Goal: Communication & Community: Answer question/provide support

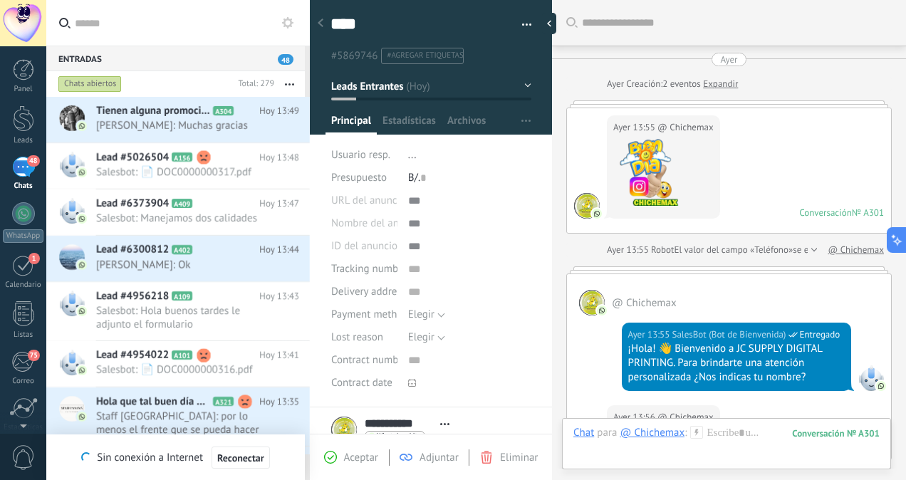
scroll to position [21, 0]
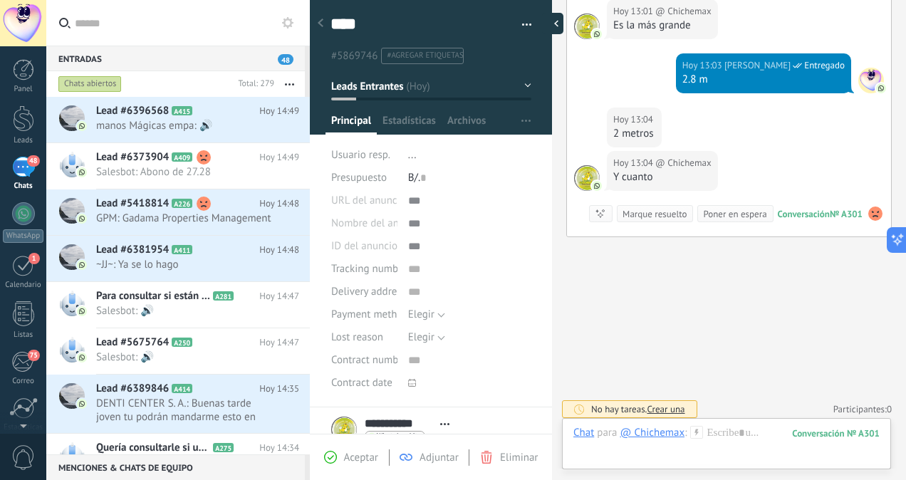
click at [551, 28] on div at bounding box center [552, 23] width 21 height 21
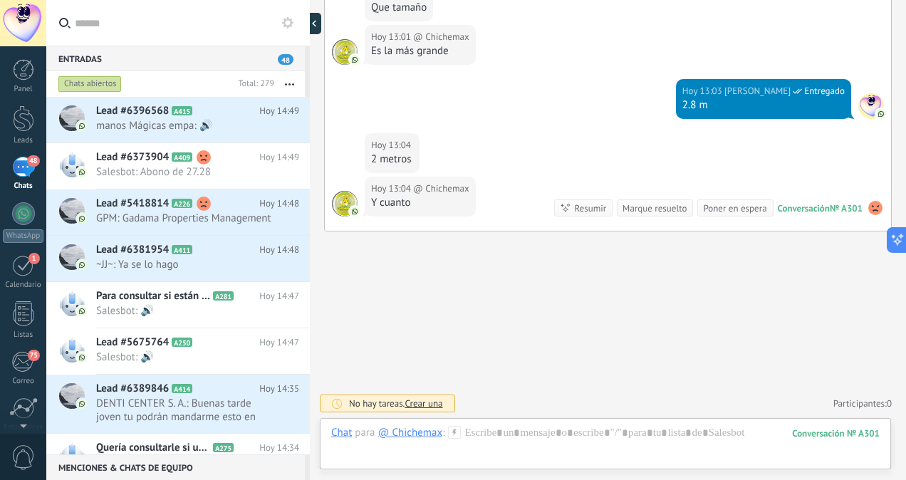
type textarea "**********"
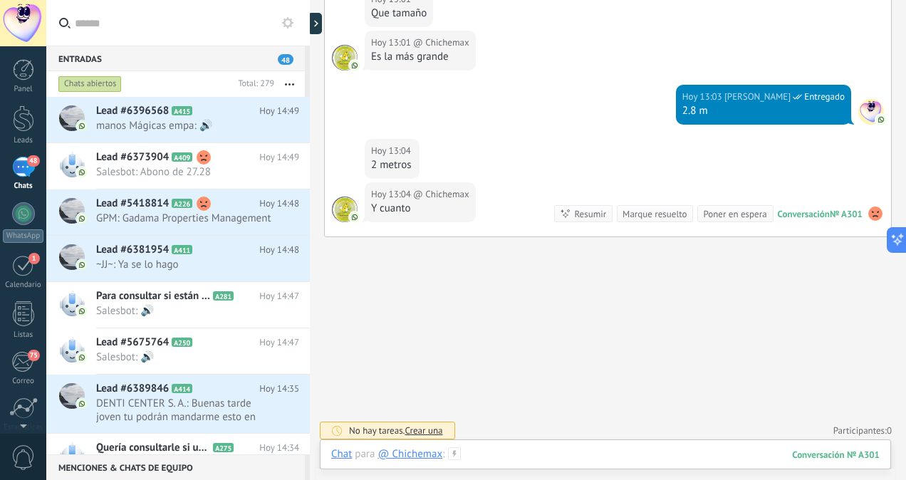
click at [596, 455] on div at bounding box center [605, 468] width 549 height 43
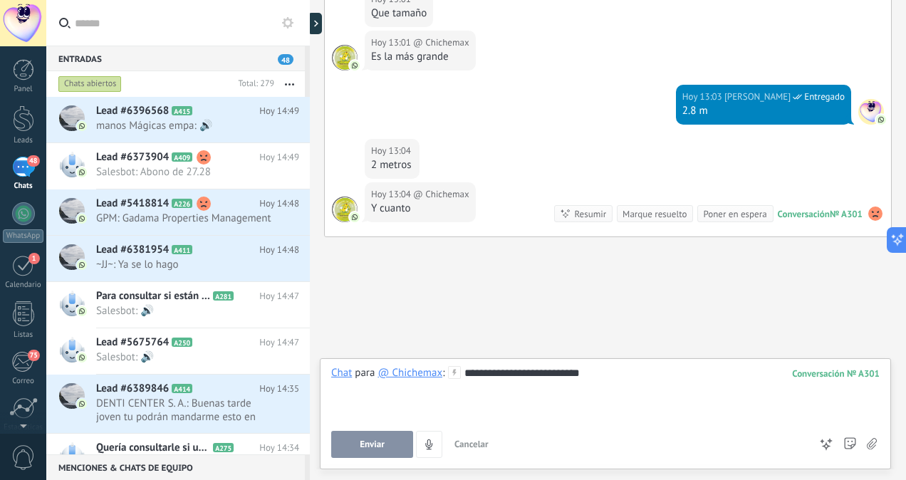
click at [383, 447] on span "Enviar" at bounding box center [372, 445] width 25 height 10
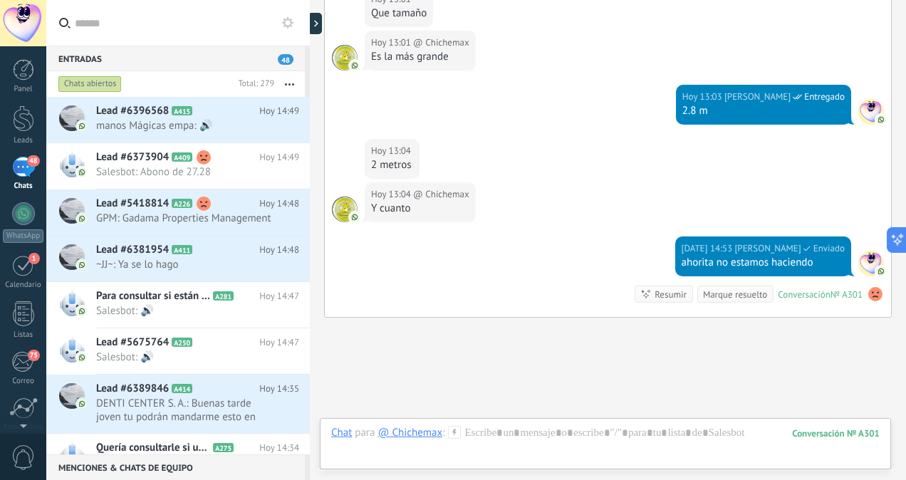
scroll to position [1526, 0]
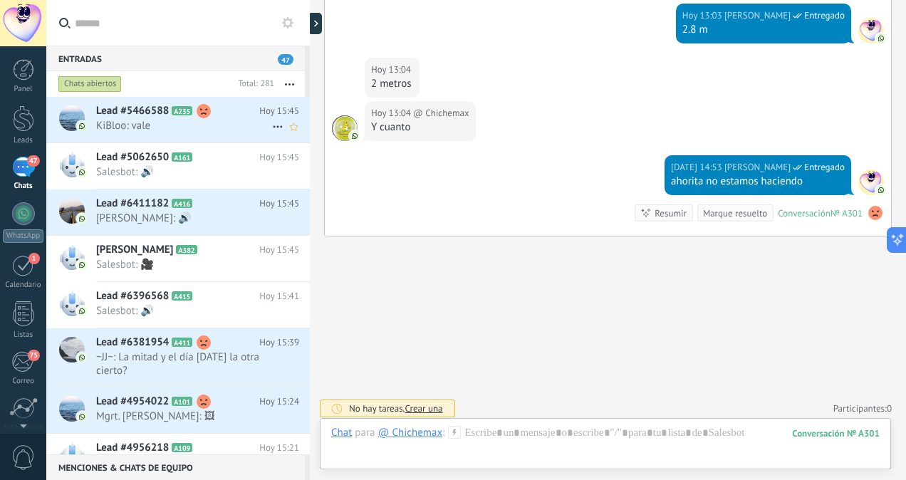
click at [163, 137] on div "Lead #5466588 A235 [DATE] 15:45 [GEOGRAPHIC_DATA]: vale" at bounding box center [203, 119] width 214 height 45
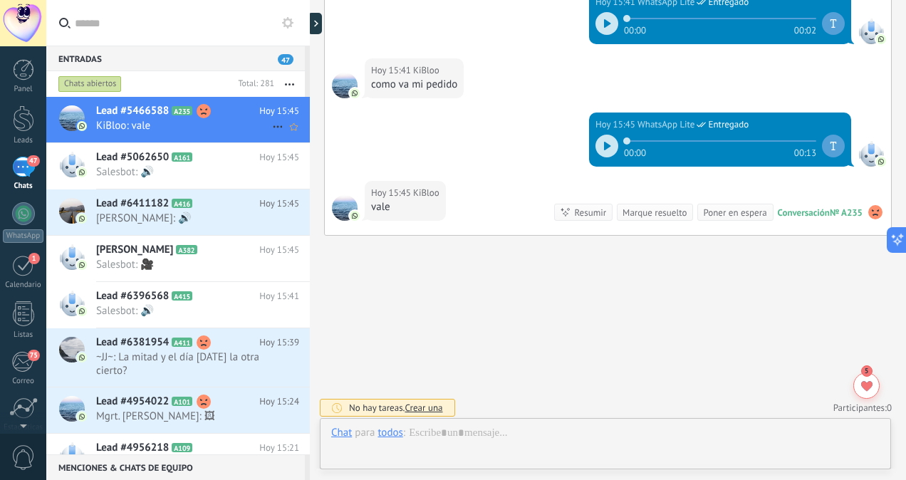
scroll to position [379, 0]
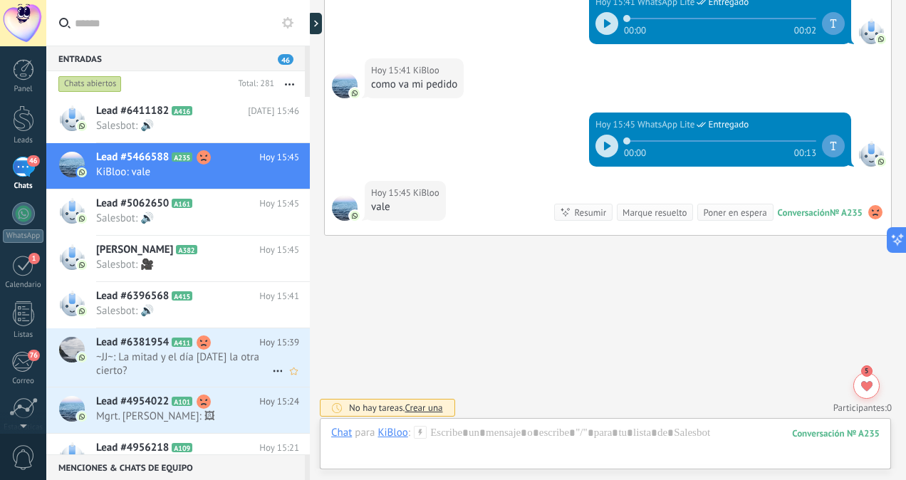
click at [202, 358] on span "~JJ~: La mitad y el día [DATE] la otra cierto?" at bounding box center [184, 364] width 176 height 27
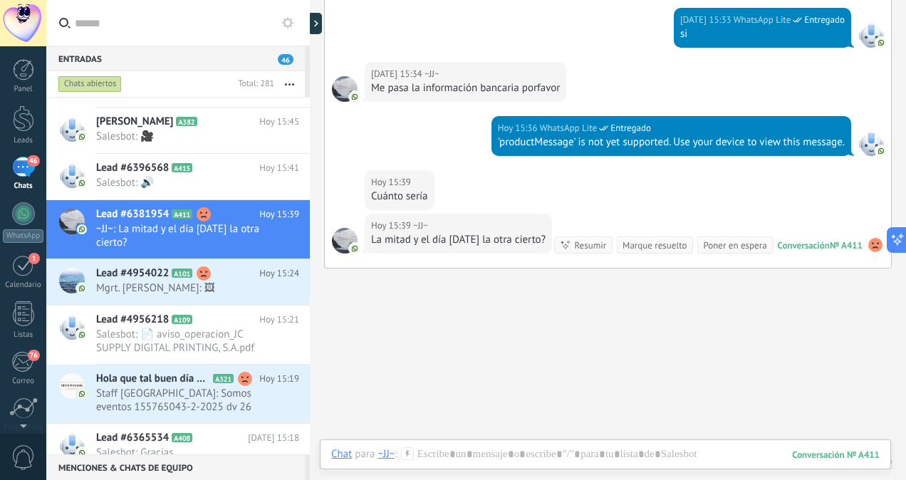
scroll to position [316, 0]
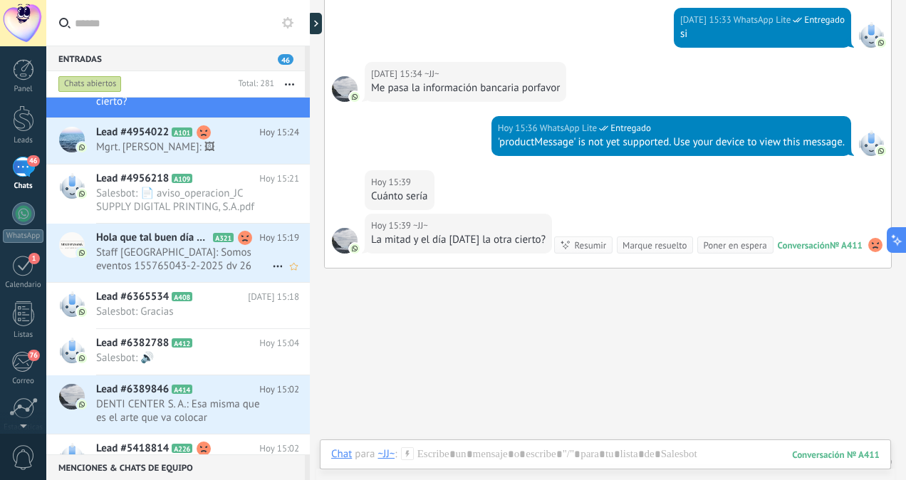
click at [177, 246] on span "Staff [GEOGRAPHIC_DATA]: Somos eventos 155765043-2-2025 dv 26" at bounding box center [184, 259] width 176 height 27
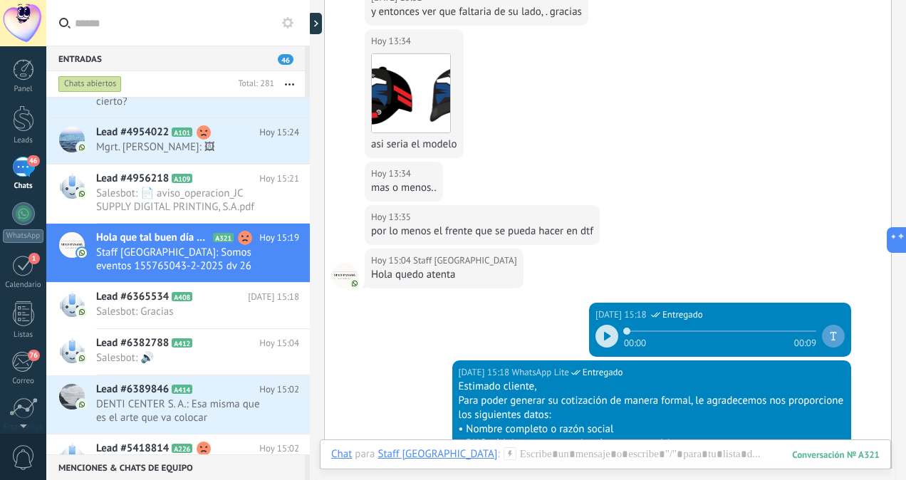
scroll to position [629, 0]
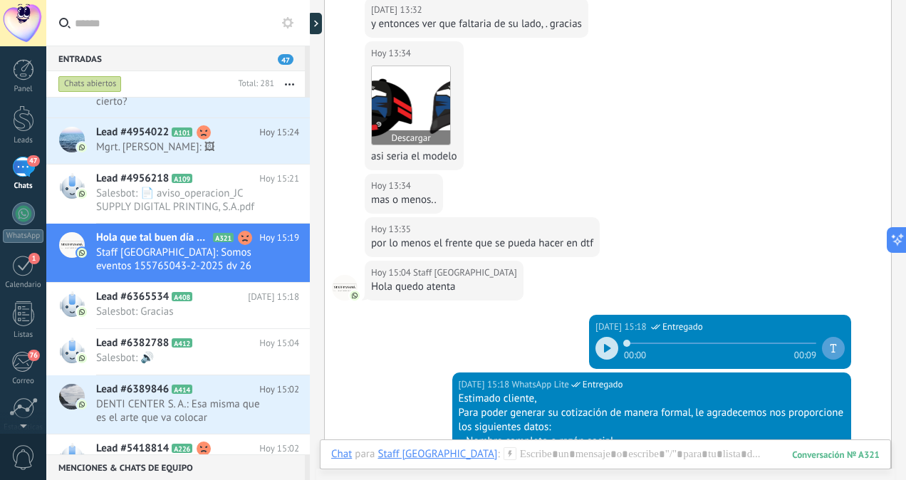
click at [430, 119] on img at bounding box center [411, 105] width 78 height 78
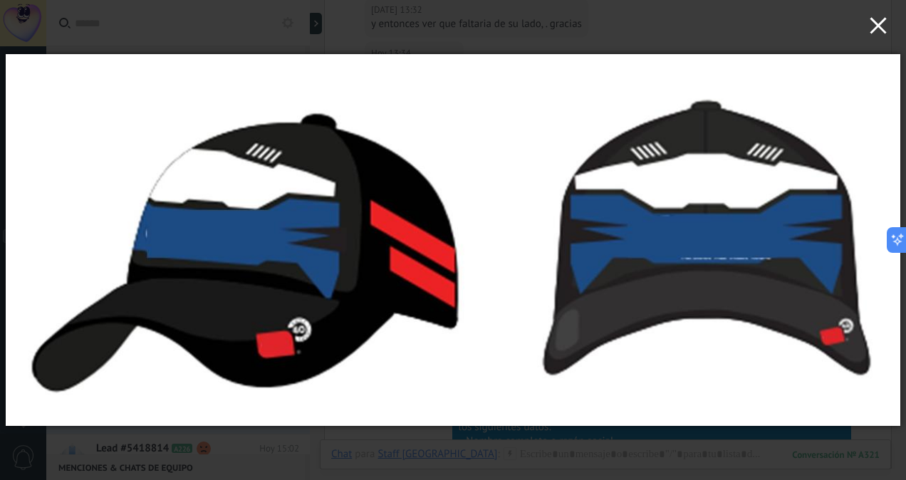
click at [876, 19] on icon "button" at bounding box center [878, 25] width 17 height 17
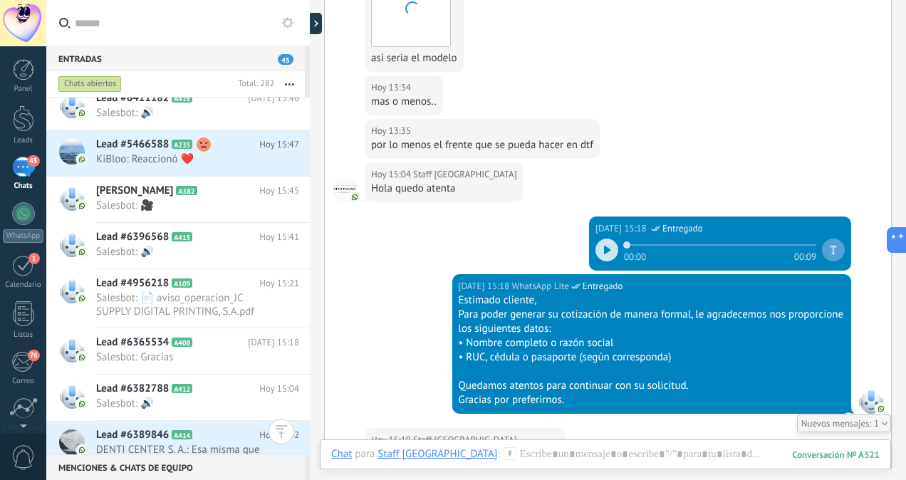
scroll to position [329, 0]
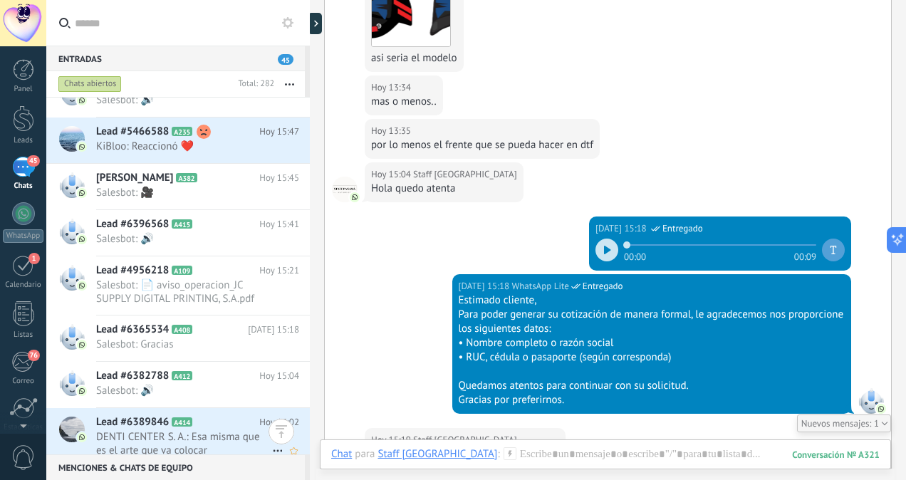
click at [175, 443] on span "DENTI CENTER S. A.: Esa misma que es el arte que va colocar" at bounding box center [184, 443] width 176 height 27
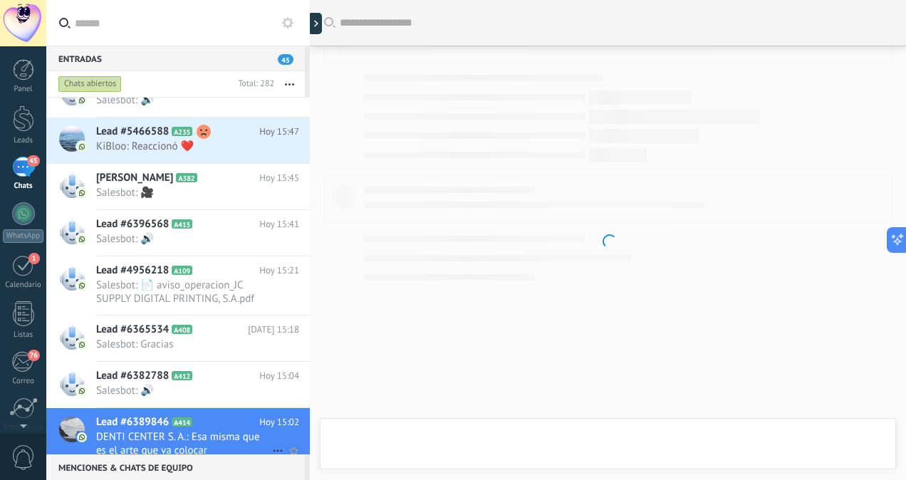
scroll to position [379, 0]
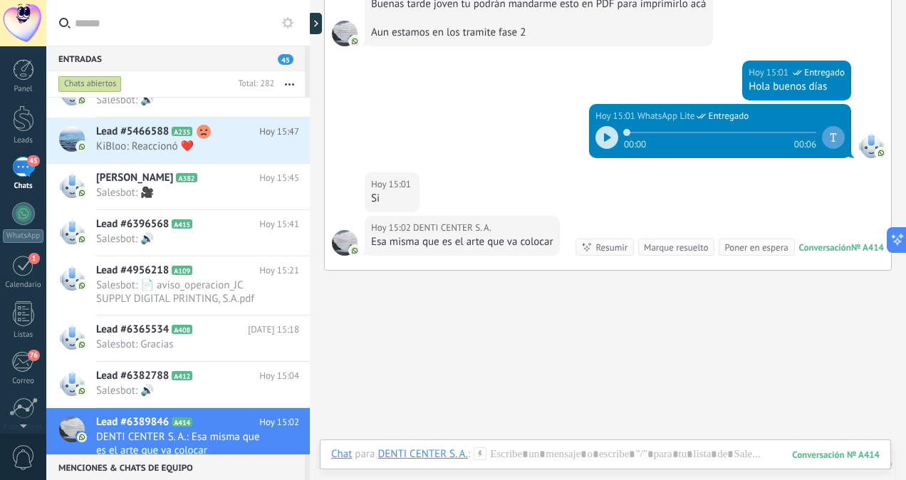
click at [604, 133] on icon at bounding box center [607, 137] width 6 height 9
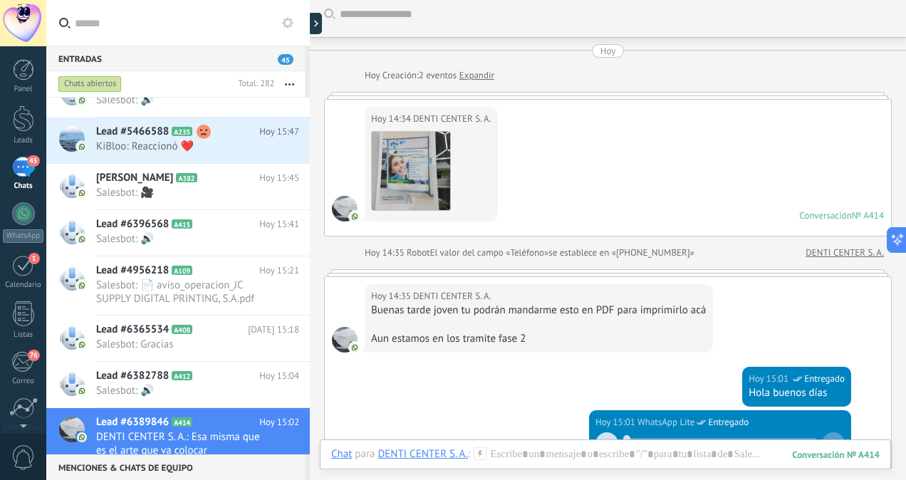
scroll to position [0, 0]
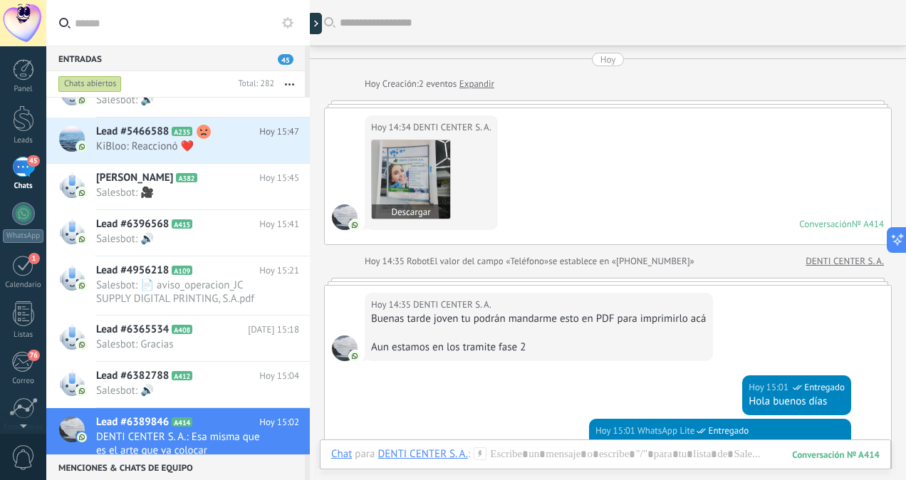
click at [418, 162] on img at bounding box center [411, 179] width 78 height 78
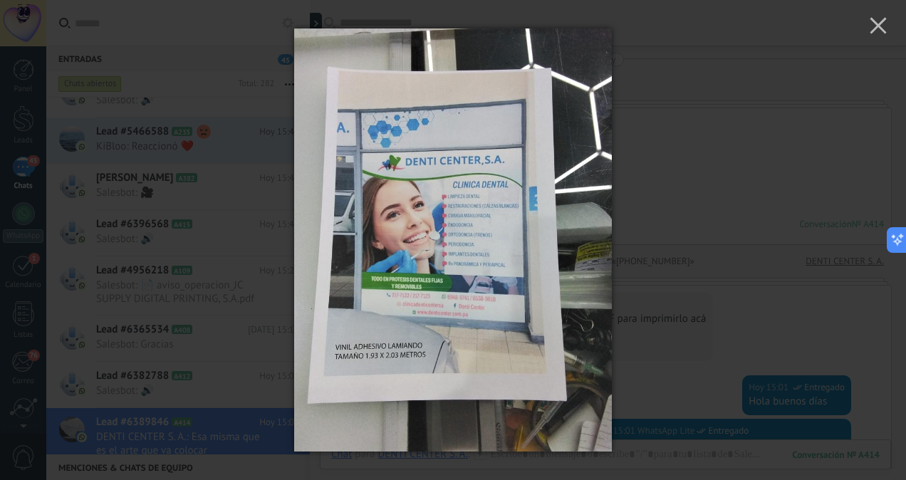
click at [745, 165] on div at bounding box center [453, 240] width 906 height 480
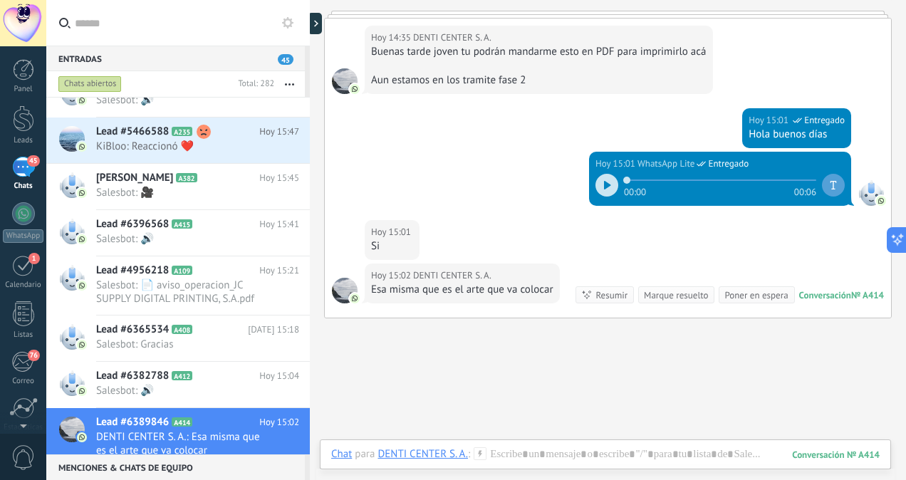
scroll to position [351, 0]
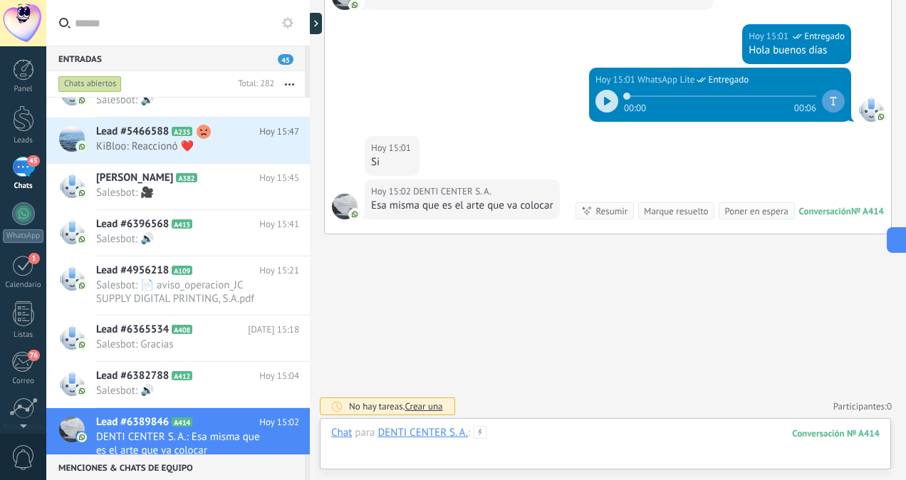
click at [584, 435] on div at bounding box center [605, 447] width 549 height 43
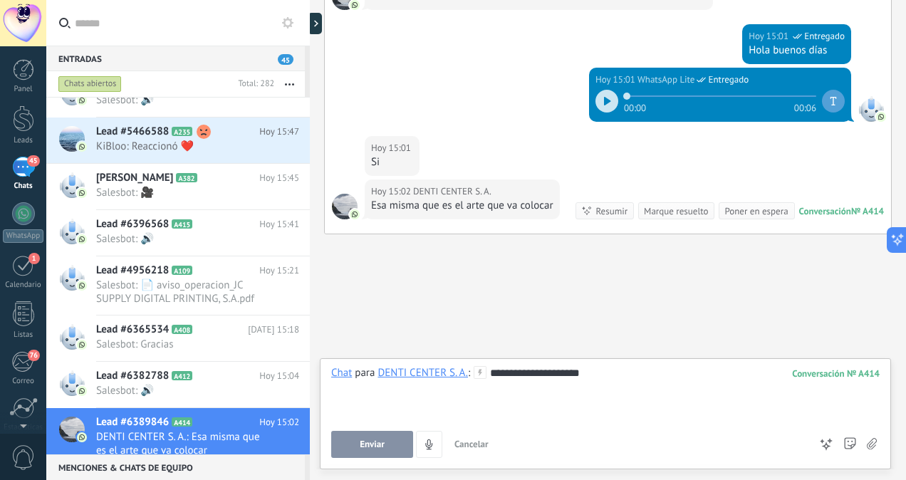
click at [389, 452] on button "Enviar" at bounding box center [372, 444] width 82 height 27
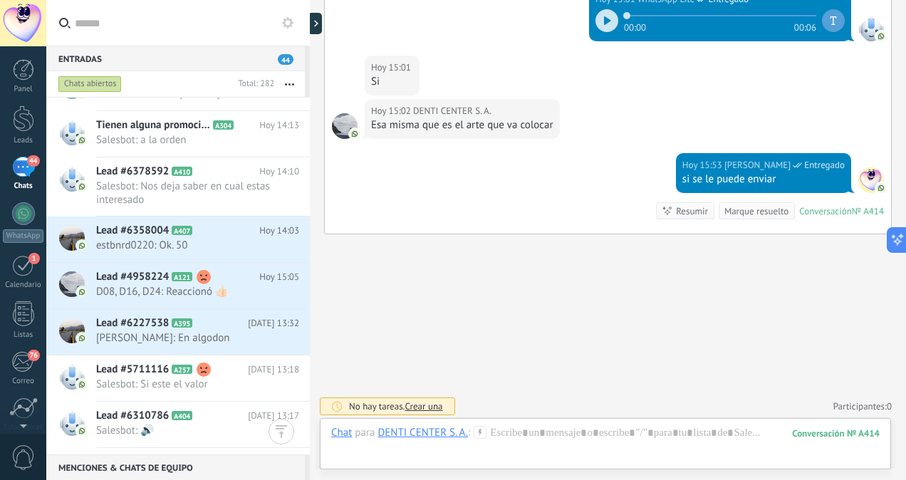
scroll to position [1142, 0]
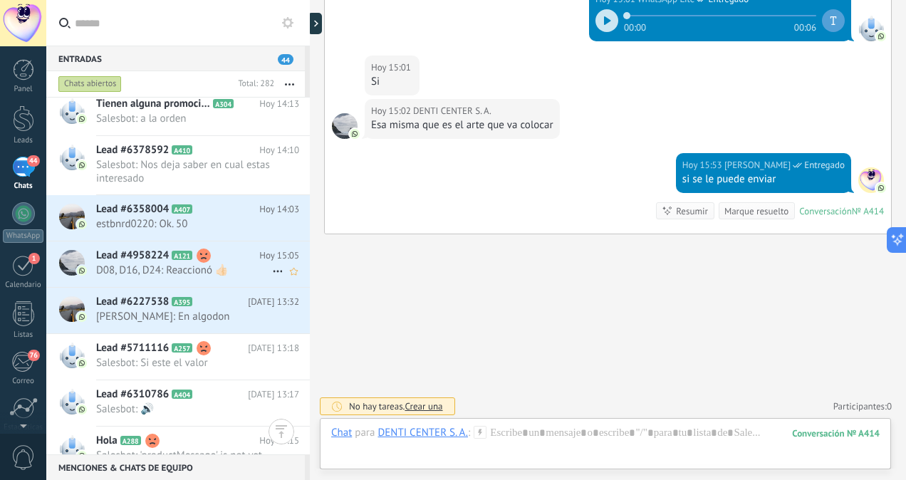
click at [165, 264] on span "D08, D16, D24: Reaccionó 👍🏻" at bounding box center [184, 271] width 176 height 14
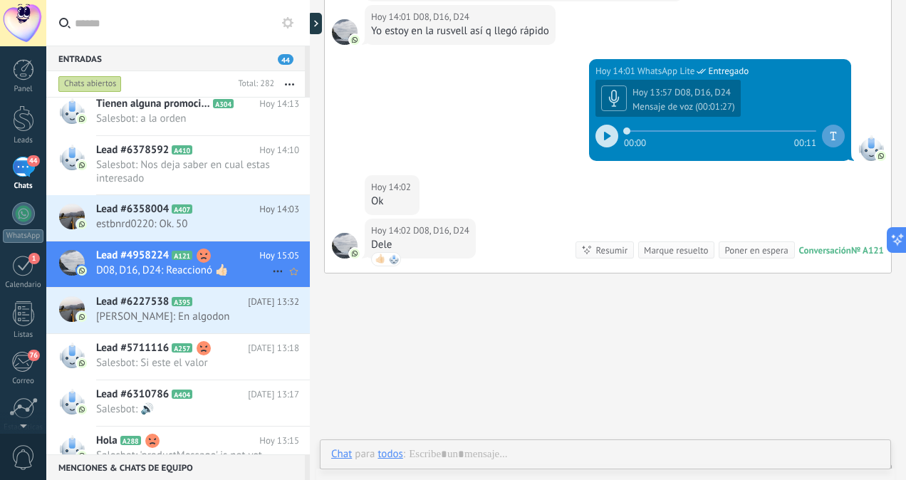
scroll to position [379, 0]
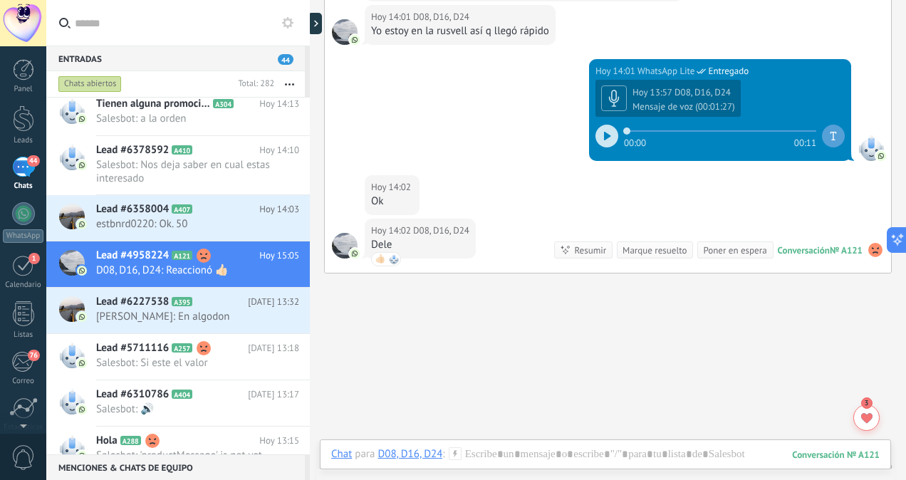
click at [596, 125] on div at bounding box center [607, 136] width 23 height 23
click at [166, 310] on span "[PERSON_NAME]: En algodon" at bounding box center [184, 317] width 176 height 14
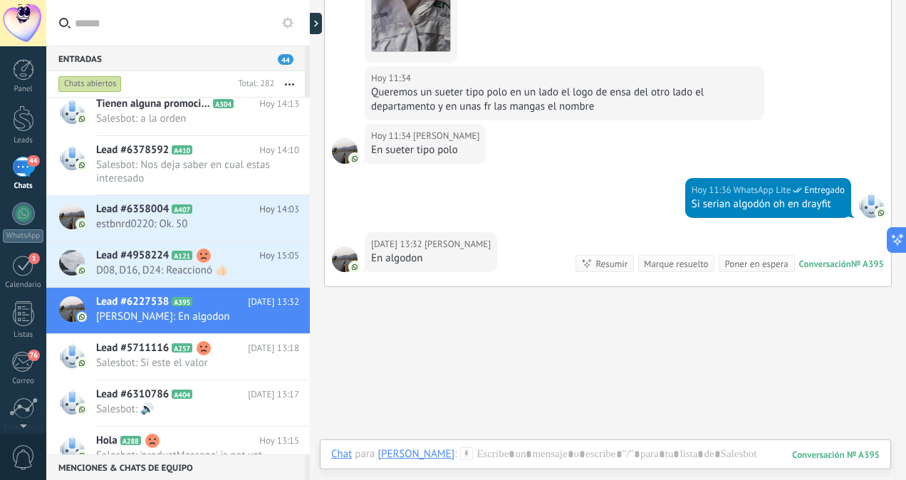
scroll to position [1567, 0]
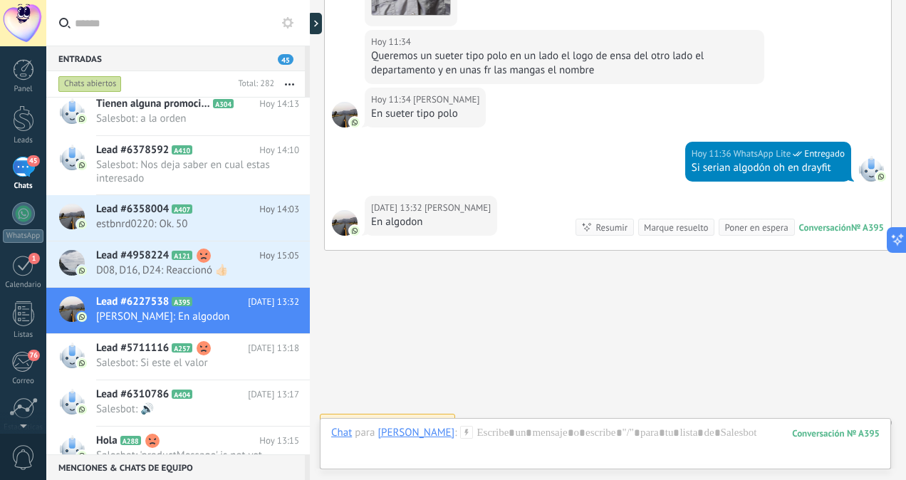
drag, startPoint x: 906, startPoint y: 385, endPoint x: 902, endPoint y: 376, distance: 9.9
click at [902, 376] on div "Buscar Carga más [DATE] [DATE] Creación: 2 eventos Expandir [PERSON_NAME][DATE]…" at bounding box center [608, 240] width 596 height 480
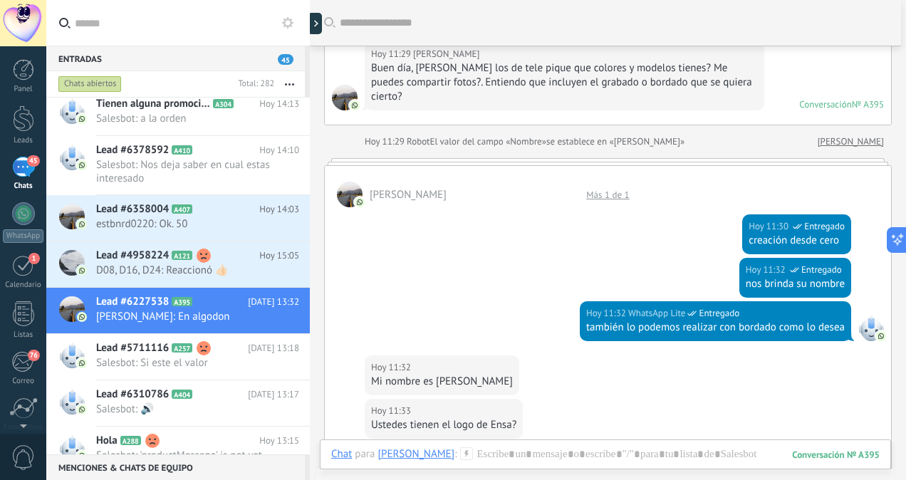
scroll to position [965, 0]
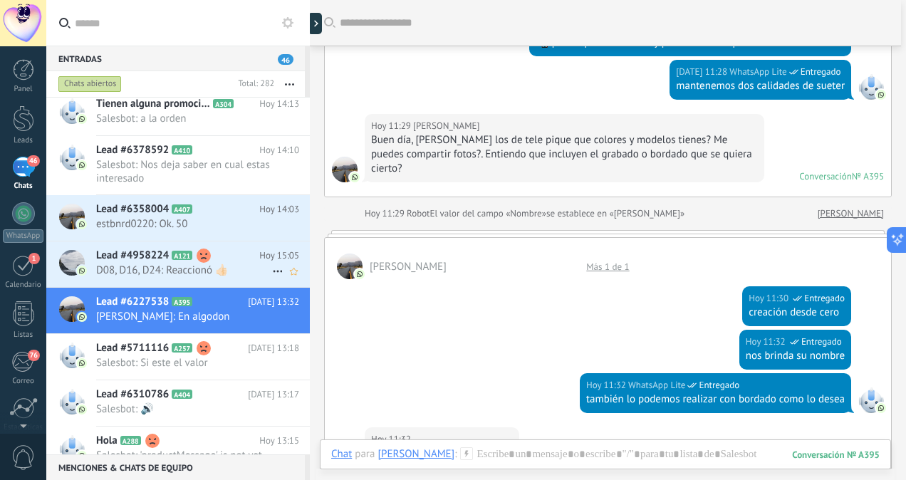
click at [175, 267] on span "D08, D16, D24: Reaccionó 👍🏻" at bounding box center [184, 271] width 176 height 14
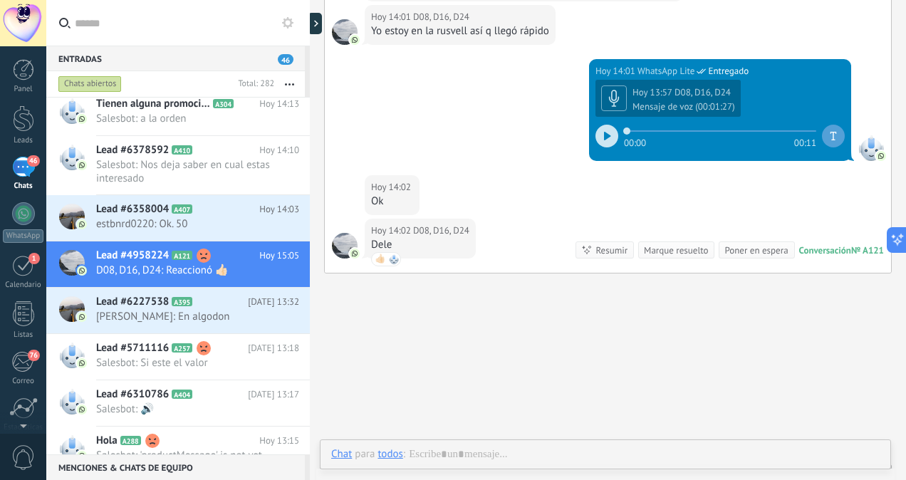
scroll to position [379, 0]
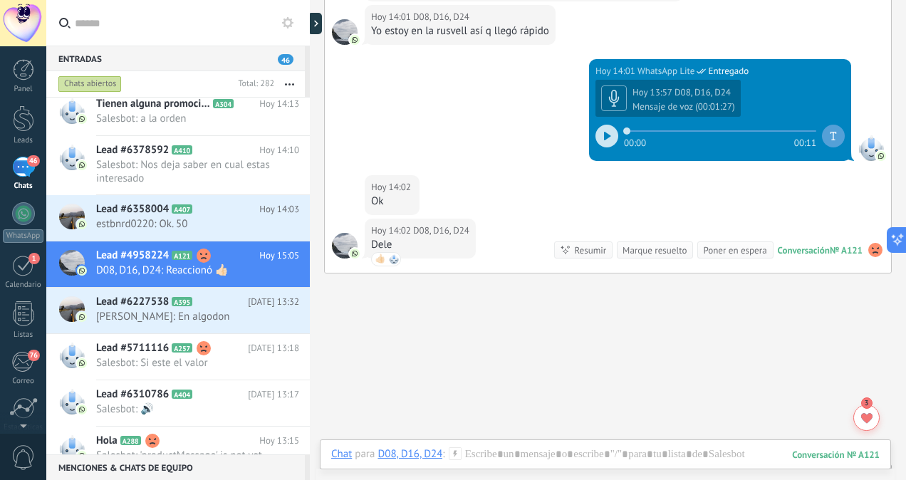
click at [601, 138] on div at bounding box center [607, 136] width 23 height 23
click at [604, 132] on icon at bounding box center [607, 136] width 6 height 9
click at [182, 301] on span "A395" at bounding box center [182, 301] width 21 height 9
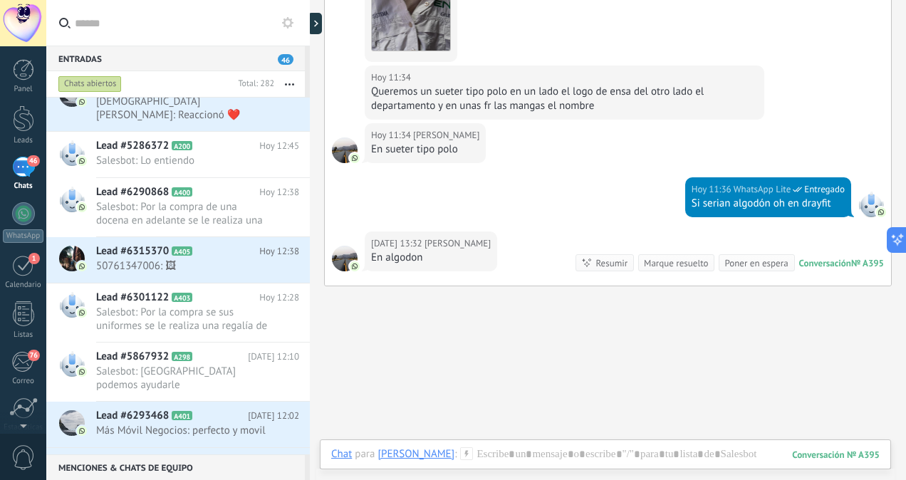
scroll to position [1896, 0]
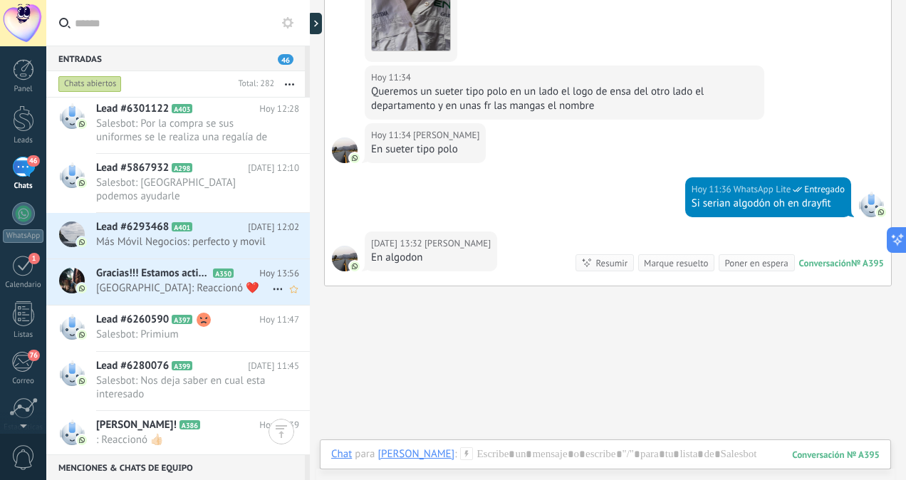
click at [219, 282] on div "Gracias!!! Estamos activos en las redes A350 [DATE] 13:56 [PERSON_NAME]: Reacci…" at bounding box center [203, 281] width 214 height 45
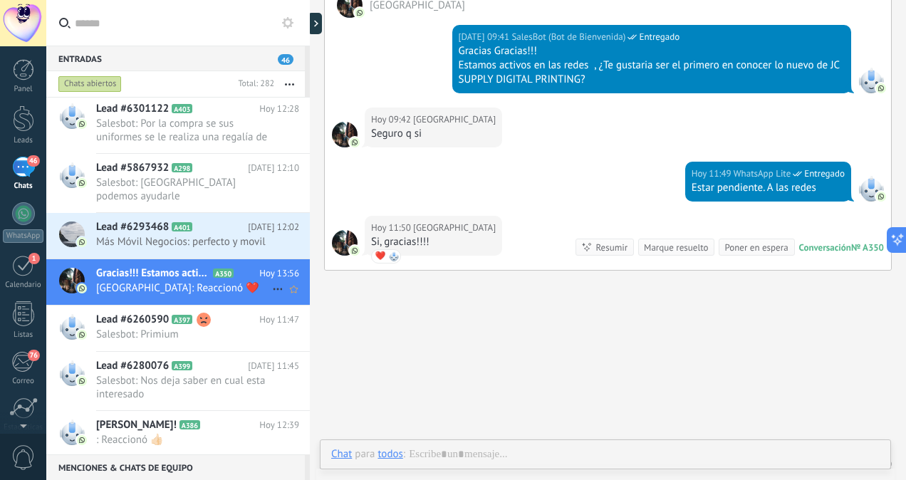
scroll to position [379, 0]
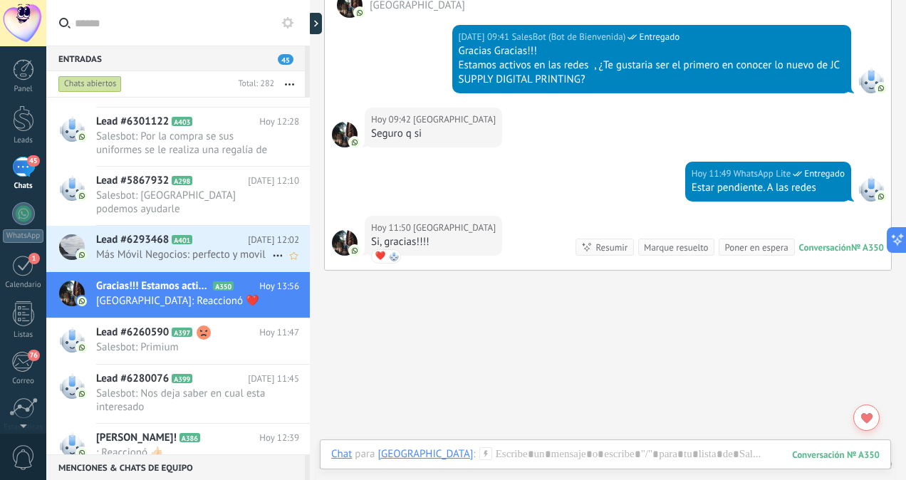
click at [194, 248] on span "Más Móvil Negocios: perfecto y movil" at bounding box center [184, 255] width 176 height 14
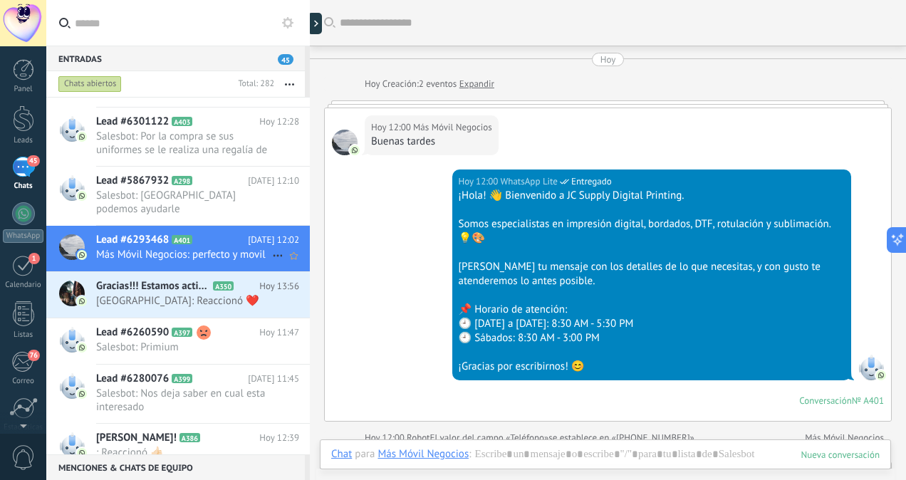
scroll to position [653, 0]
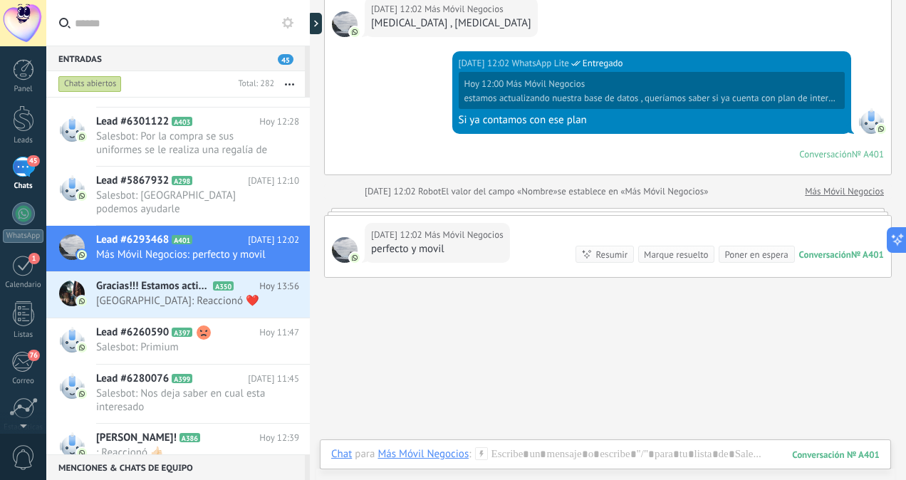
click at [188, 477] on h2 "Gracias A352" at bounding box center [177, 484] width 163 height 14
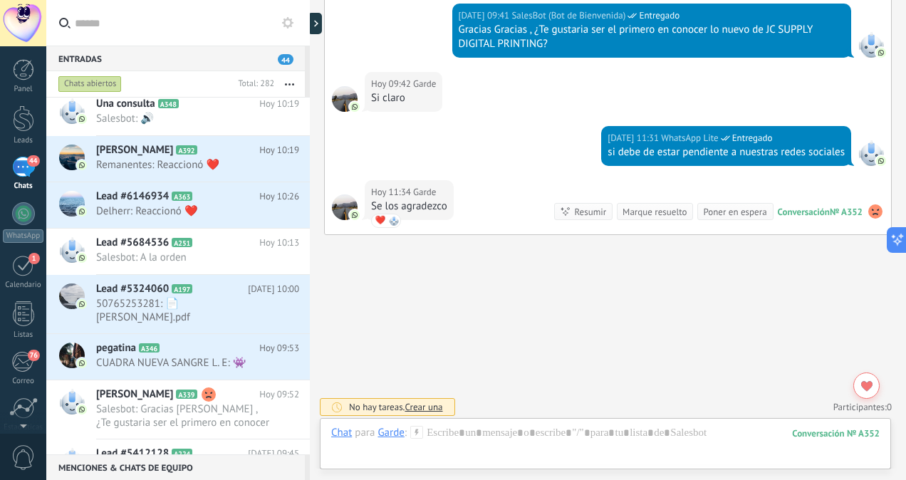
scroll to position [2837, 0]
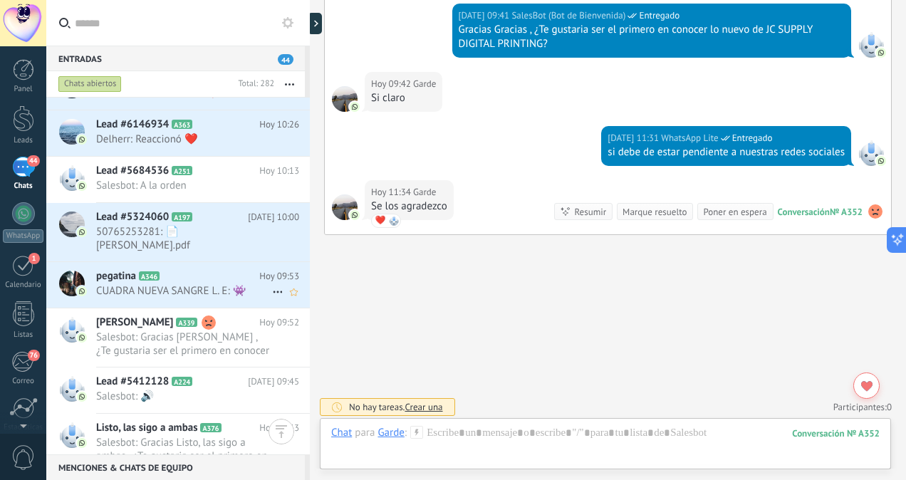
click at [184, 269] on h2 "pegatina A346" at bounding box center [177, 276] width 163 height 14
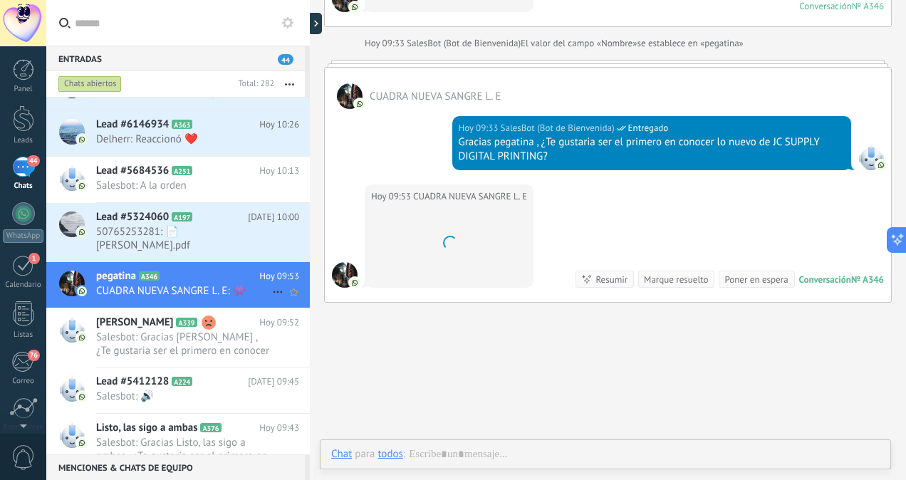
scroll to position [379, 0]
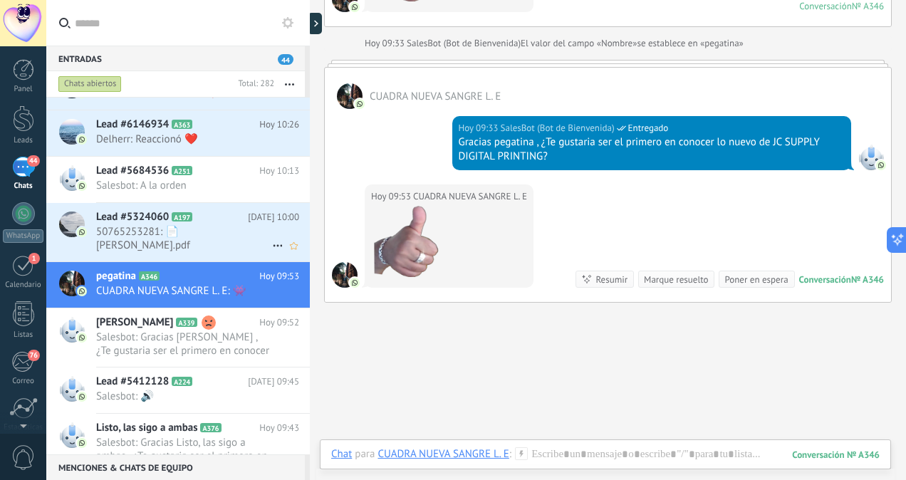
click at [183, 232] on span "50765253281: 📄 [PERSON_NAME].pdf" at bounding box center [184, 238] width 176 height 27
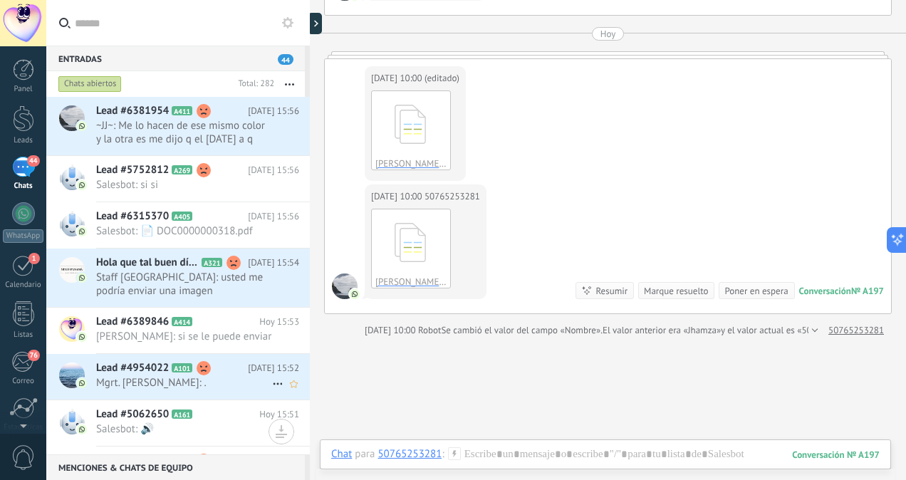
click at [144, 378] on span "Mgrt. [PERSON_NAME]: ." at bounding box center [184, 383] width 176 height 14
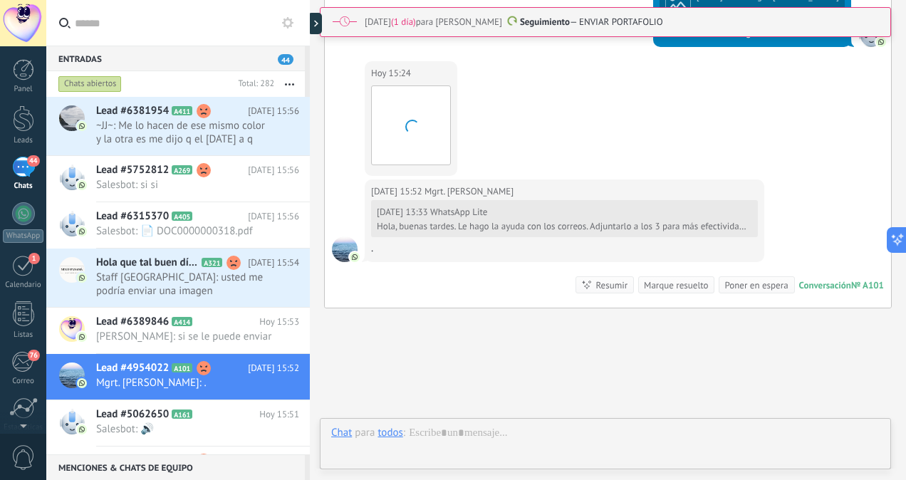
scroll to position [379, 0]
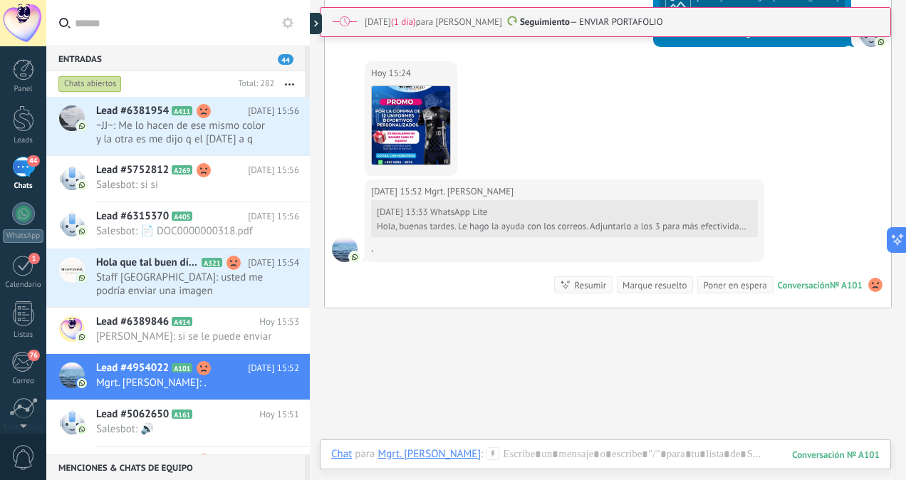
click at [465, 221] on div "Hola, buenas tardes. Le hago la ayuda con los correos. Adjuntarlo a los 3 para …" at bounding box center [563, 226] width 372 height 11
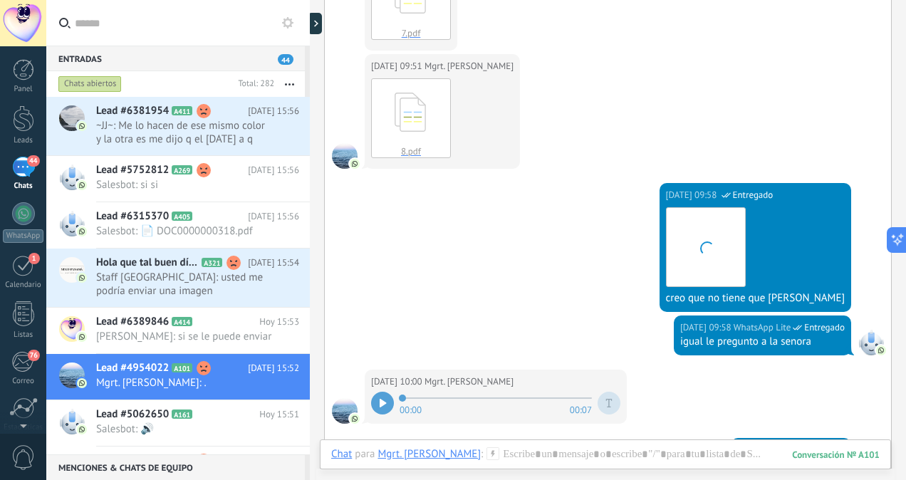
scroll to position [4217, 0]
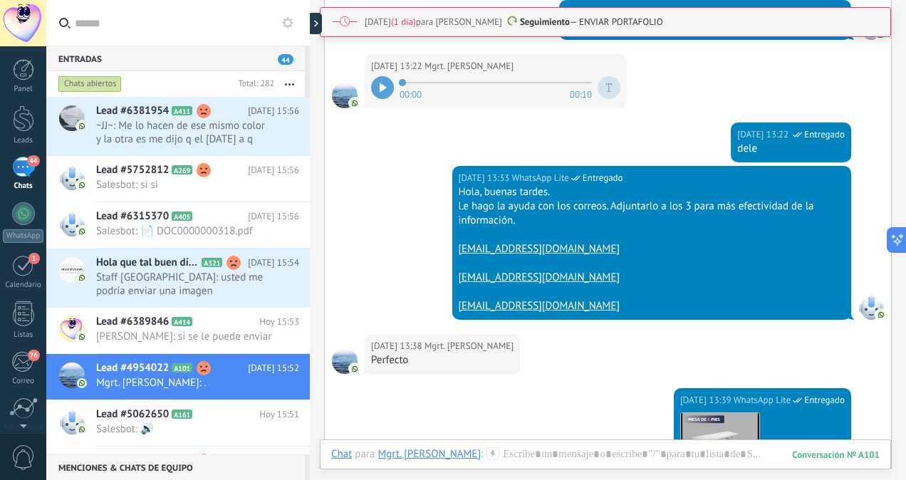
drag, startPoint x: 638, startPoint y: 238, endPoint x: 457, endPoint y: 241, distance: 181.0
click at [459, 242] on div "[EMAIL_ADDRESS][DOMAIN_NAME]" at bounding box center [652, 249] width 387 height 14
copy link "[EMAIL_ADDRESS][DOMAIN_NAME]"
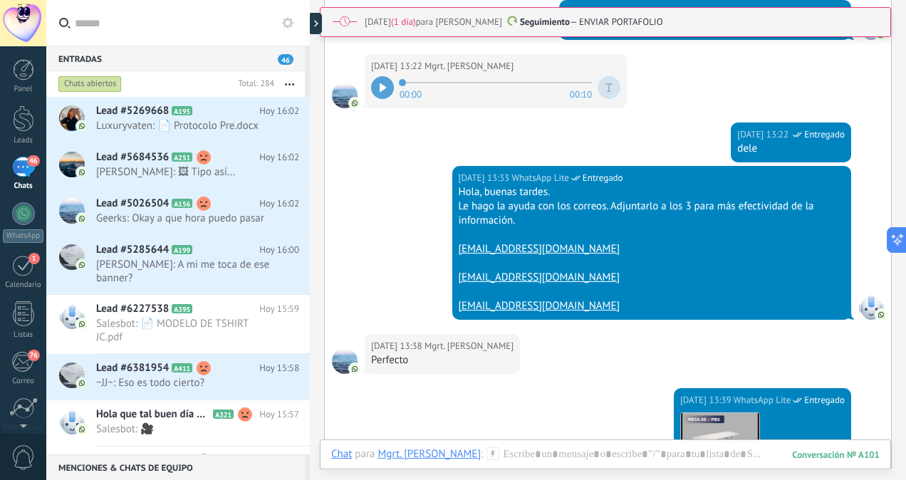
drag, startPoint x: 624, startPoint y: 271, endPoint x: 457, endPoint y: 269, distance: 166.7
click at [459, 271] on div "[EMAIL_ADDRESS][DOMAIN_NAME]" at bounding box center [652, 278] width 387 height 14
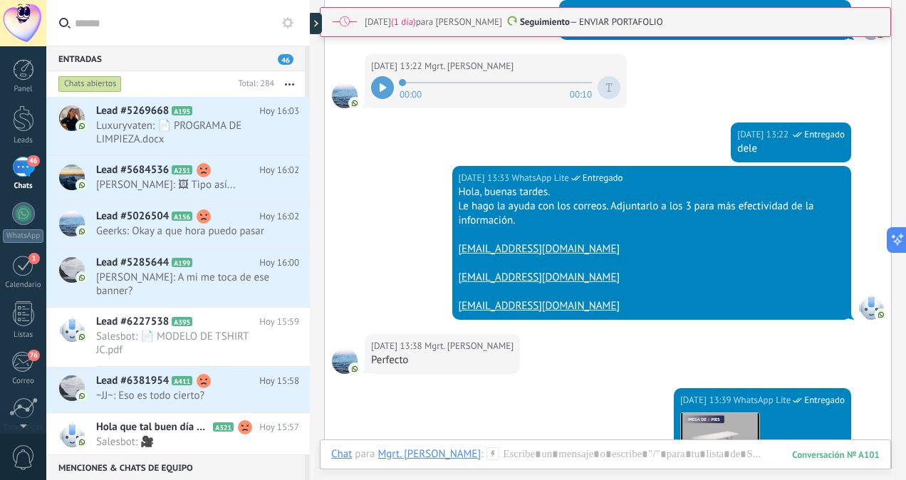
copy link "[EMAIL_ADDRESS][DOMAIN_NAME]"
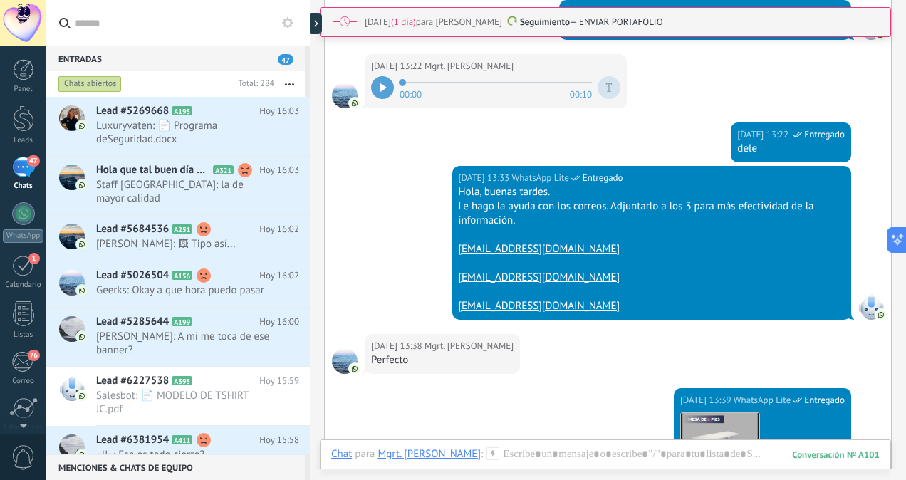
drag, startPoint x: 614, startPoint y: 296, endPoint x: 455, endPoint y: 298, distance: 158.9
click at [455, 298] on div "[DATE] 13:33 WhatsApp Lite Entregado Hola, buenas tardes. Le hago la ayuda con …" at bounding box center [652, 243] width 400 height 154
copy link "[EMAIL_ADDRESS][DOMAIN_NAME]"
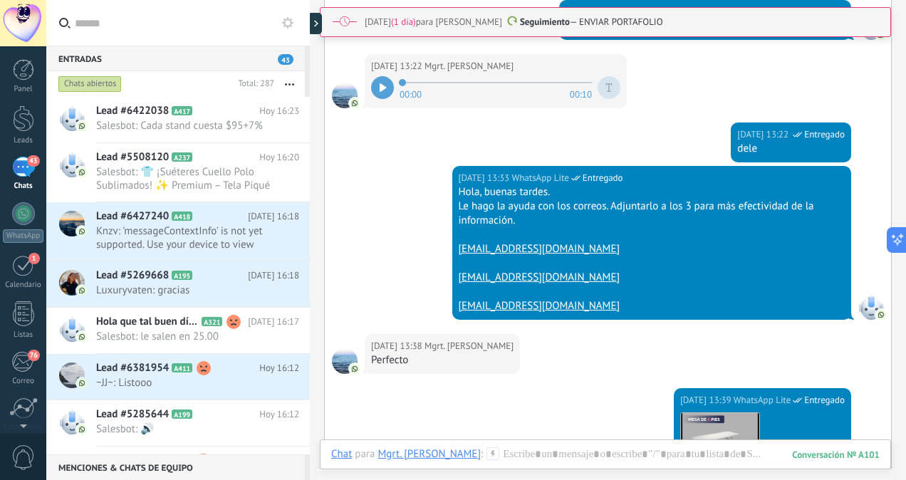
scroll to position [4219, 0]
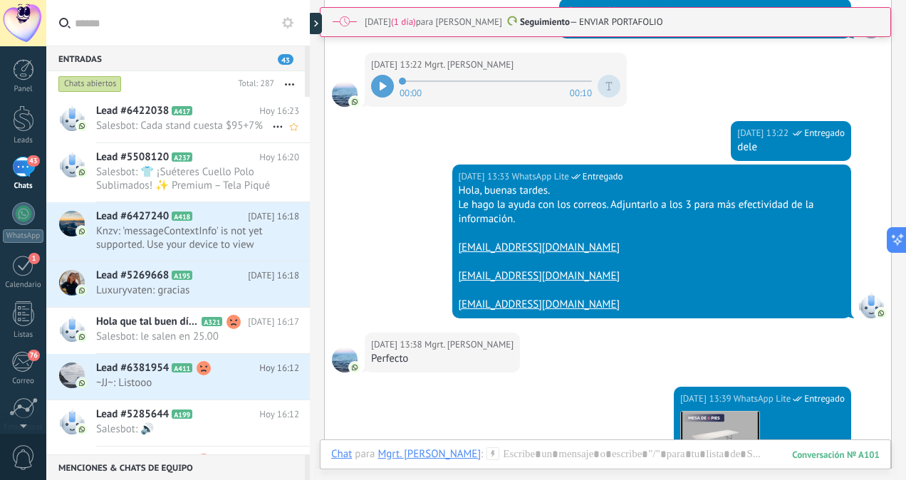
click at [208, 133] on div "Lead #6422038 A417 [DATE] 16:23 Salesbot: Cada stand cuesta $95+7%" at bounding box center [203, 119] width 214 height 45
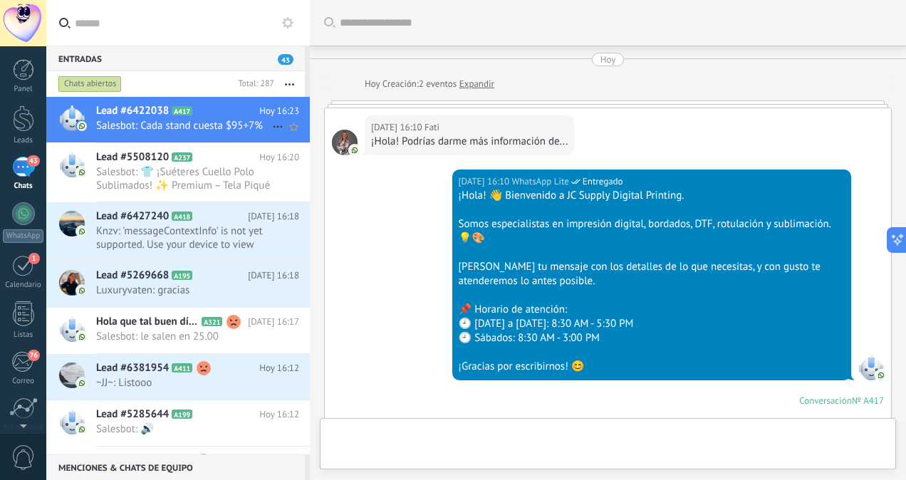
scroll to position [939, 0]
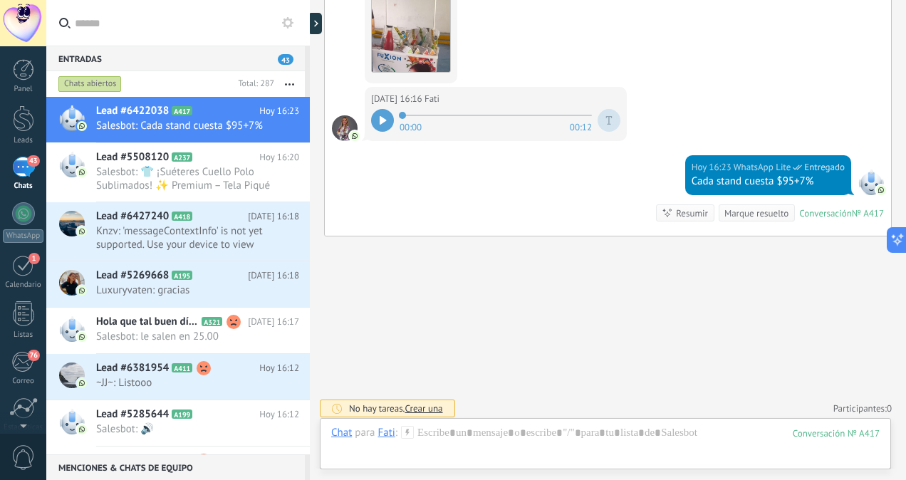
click at [380, 116] on icon at bounding box center [383, 120] width 6 height 9
click at [478, 436] on div at bounding box center [605, 447] width 549 height 43
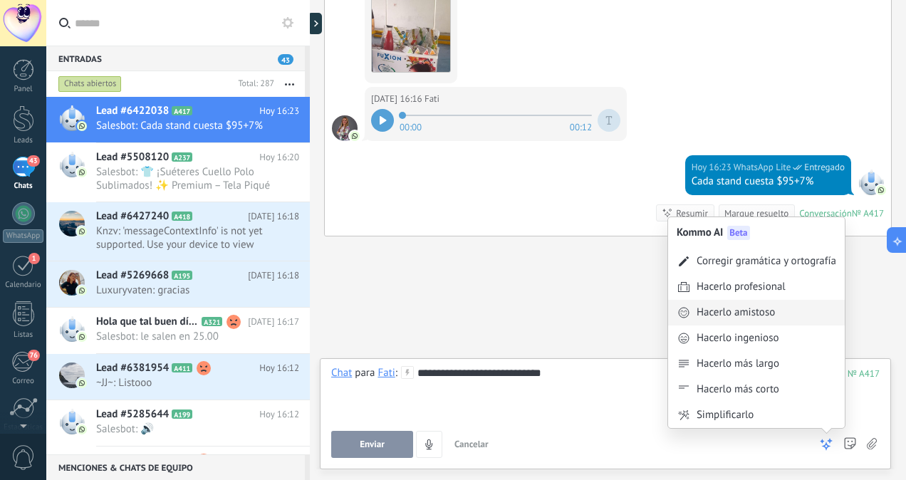
click at [748, 319] on div "Hacerlo amistoso" at bounding box center [736, 313] width 78 height 14
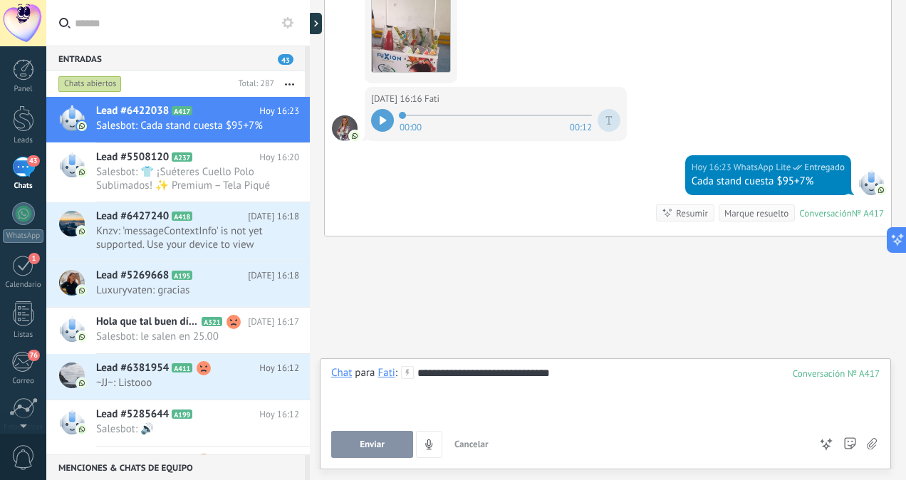
click at [371, 447] on span "Enviar" at bounding box center [372, 445] width 25 height 10
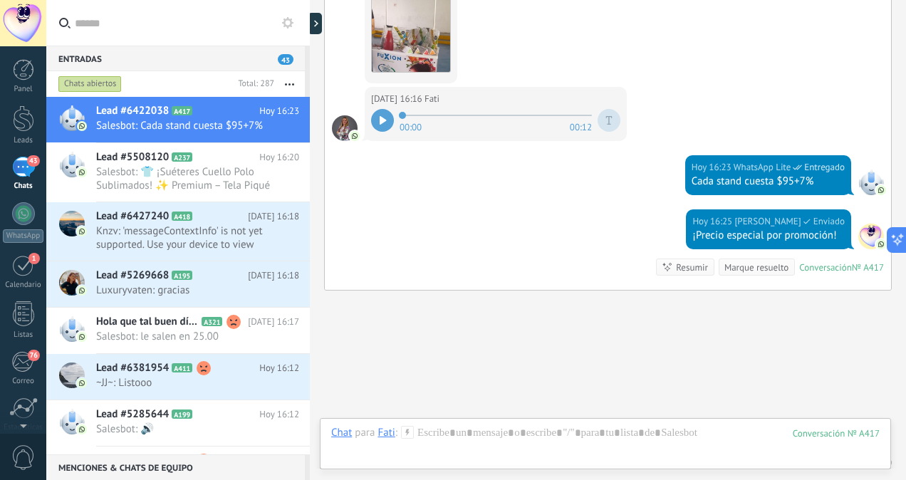
scroll to position [993, 0]
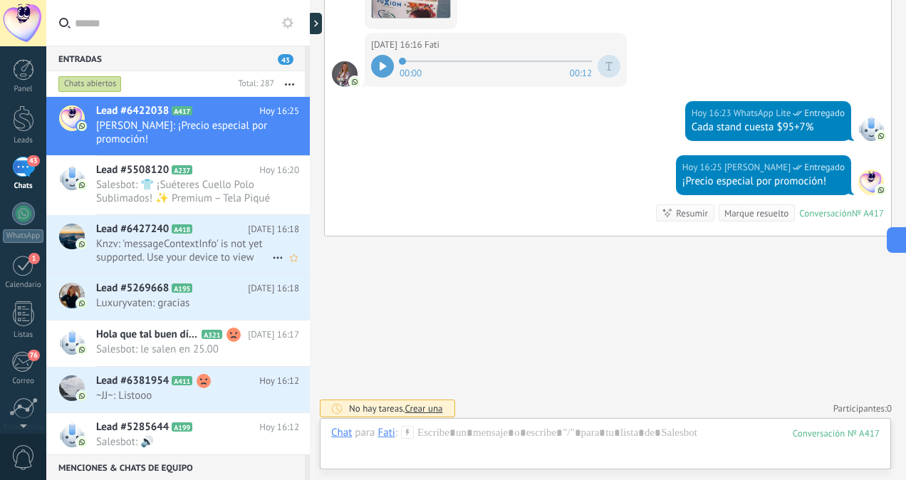
click at [207, 254] on span "Knzv: 'messageContextInfo' is not yet supported. Use your device to view this m…" at bounding box center [184, 250] width 176 height 27
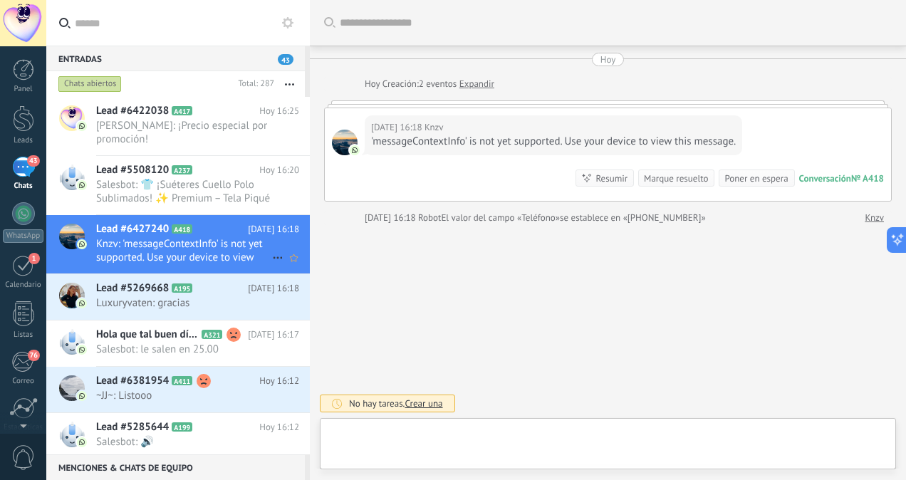
scroll to position [379, 0]
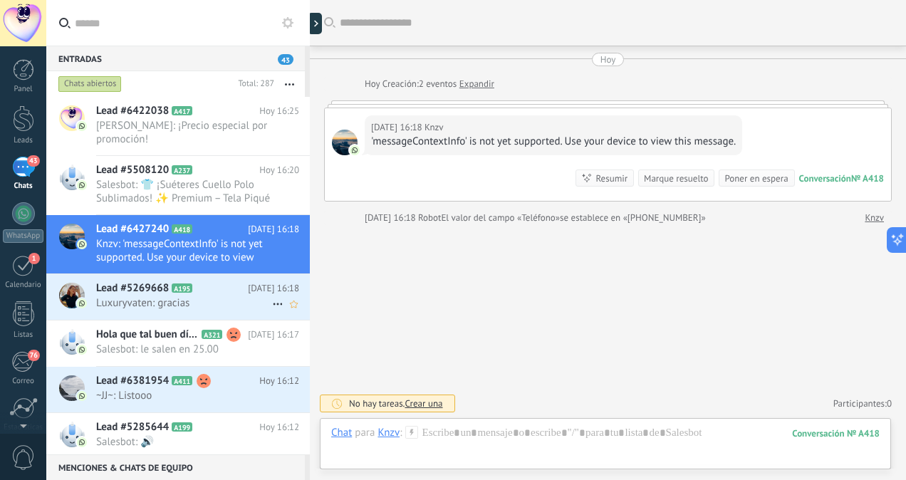
click at [231, 291] on h2 "Lead #5269668 A195" at bounding box center [172, 288] width 152 height 14
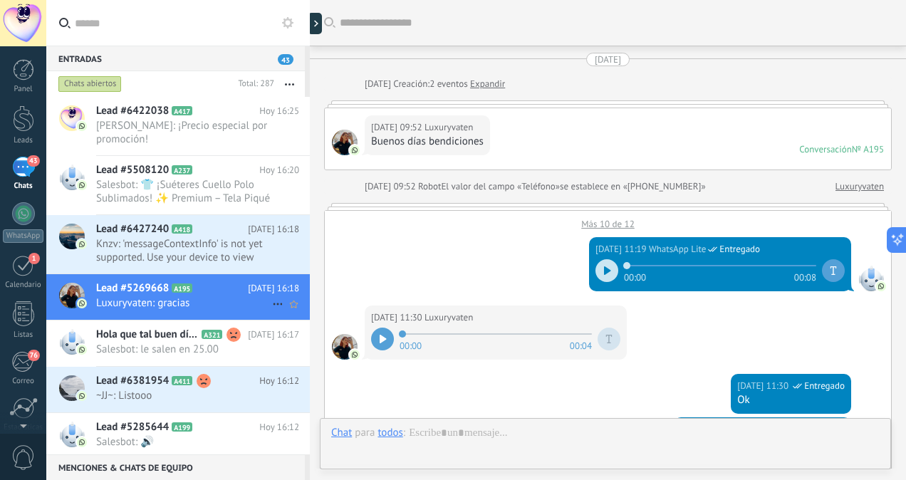
scroll to position [1642, 0]
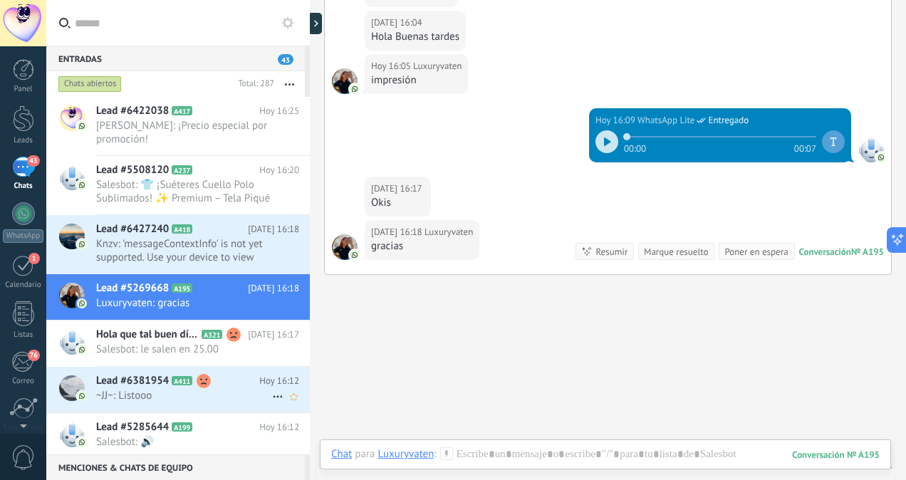
click at [99, 407] on div "Lead #6381954 A411 [DATE] 16:12 ~JJ~: Listooo" at bounding box center [203, 389] width 214 height 45
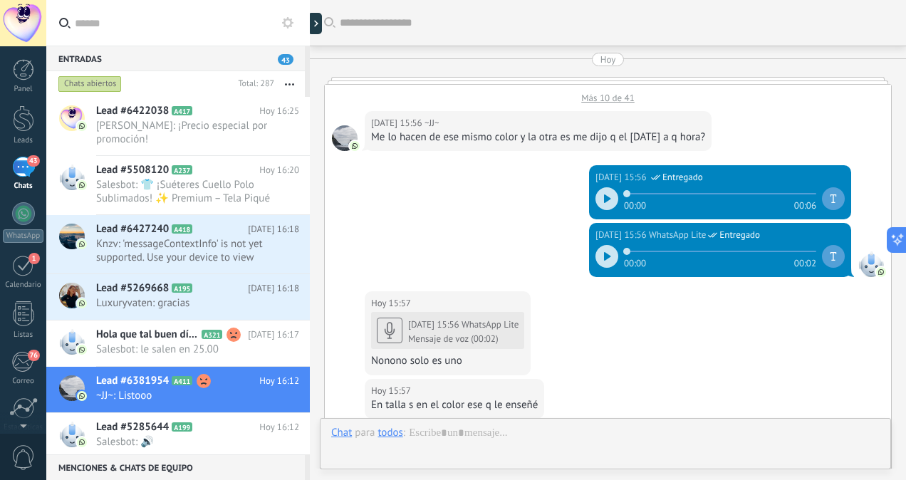
scroll to position [439, 0]
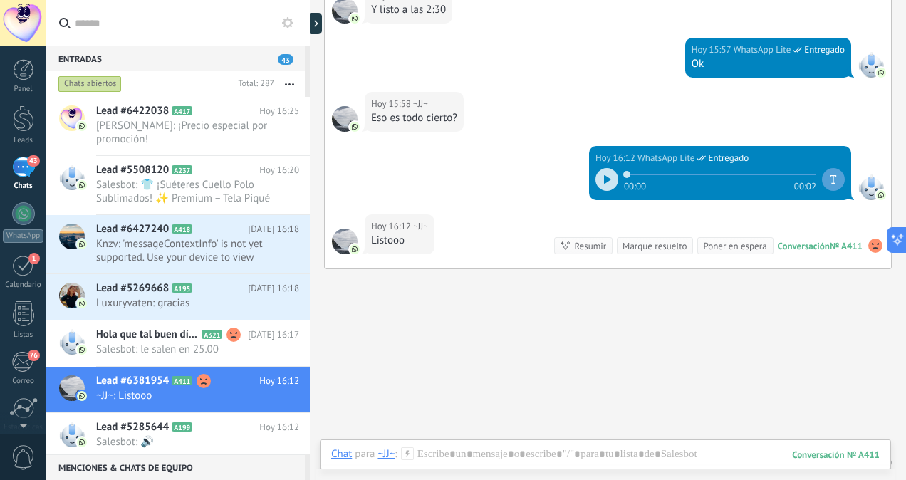
click at [604, 176] on icon at bounding box center [607, 179] width 6 height 9
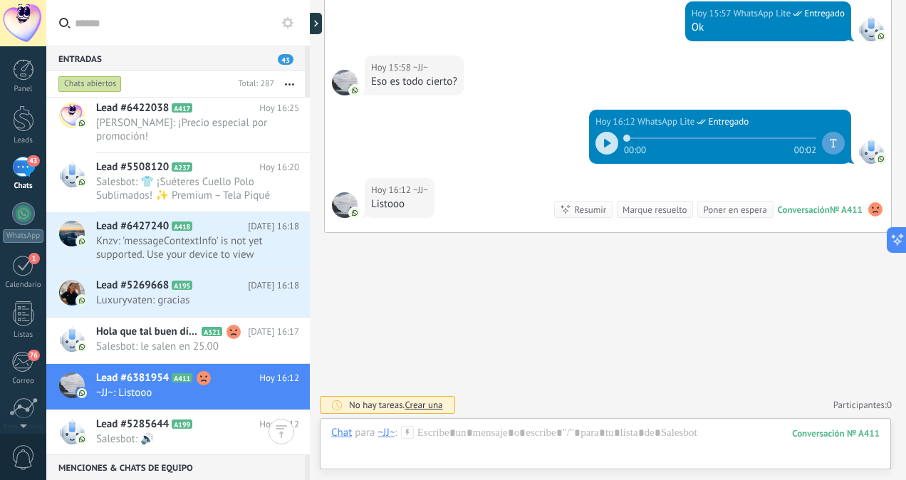
scroll to position [0, 0]
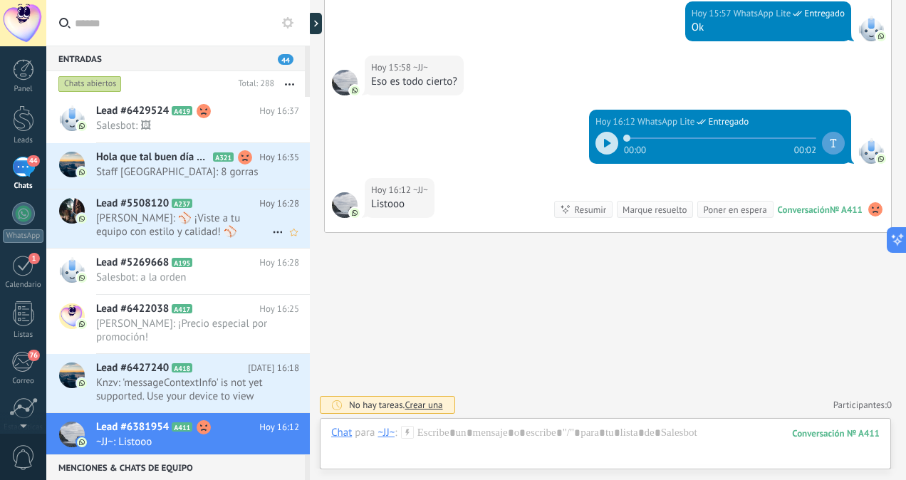
click at [151, 219] on span "[PERSON_NAME]: ⚾ ¡Viste a tu equipo con estilo y calidad! ⚾ Uniforme de béisbol…" at bounding box center [184, 225] width 176 height 27
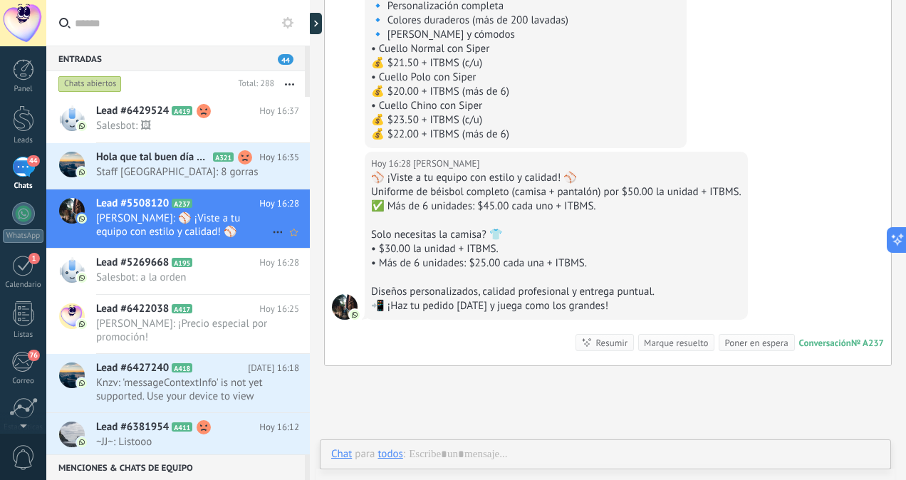
scroll to position [379, 0]
click at [131, 391] on span "Knzv: 'messageContextInfo' is not yet supported. Use your device to view this m…" at bounding box center [184, 389] width 176 height 27
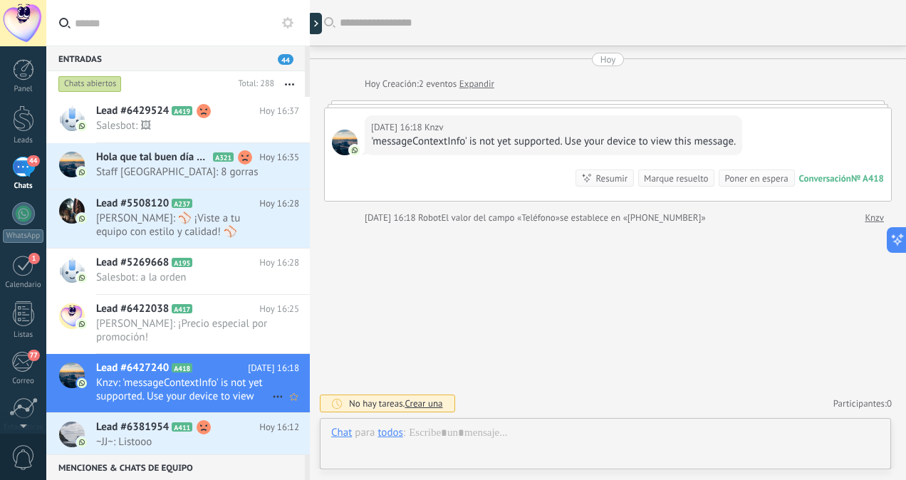
scroll to position [379, 0]
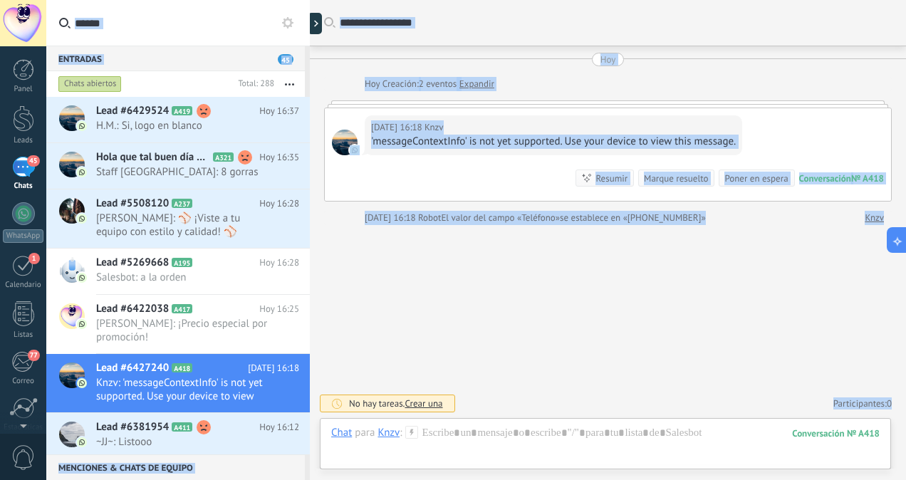
drag, startPoint x: 906, startPoint y: 358, endPoint x: 908, endPoint y: 277, distance: 80.5
click at [906, 277] on html ".abccls-1,.abccls-2{fill-rule:evenodd}.abccls-2{fill:#fff} .abfcls-1{fill:none}…" at bounding box center [453, 240] width 906 height 480
drag, startPoint x: 908, startPoint y: 277, endPoint x: 789, endPoint y: 87, distance: 224.0
click at [789, 87] on div "[DATE] Creación: 2 eventos Expandir" at bounding box center [624, 84] width 519 height 14
click at [476, 80] on link "Expandir" at bounding box center [477, 84] width 35 height 14
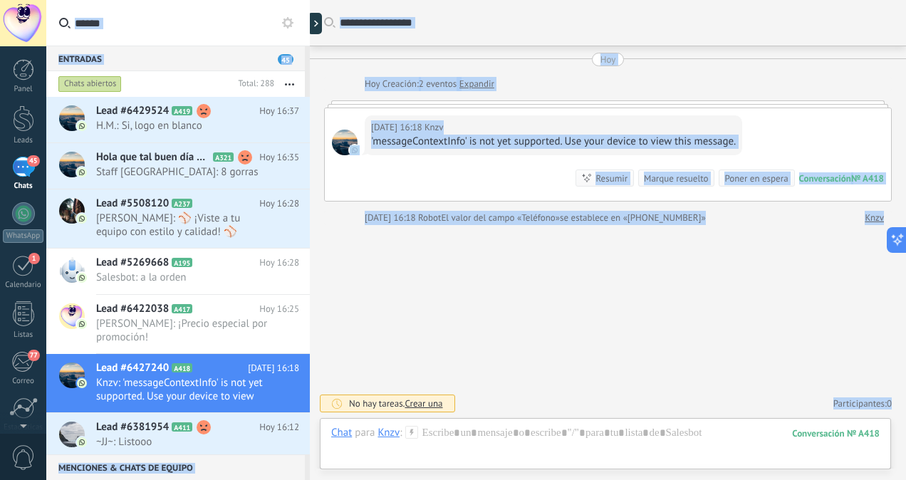
scroll to position [2, 0]
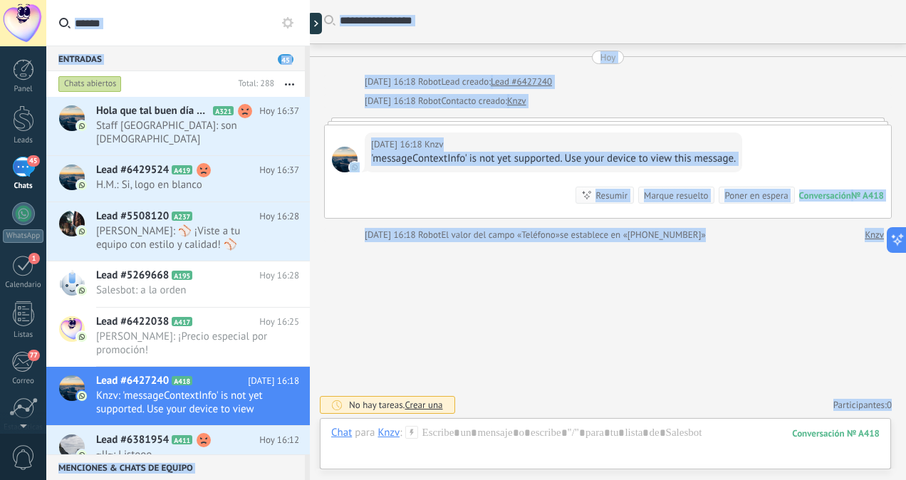
click at [755, 97] on div "[DATE] 16:18 Robot Contacto creado: Knzv" at bounding box center [624, 101] width 519 height 14
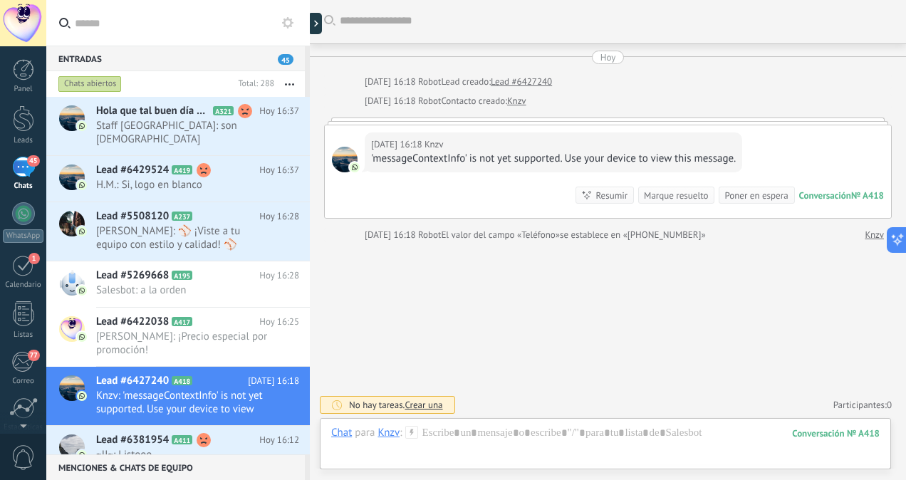
scroll to position [0, 0]
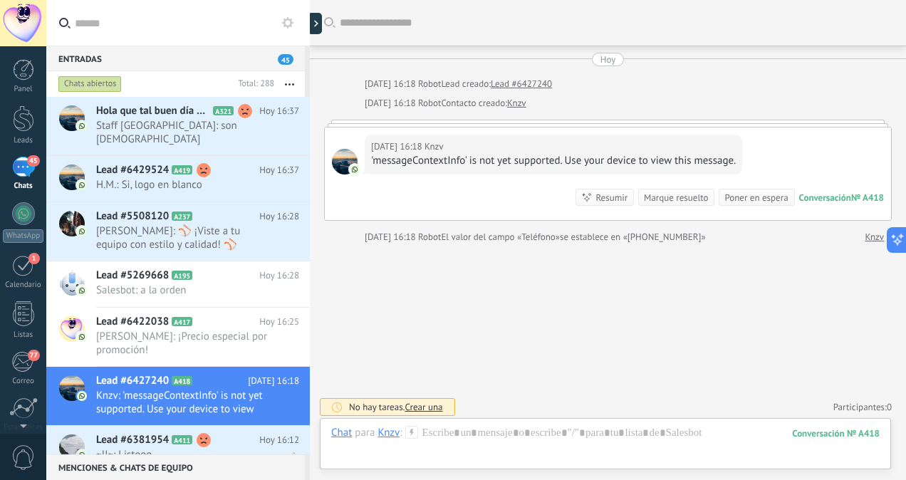
click at [149, 448] on span "~JJ~: Listooo" at bounding box center [184, 455] width 176 height 14
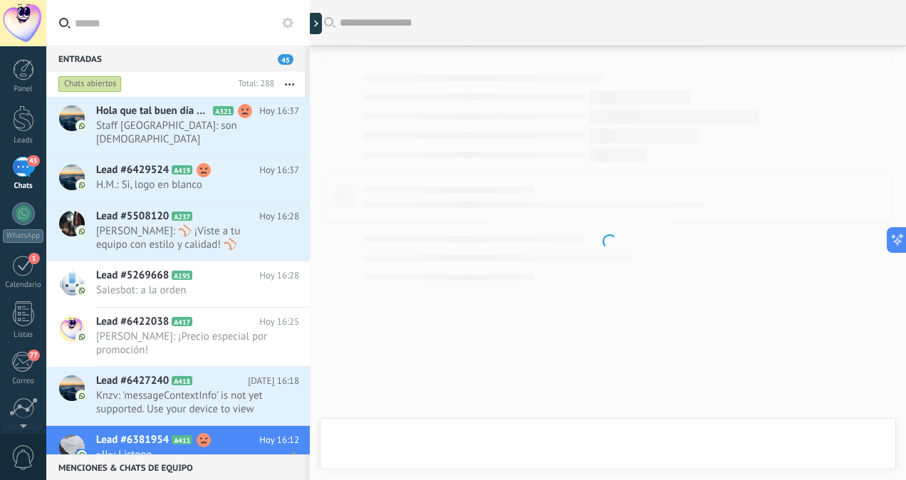
scroll to position [379, 0]
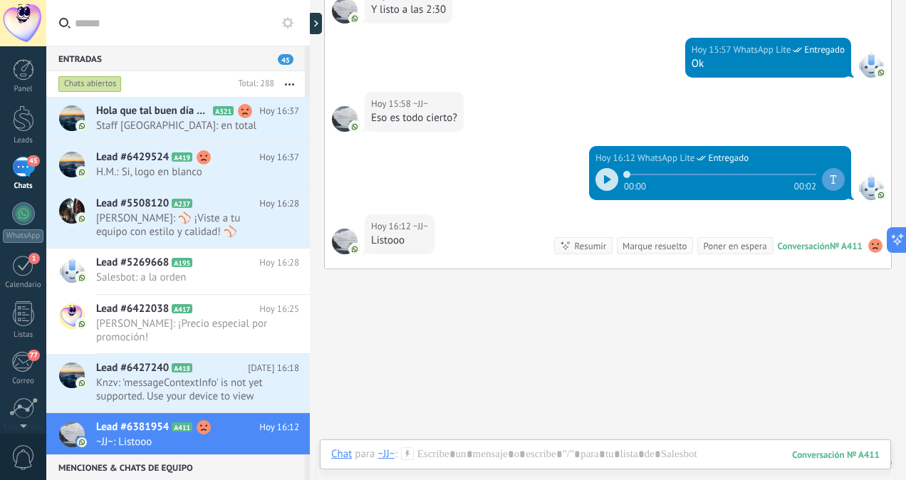
click at [307, 108] on div "Entradas 45 Chats abiertos Total: 288 Silenciar Acciones múltiples Ordenar Más …" at bounding box center [476, 240] width 860 height 480
type textarea "****"
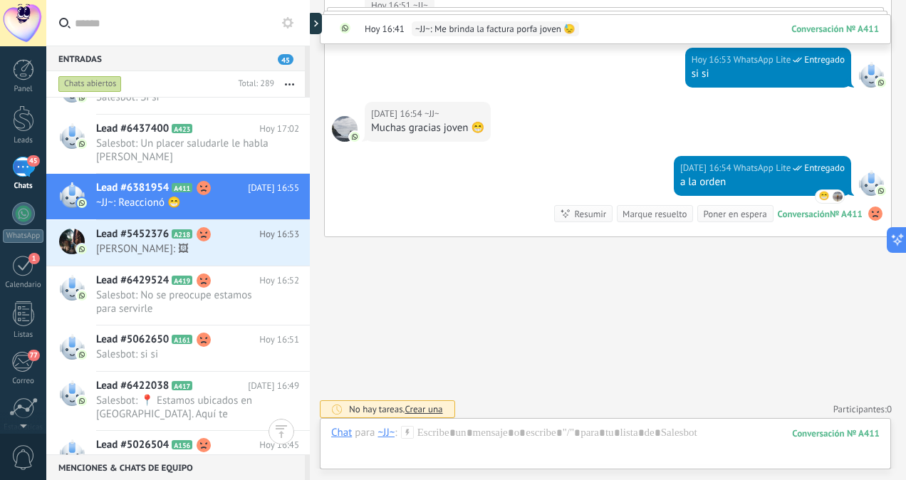
scroll to position [0, 0]
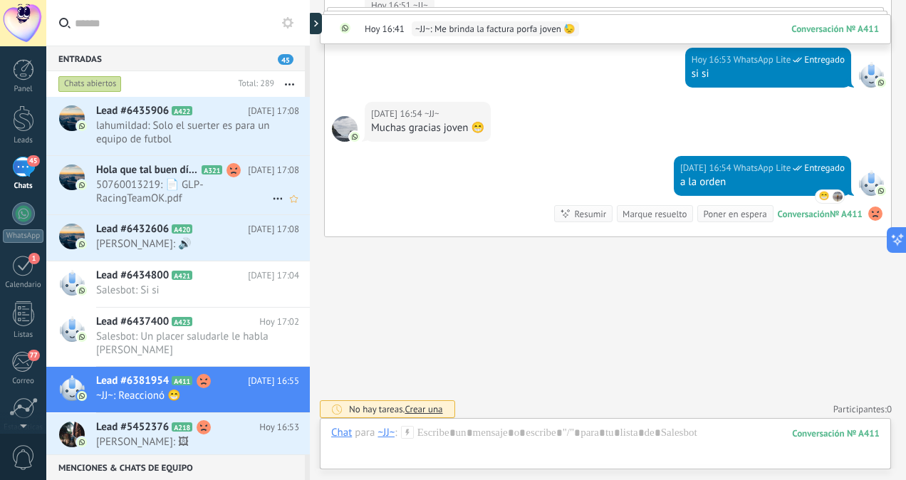
click at [202, 196] on span "50760013219: 📄 GLP-RacingTeamOK.pdf" at bounding box center [184, 191] width 176 height 27
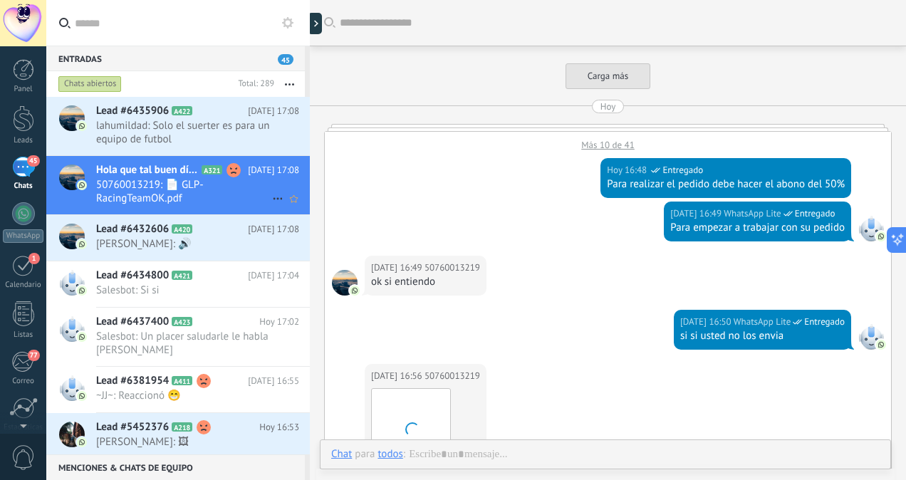
scroll to position [571, 0]
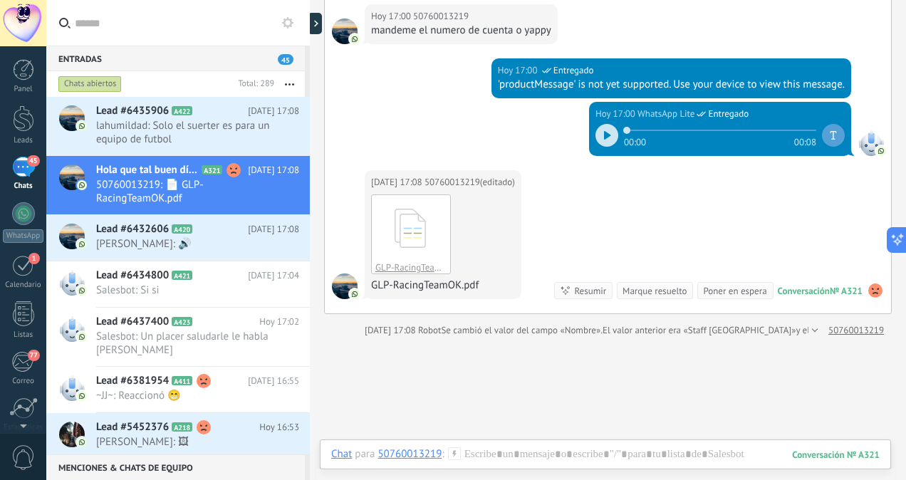
click at [596, 137] on div at bounding box center [607, 135] width 23 height 23
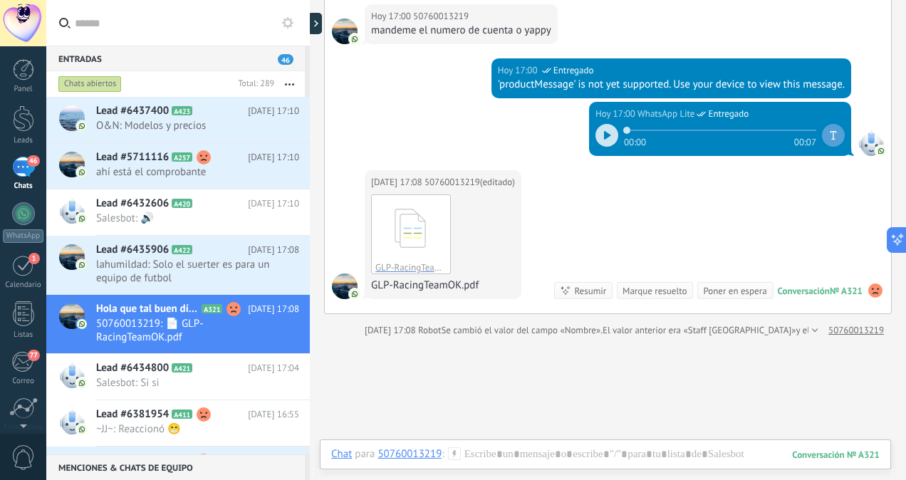
click at [607, 138] on div at bounding box center [607, 135] width 23 height 23
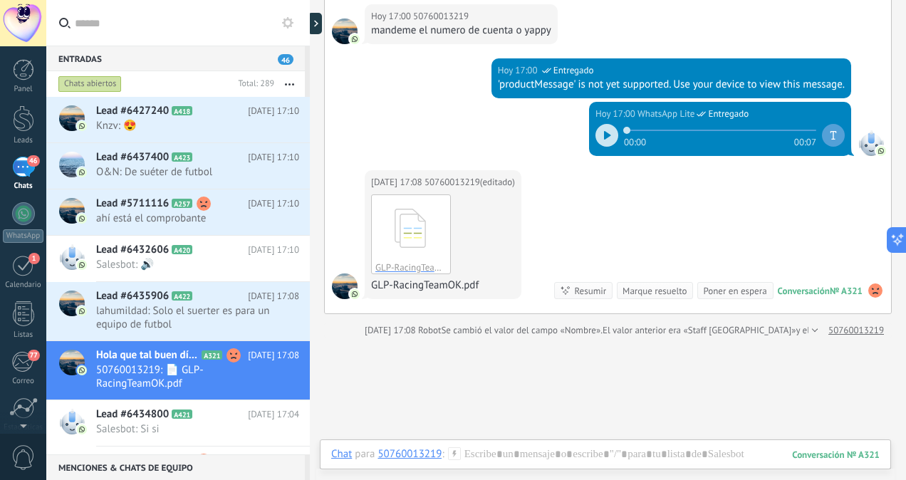
click at [603, 140] on div at bounding box center [607, 135] width 23 height 23
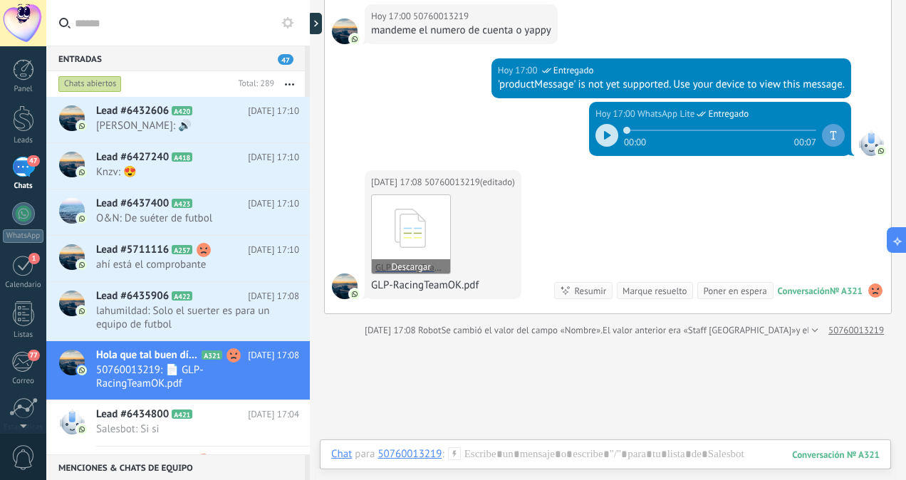
click at [415, 251] on icon at bounding box center [411, 228] width 56 height 59
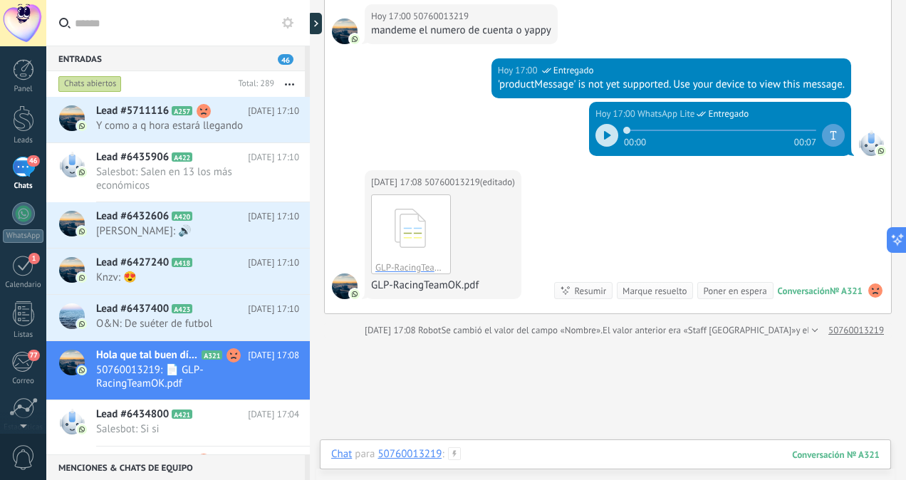
click at [492, 448] on div at bounding box center [605, 468] width 549 height 43
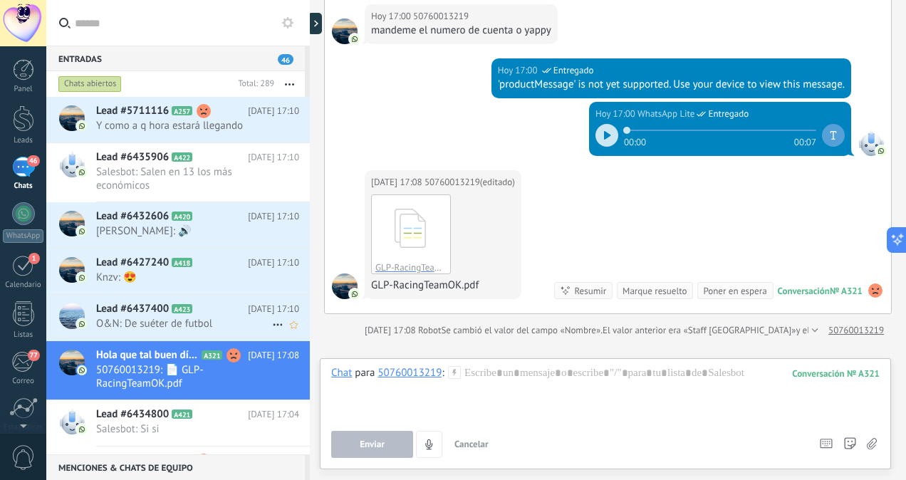
click at [166, 313] on span "Lead #6437400" at bounding box center [132, 309] width 73 height 14
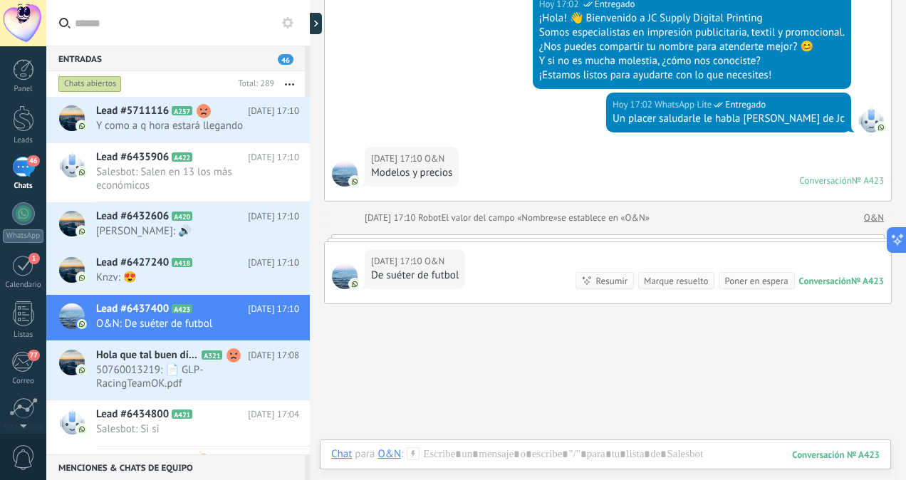
scroll to position [589, 0]
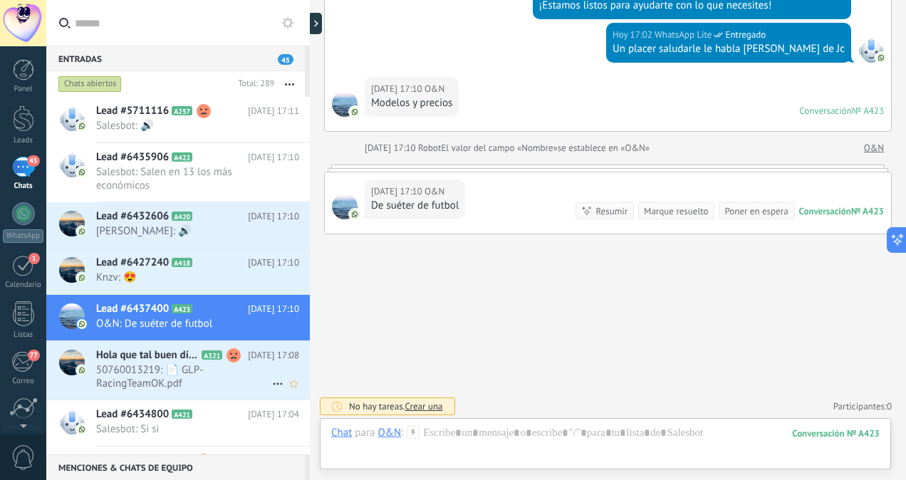
click at [165, 371] on span "50760013219: 📄 GLP-RacingTeamOK.pdf" at bounding box center [184, 376] width 176 height 27
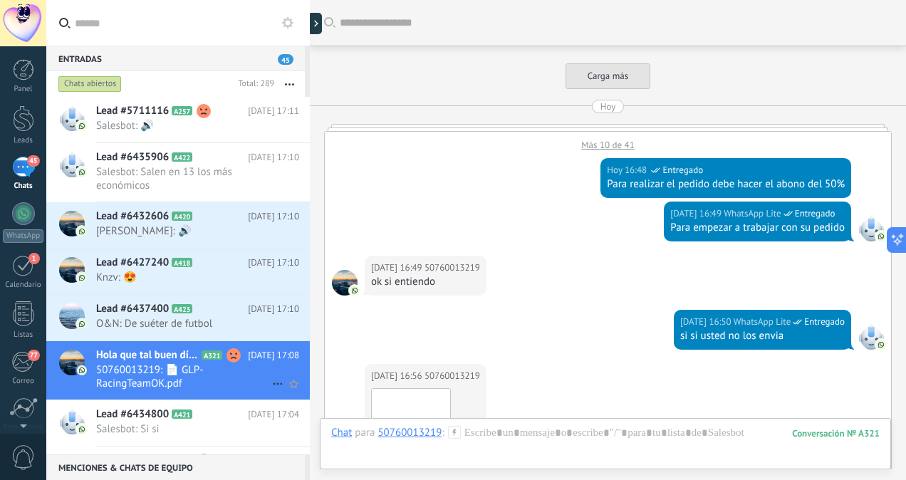
scroll to position [675, 0]
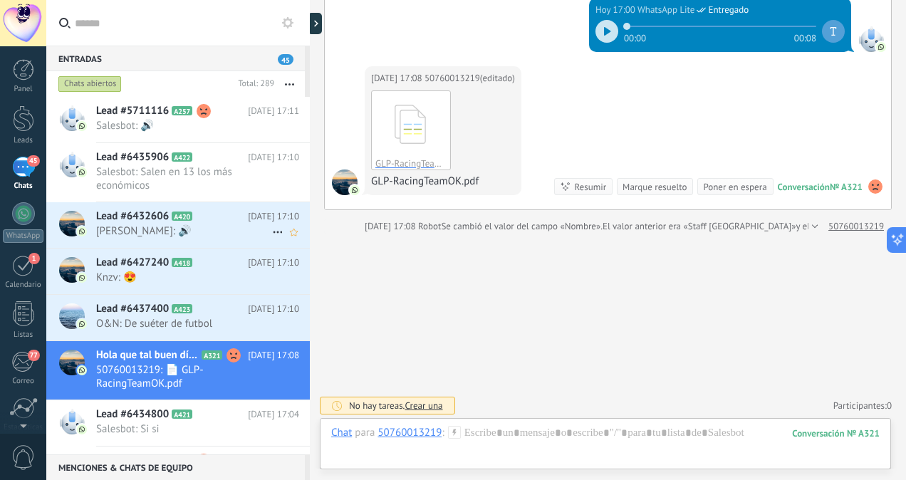
click at [163, 228] on span "[PERSON_NAME]: 🔊" at bounding box center [184, 231] width 176 height 14
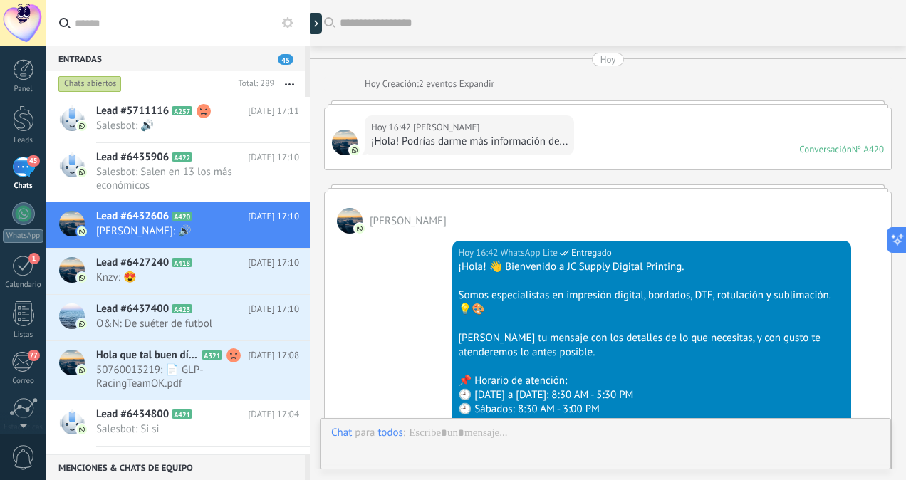
scroll to position [1203, 0]
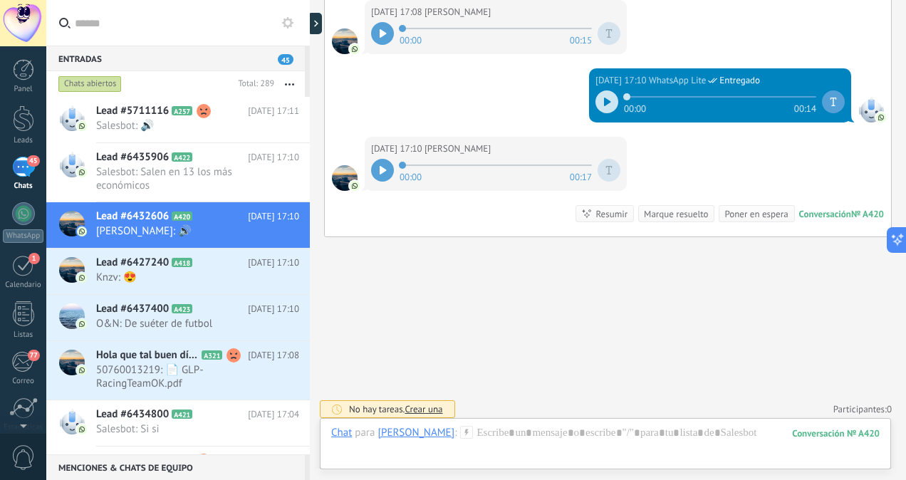
click at [382, 166] on icon at bounding box center [383, 170] width 6 height 9
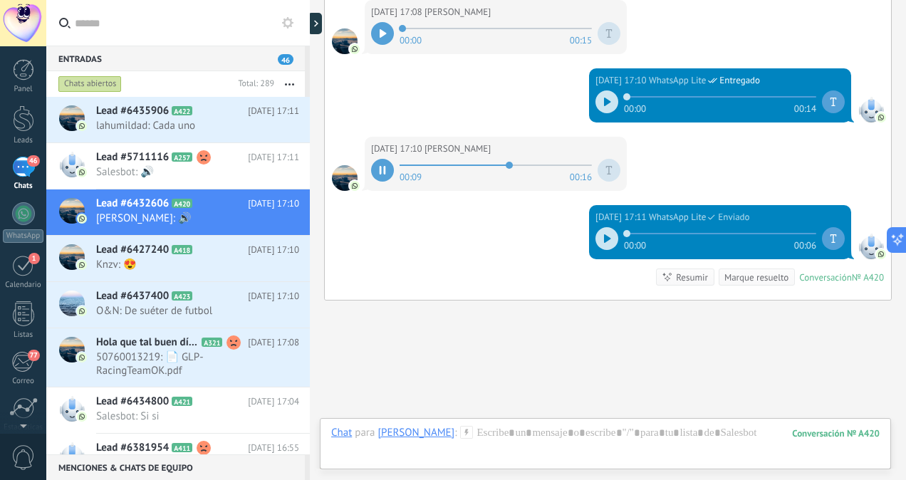
scroll to position [1215, 0]
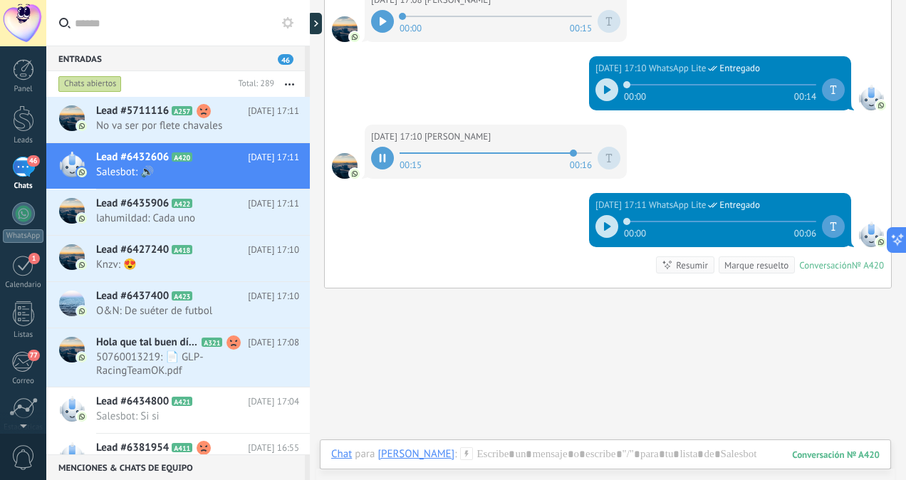
click at [602, 225] on div at bounding box center [607, 226] width 23 height 23
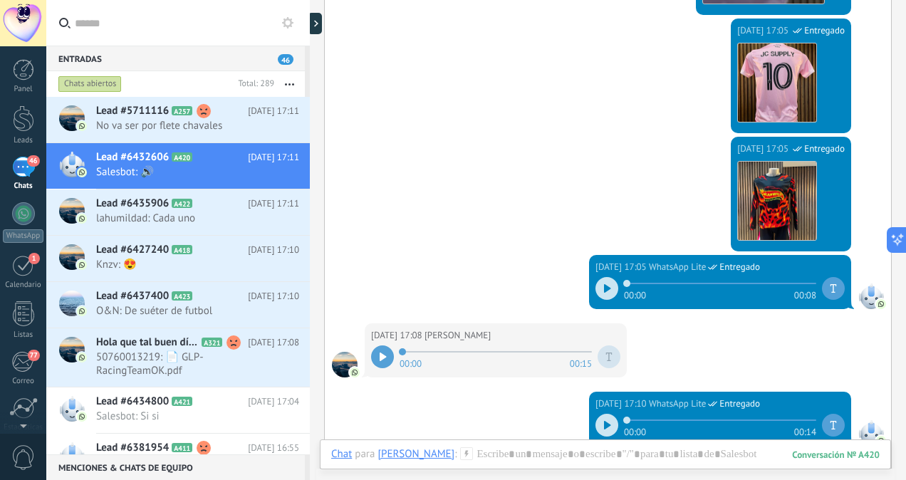
scroll to position [918, 0]
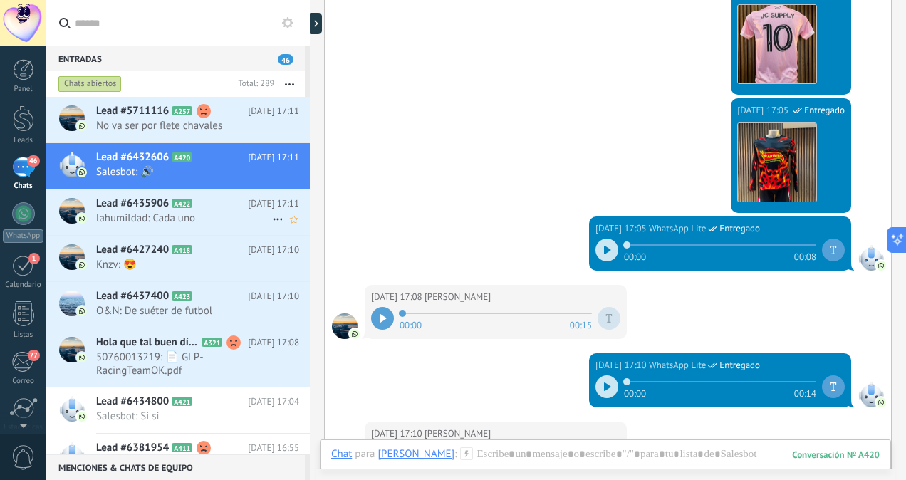
click at [187, 219] on span "lahumildad: Cada uno" at bounding box center [184, 219] width 176 height 14
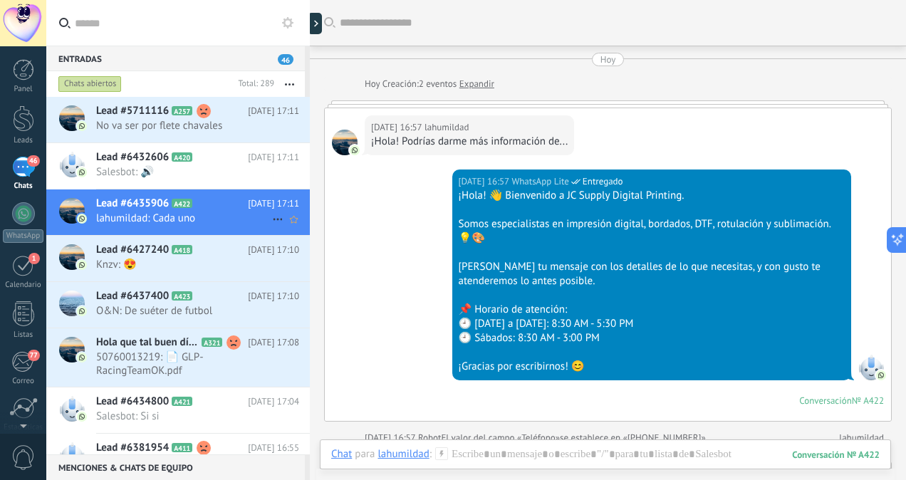
scroll to position [1191, 0]
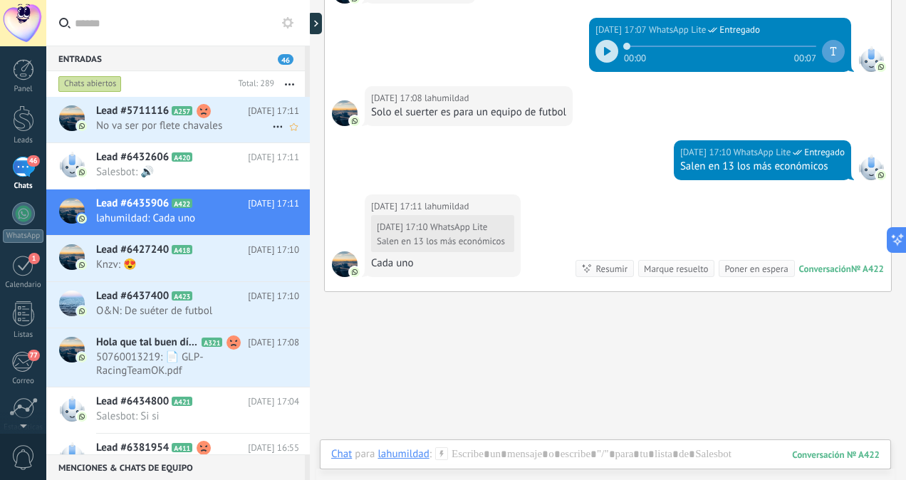
click at [133, 130] on span "No va ser por flete chavales" at bounding box center [184, 126] width 176 height 14
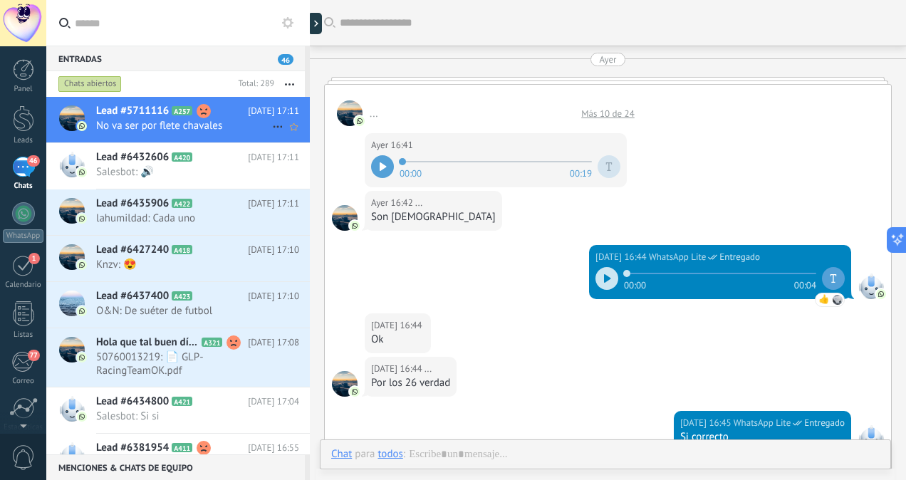
scroll to position [1171, 0]
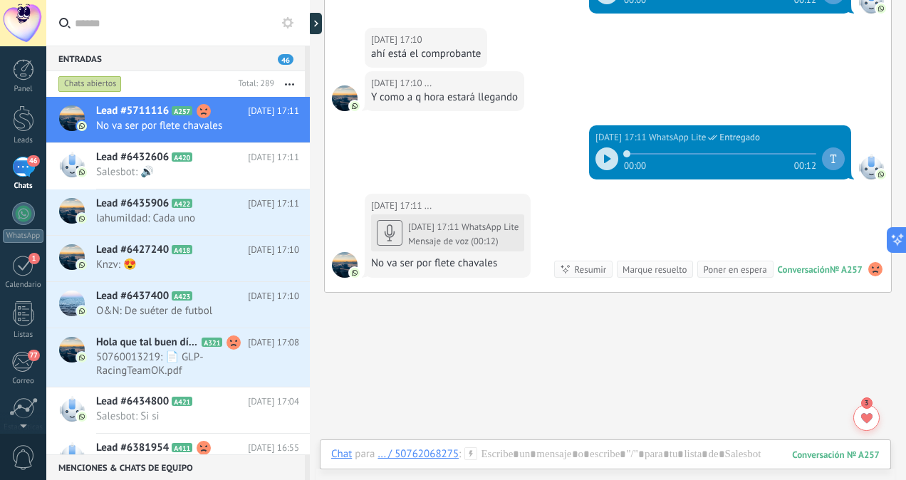
click at [604, 155] on icon at bounding box center [607, 159] width 6 height 9
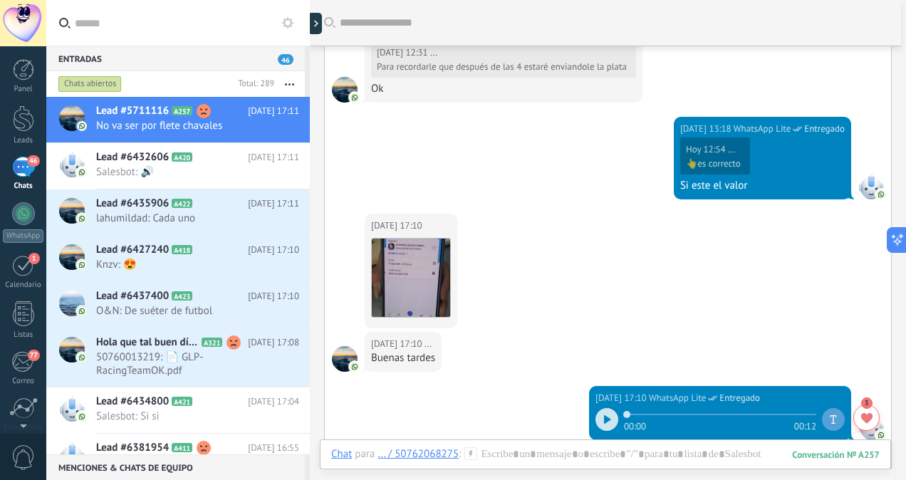
scroll to position [757, 0]
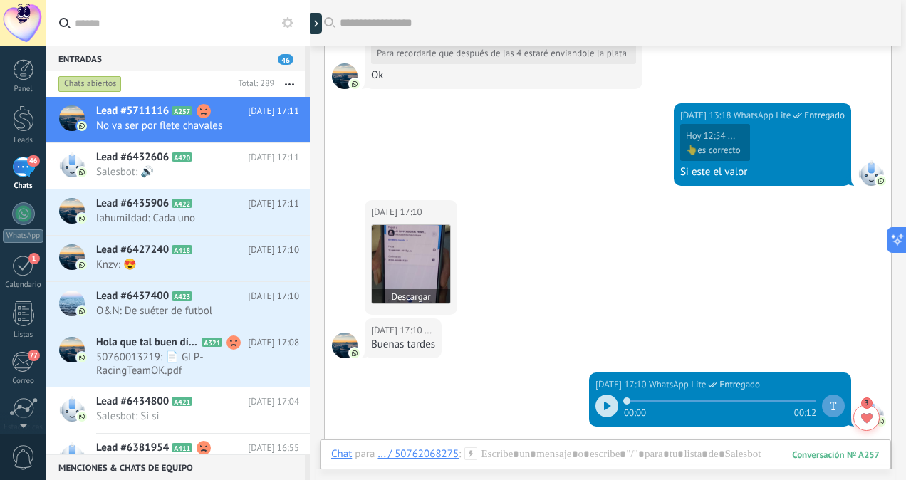
click at [393, 269] on img at bounding box center [411, 264] width 78 height 78
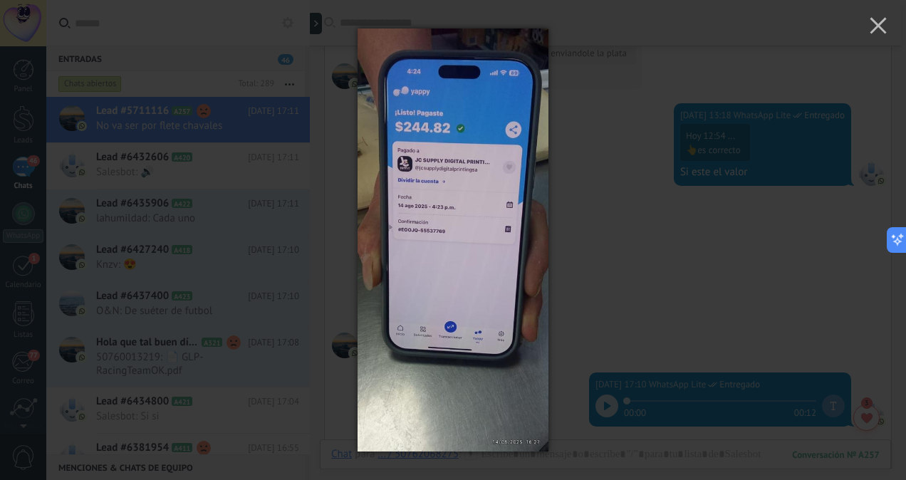
click at [636, 243] on div at bounding box center [453, 240] width 906 height 480
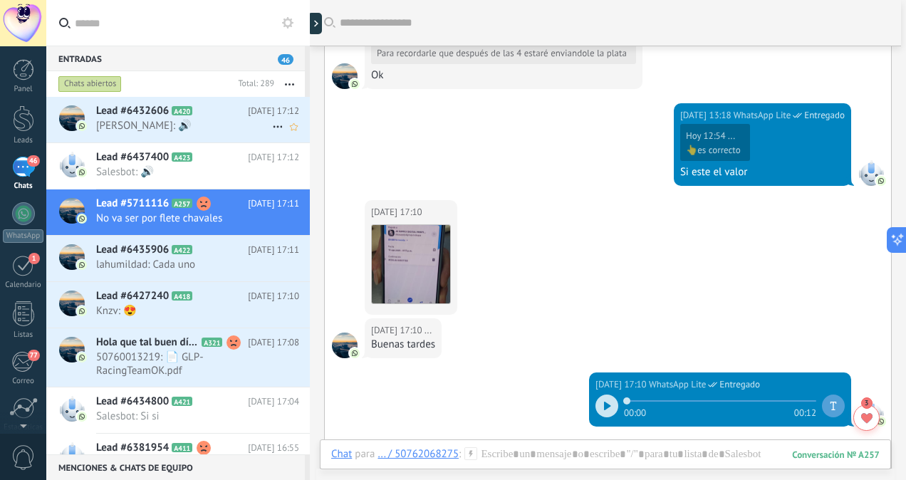
click at [194, 135] on div "Lead #6432606 A420 [DATE] 17:12 [PERSON_NAME]: 🔊" at bounding box center [203, 119] width 214 height 45
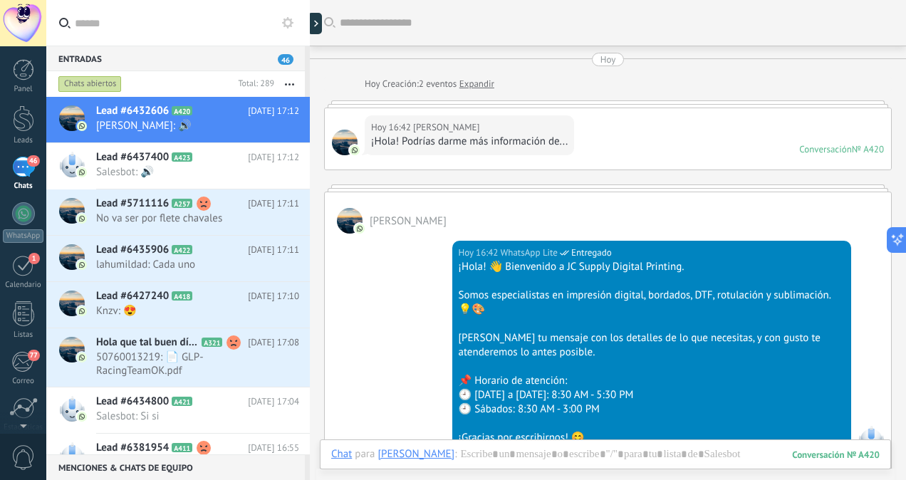
scroll to position [1106, 0]
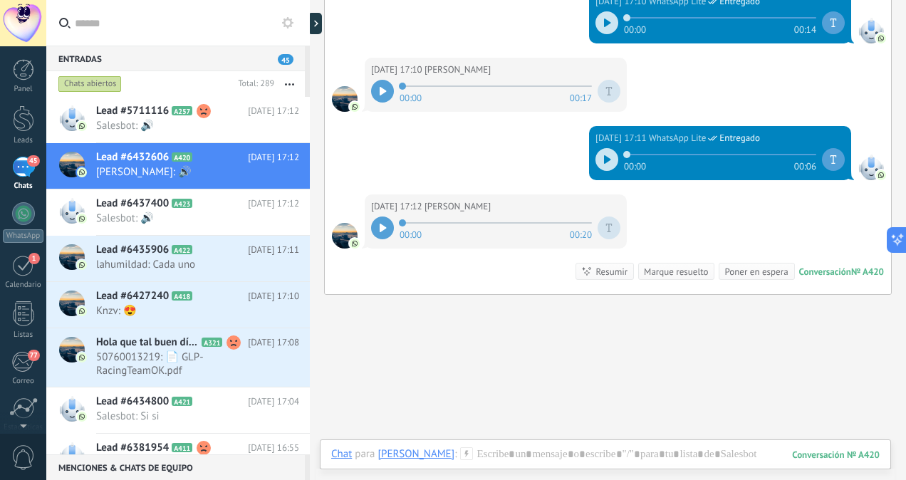
click at [380, 224] on icon at bounding box center [383, 228] width 6 height 9
click at [524, 459] on div at bounding box center [605, 468] width 549 height 43
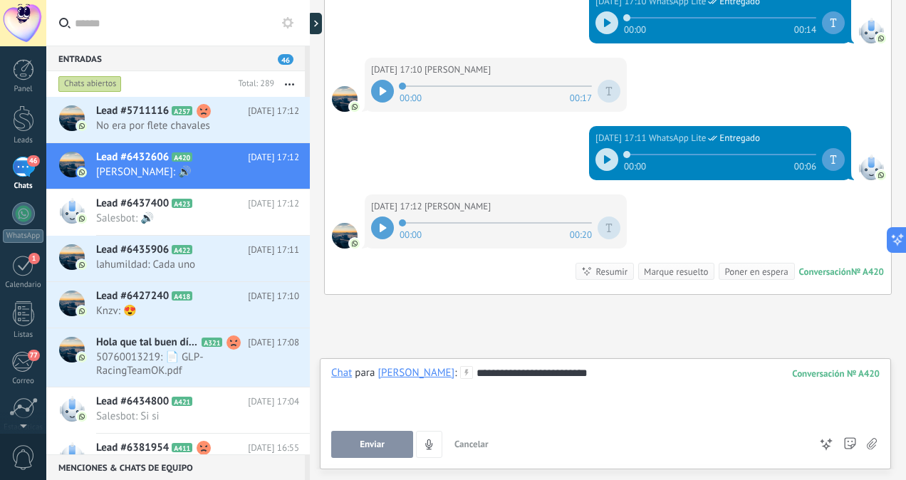
scroll to position [1203, 0]
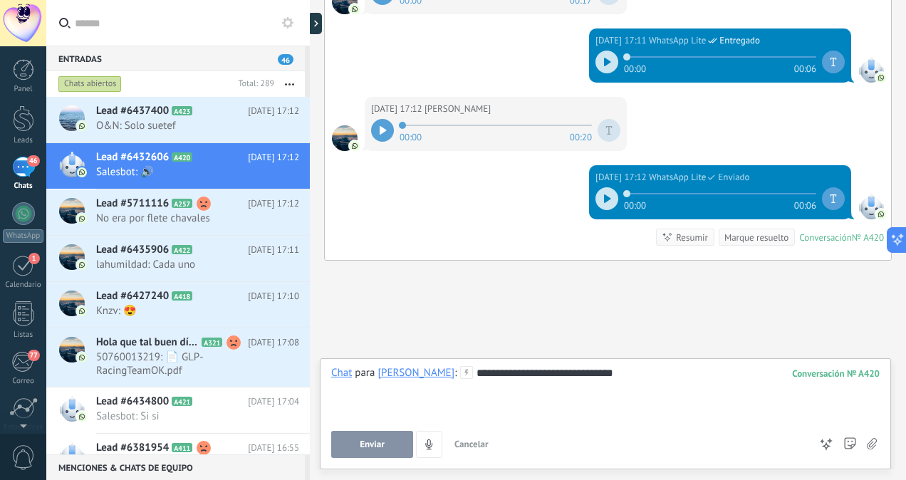
click at [390, 450] on button "Enviar" at bounding box center [372, 444] width 82 height 27
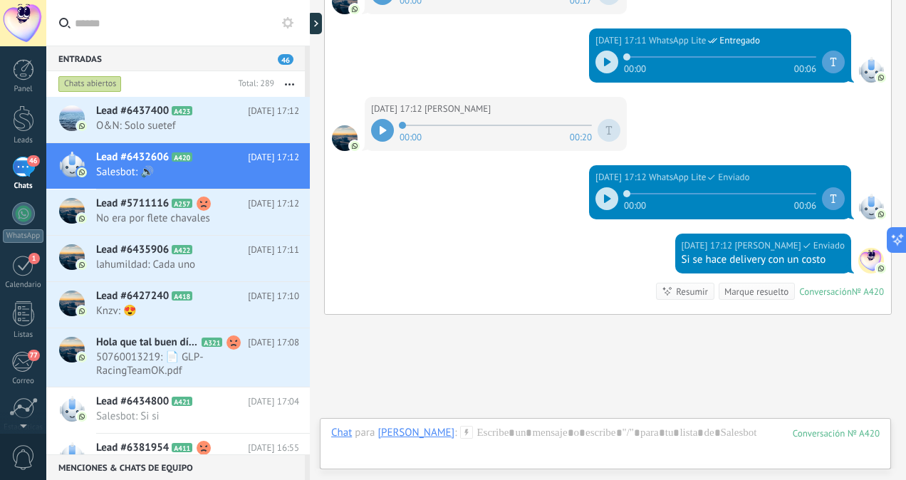
scroll to position [1282, 0]
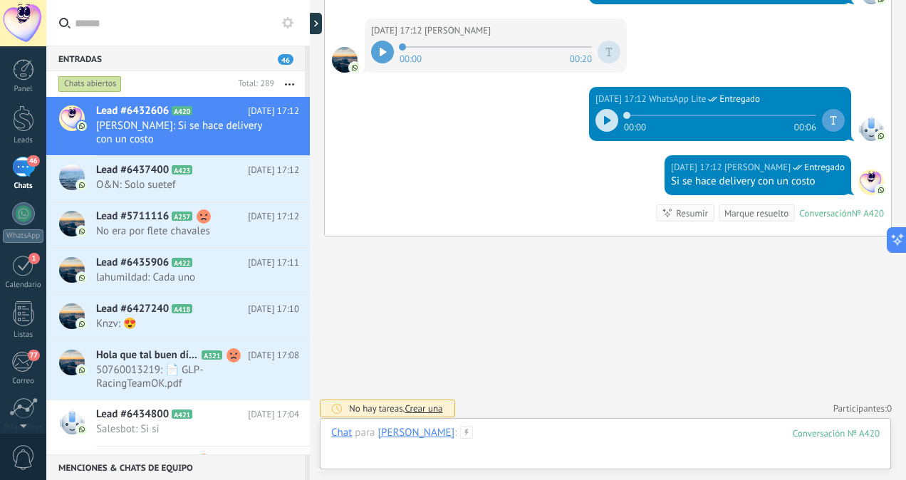
click at [480, 439] on div at bounding box center [605, 447] width 549 height 43
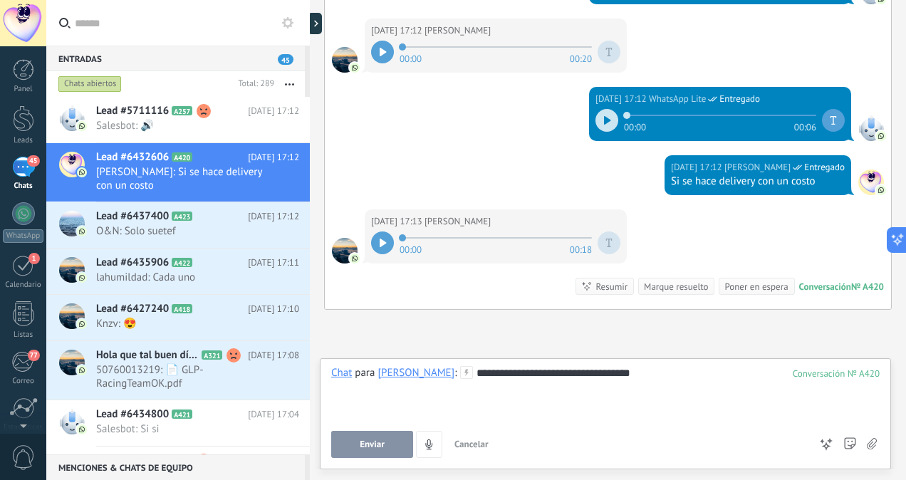
scroll to position [1355, 0]
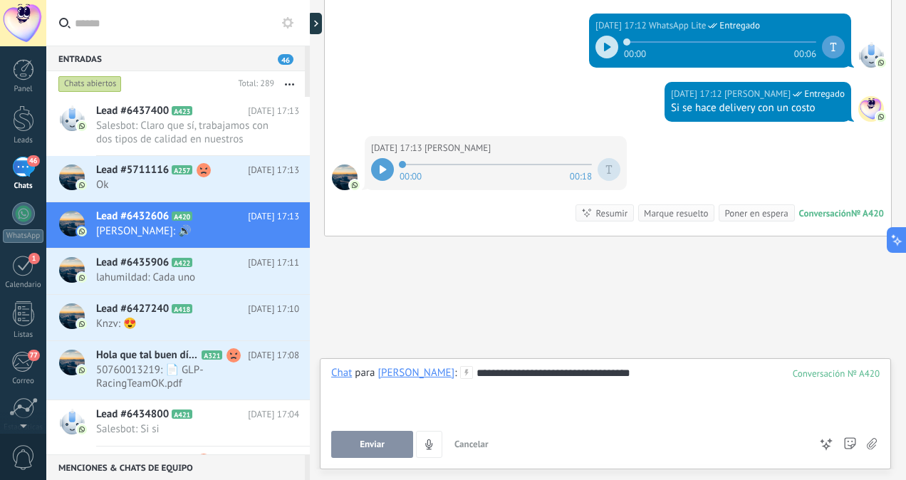
click at [374, 450] on span "Enviar" at bounding box center [372, 445] width 25 height 10
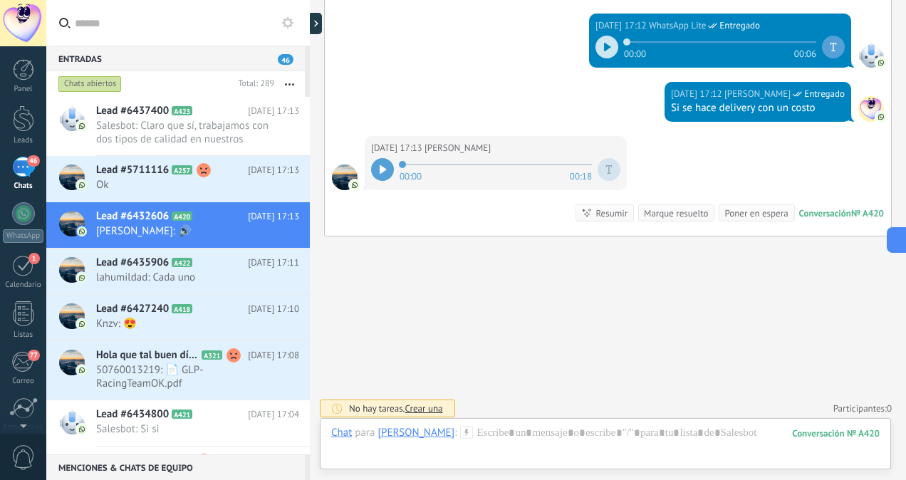
scroll to position [1404, 0]
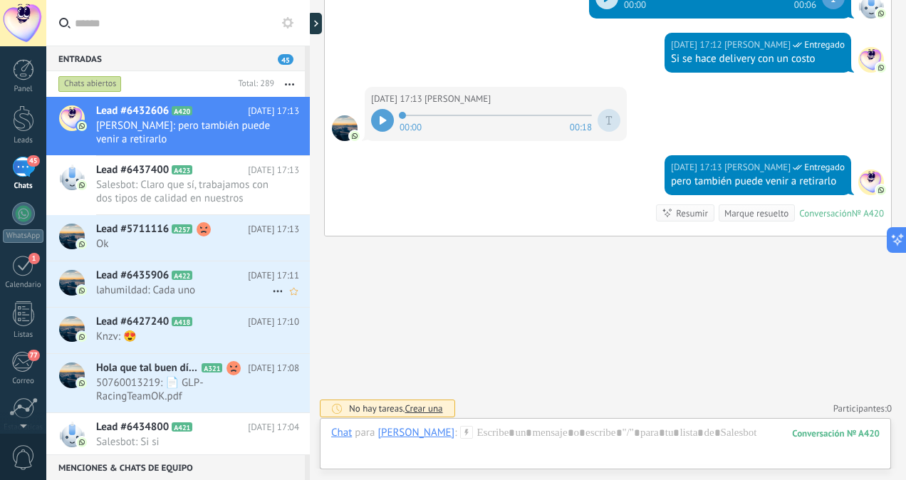
click at [175, 290] on span "lahumildad: Cada uno" at bounding box center [184, 291] width 176 height 14
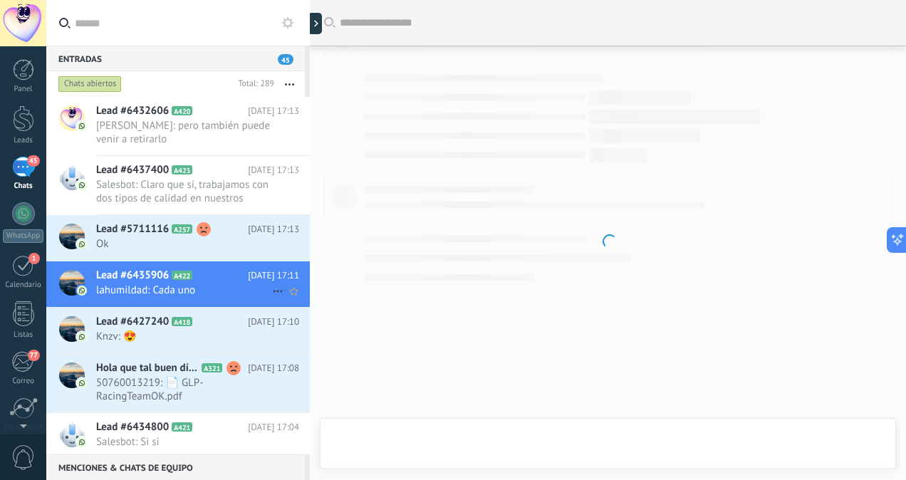
scroll to position [379, 0]
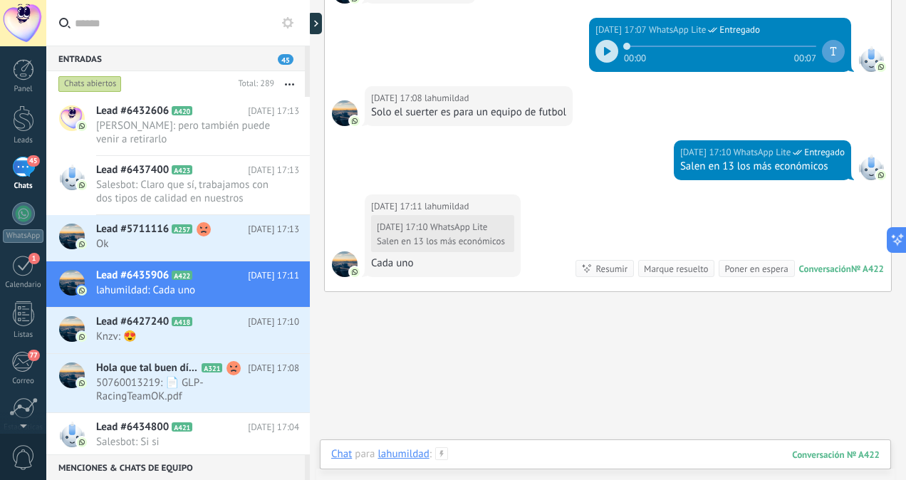
click at [496, 457] on div at bounding box center [605, 468] width 549 height 43
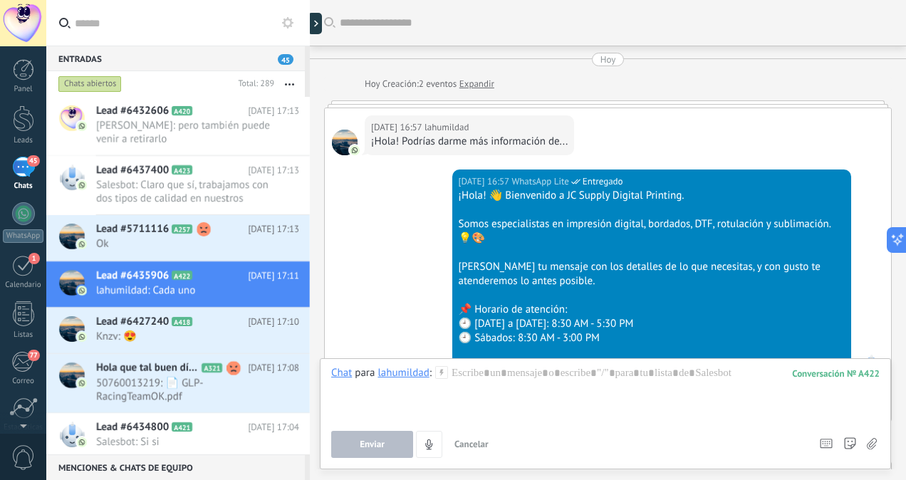
scroll to position [14, 0]
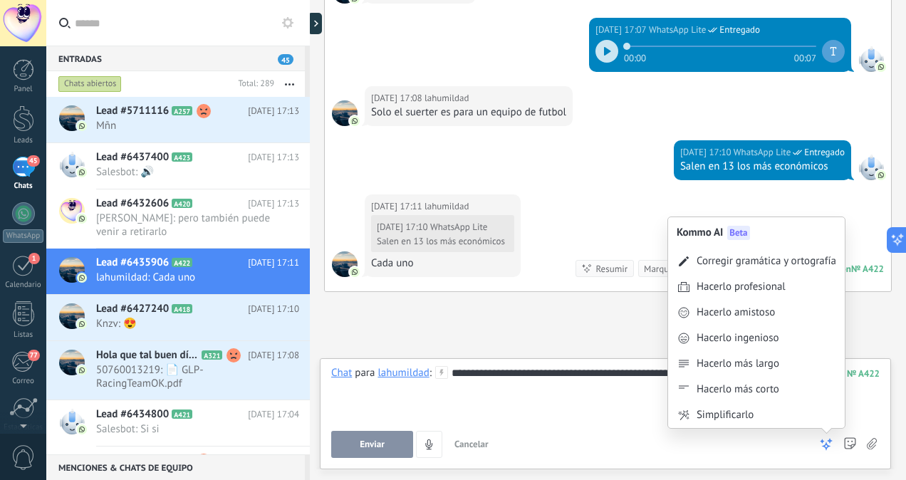
click at [822, 452] on icon at bounding box center [826, 444] width 14 height 14
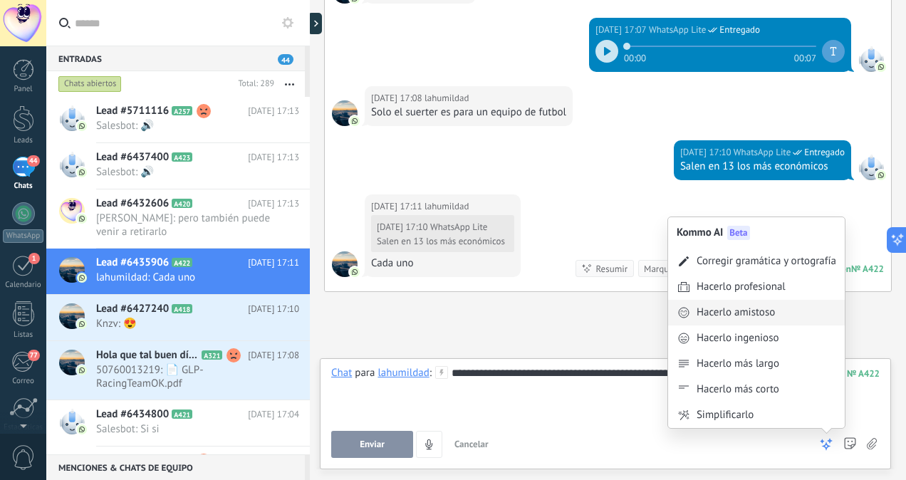
click at [741, 313] on div "Hacerlo amistoso" at bounding box center [736, 313] width 78 height 14
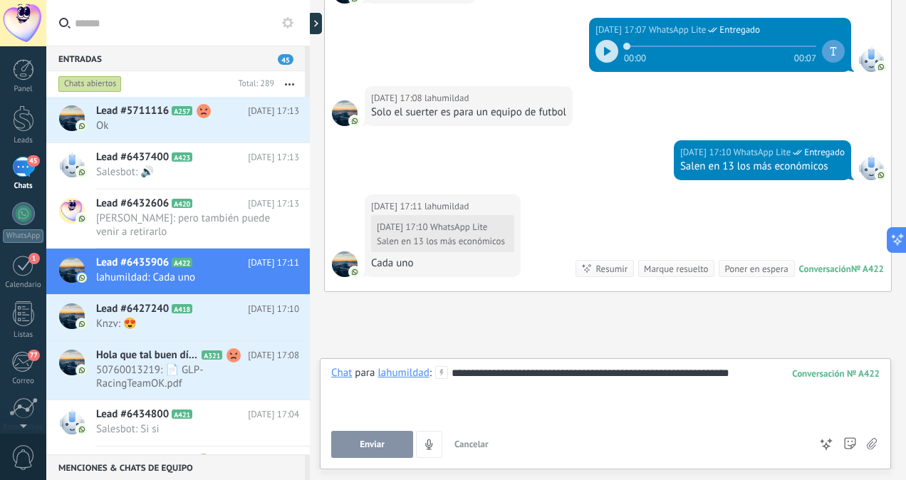
click at [388, 440] on button "Enviar" at bounding box center [372, 444] width 82 height 27
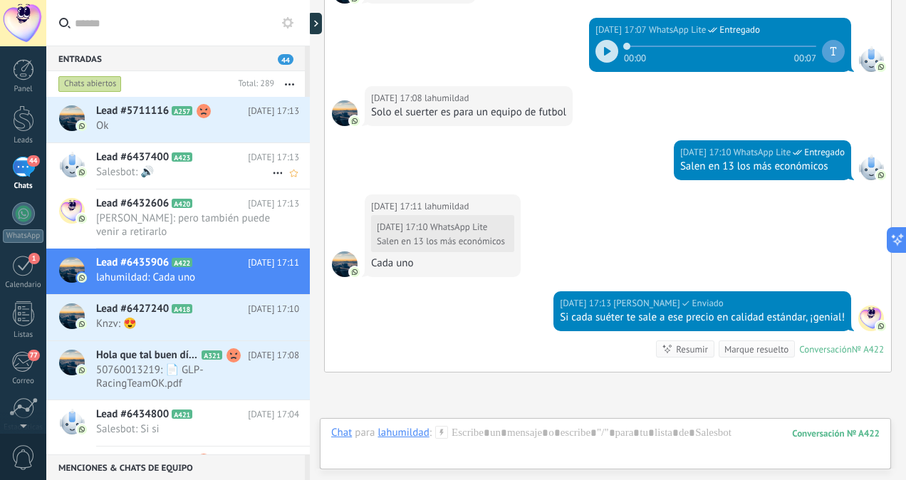
scroll to position [1328, 0]
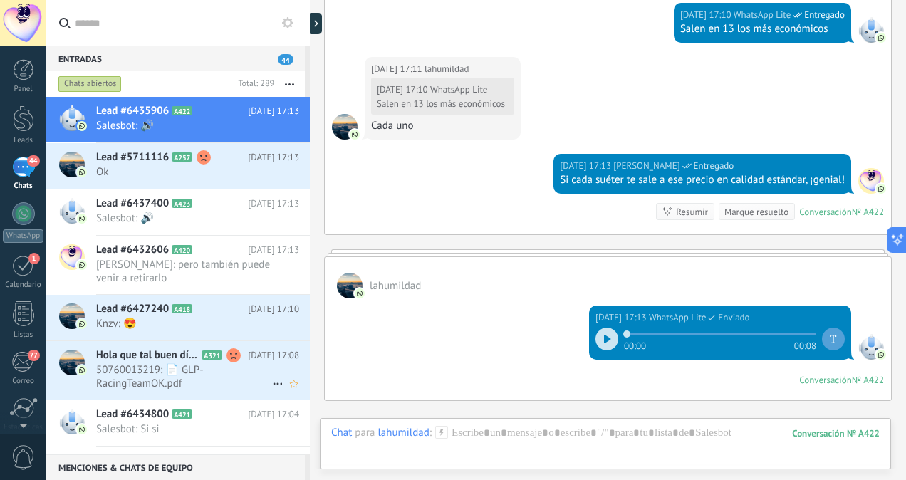
click at [172, 390] on div "Hola que tal buen día estoy interesada en tshirts con impresión full color A321…" at bounding box center [203, 370] width 214 height 58
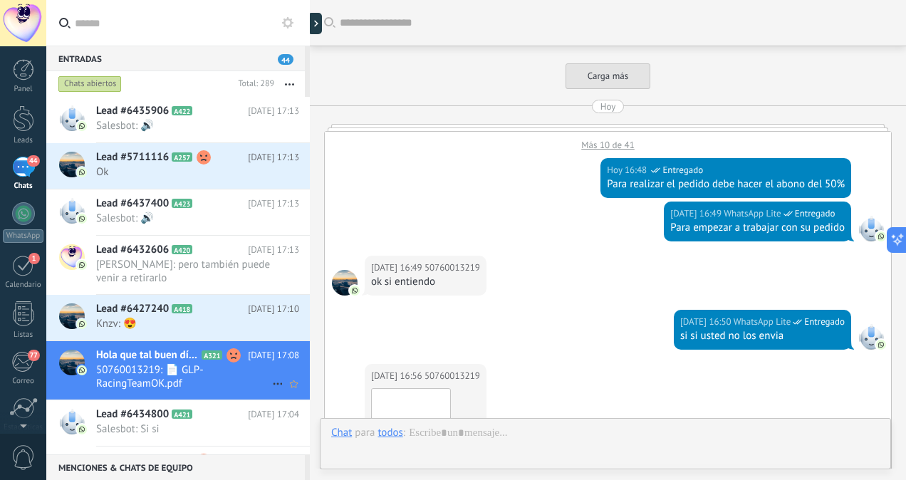
scroll to position [675, 0]
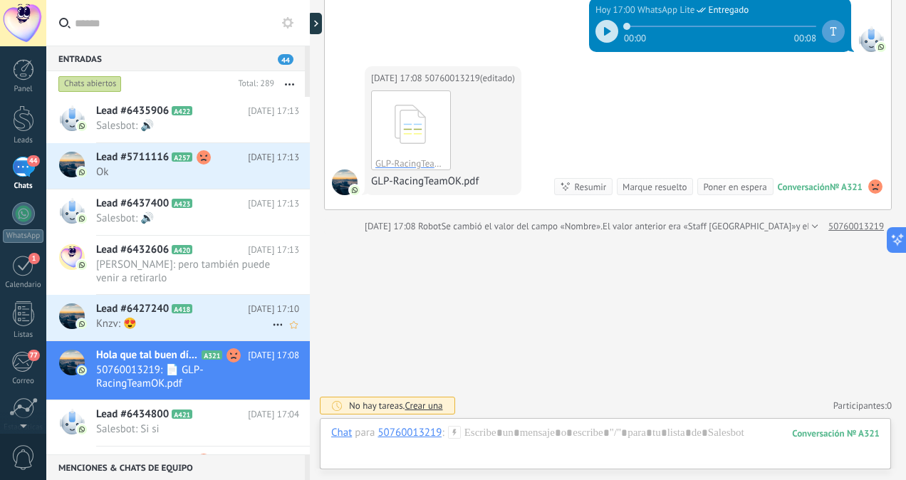
click at [190, 323] on span "Knzv: 😍" at bounding box center [184, 324] width 176 height 14
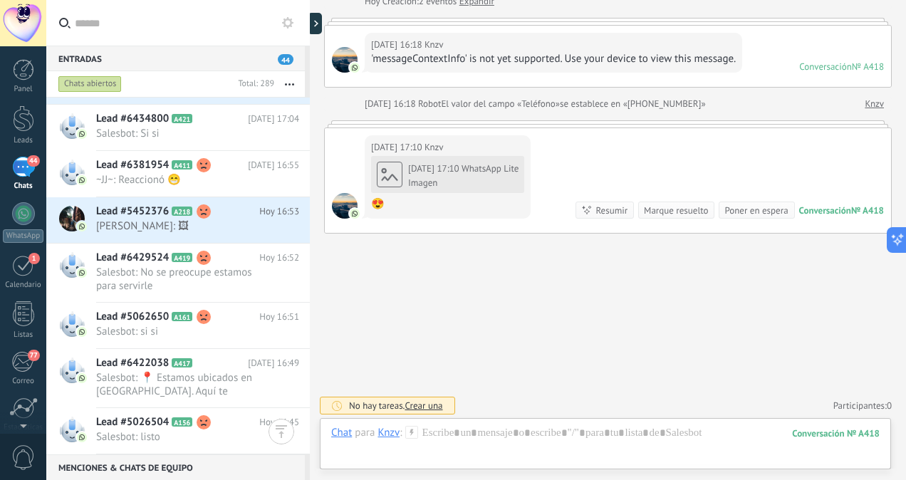
scroll to position [98, 0]
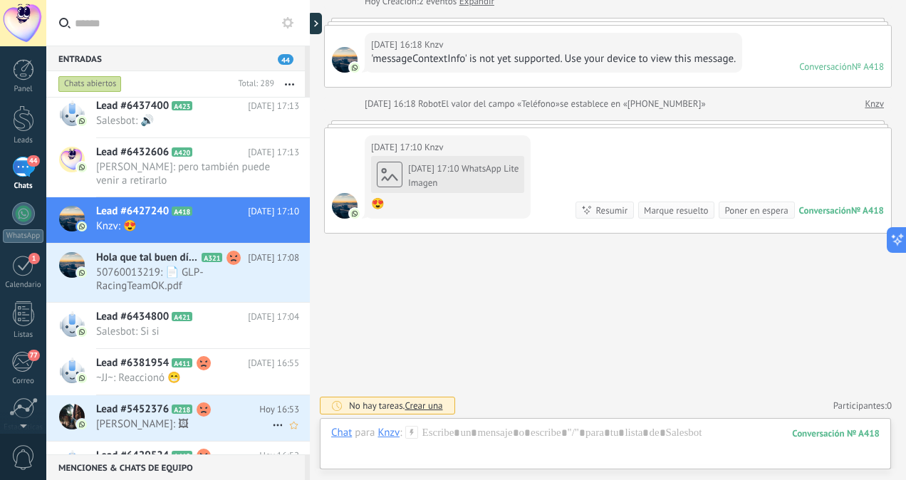
click at [170, 418] on span "[PERSON_NAME]: 🖼" at bounding box center [184, 425] width 176 height 14
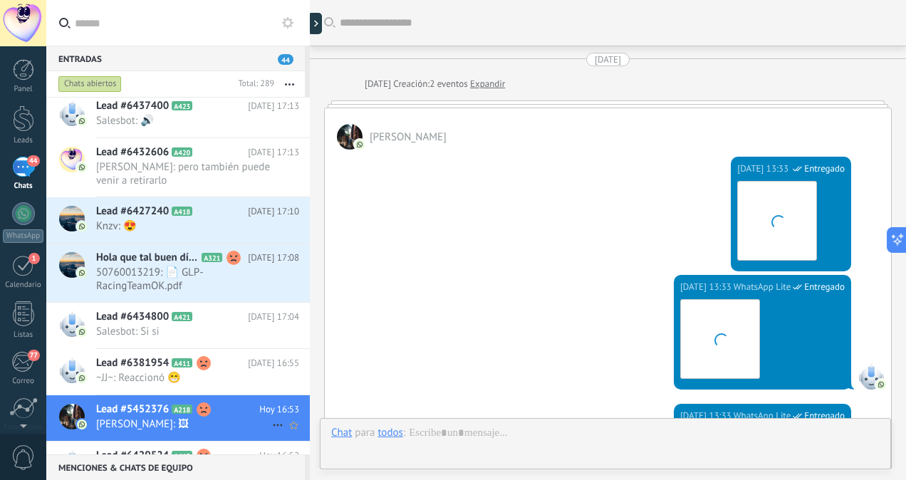
scroll to position [1154, 0]
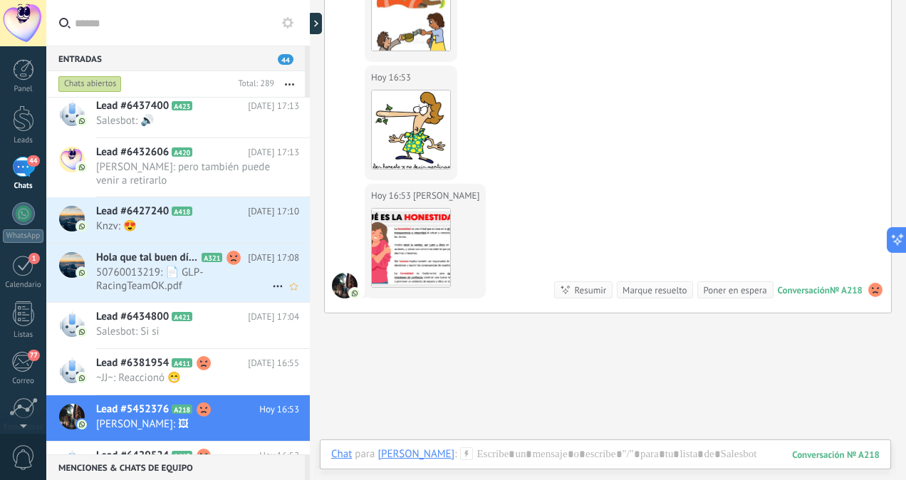
click at [142, 275] on span "50760013219: 📄 GLP-RacingTeamOK.pdf" at bounding box center [184, 279] width 176 height 27
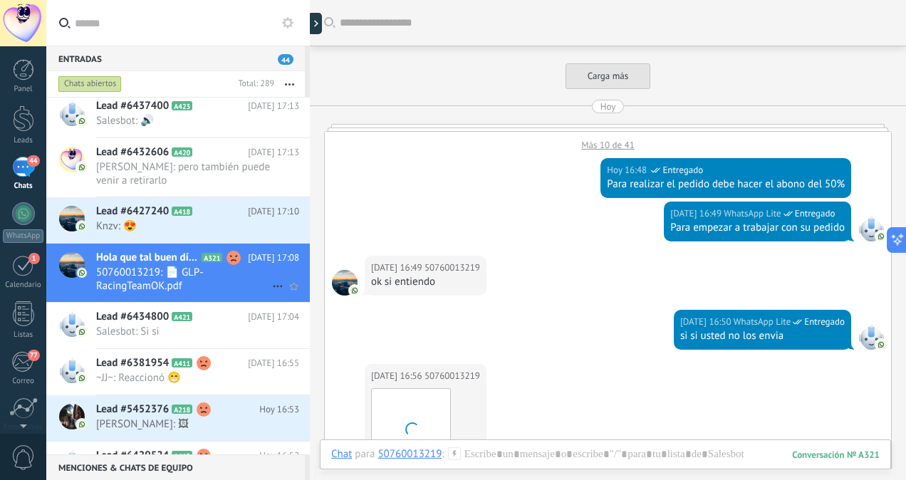
scroll to position [571, 0]
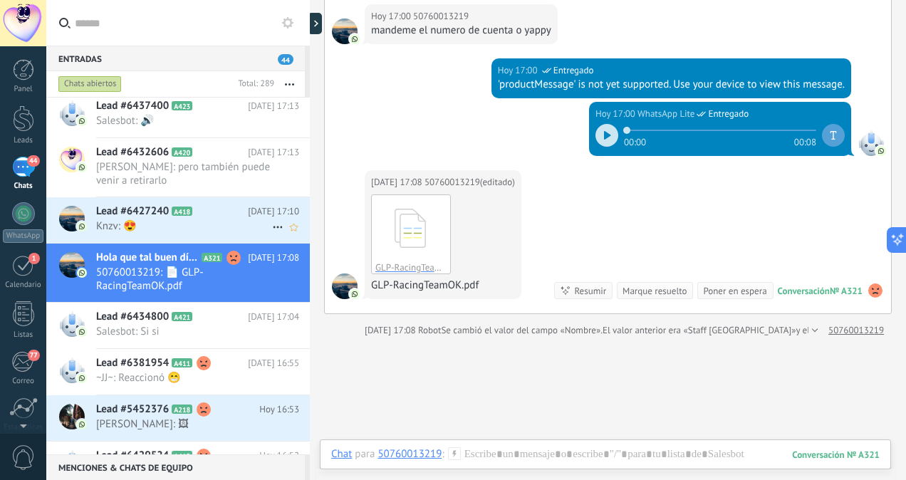
click at [161, 217] on span "Lead #6427240" at bounding box center [132, 211] width 73 height 14
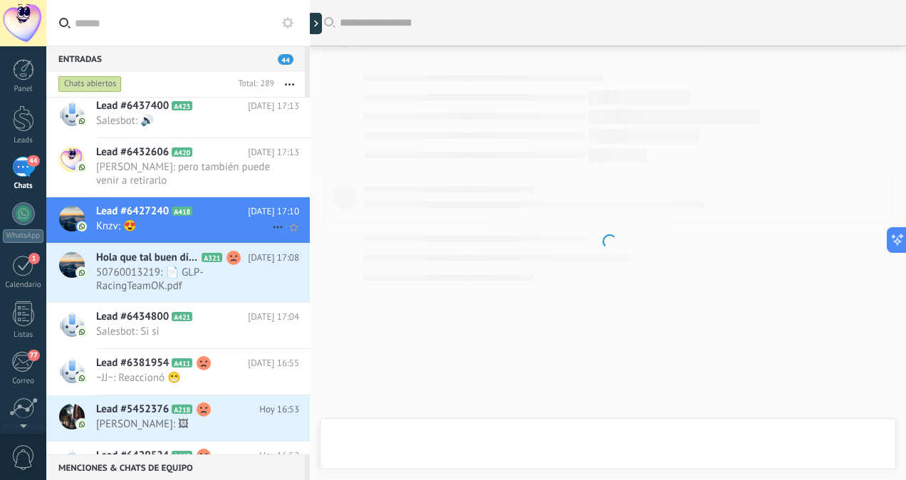
scroll to position [379, 0]
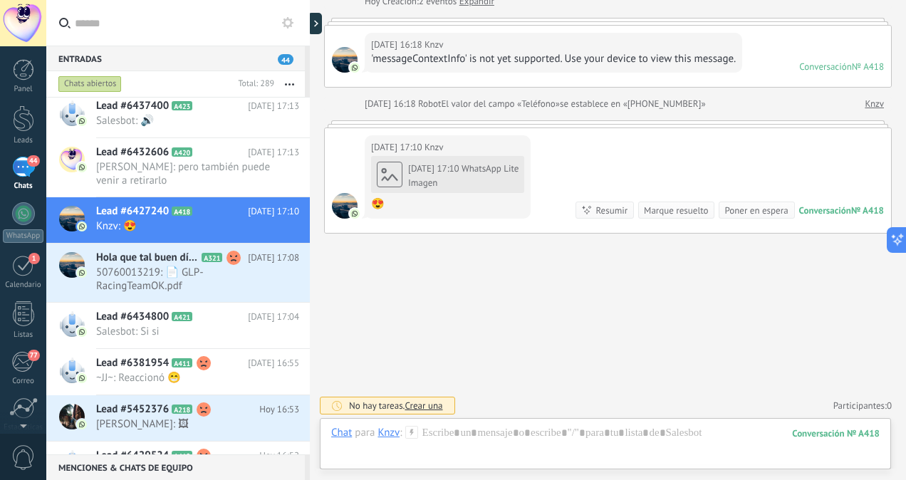
click at [444, 174] on div "Hoy 17:10 WhatsApp Lite Imagen 😍" at bounding box center [447, 184] width 153 height 58
click at [385, 172] on div "Hoy 17:10 WhatsApp Lite Imagen 😍" at bounding box center [447, 184] width 153 height 58
click at [453, 161] on div "Hoy 17:10 WhatsApp Lite Imagen 😍" at bounding box center [447, 184] width 153 height 58
drag, startPoint x: 453, startPoint y: 161, endPoint x: 425, endPoint y: 201, distance: 48.6
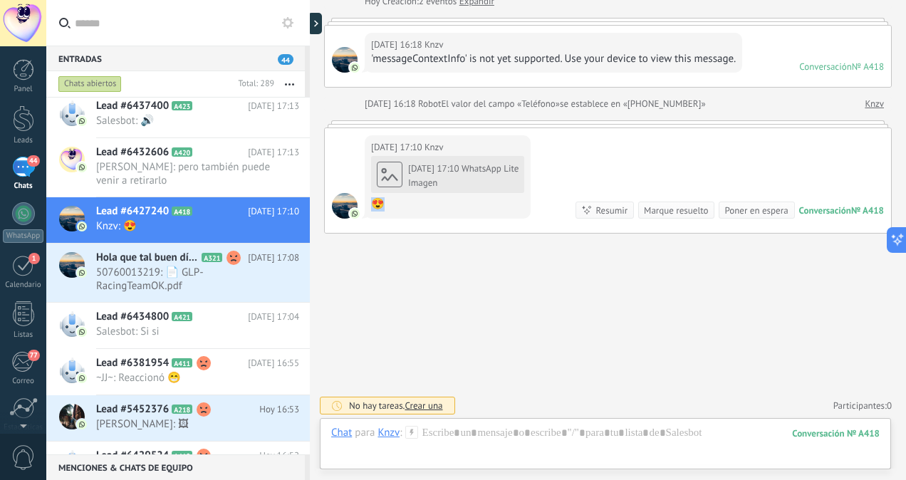
click at [425, 201] on div "😍" at bounding box center [447, 204] width 153 height 14
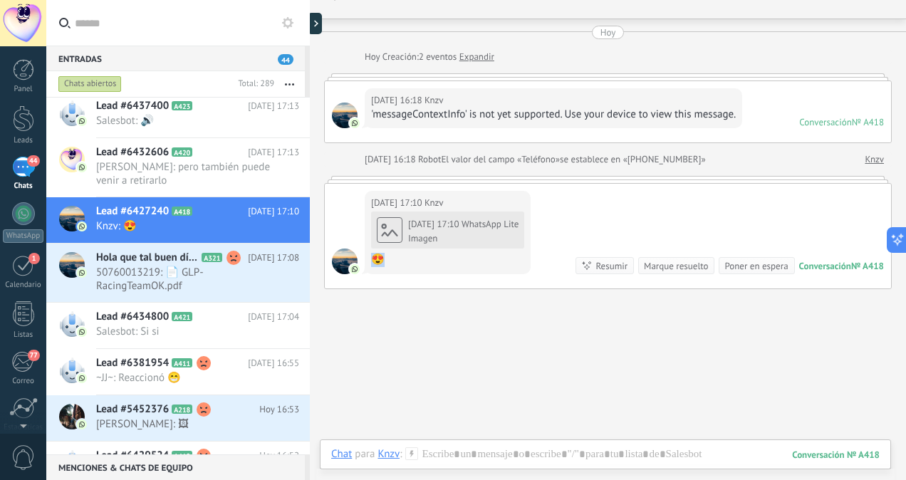
scroll to position [0, 0]
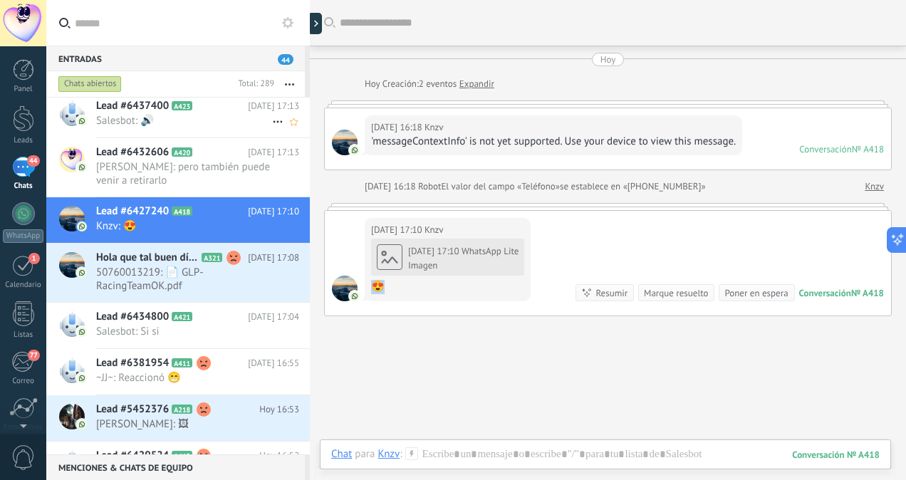
click at [157, 116] on span "Salesbot: 🔊" at bounding box center [184, 121] width 176 height 14
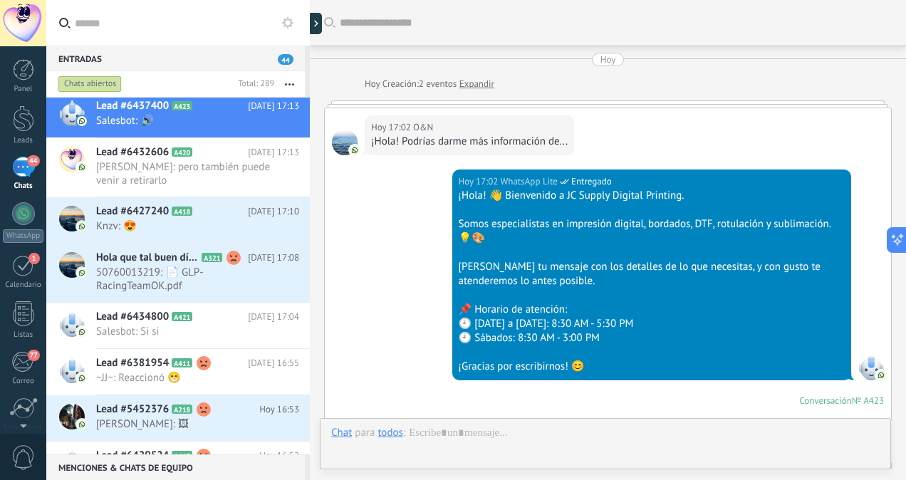
scroll to position [992, 0]
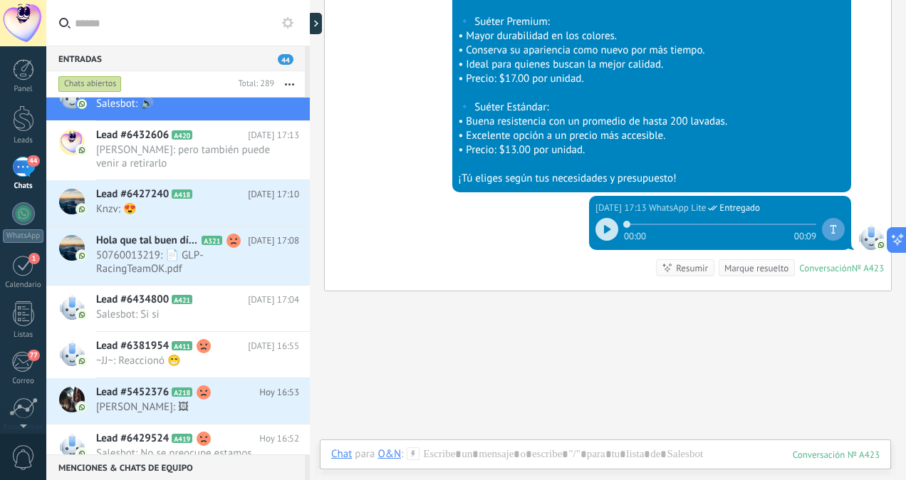
click at [604, 225] on icon at bounding box center [607, 229] width 6 height 9
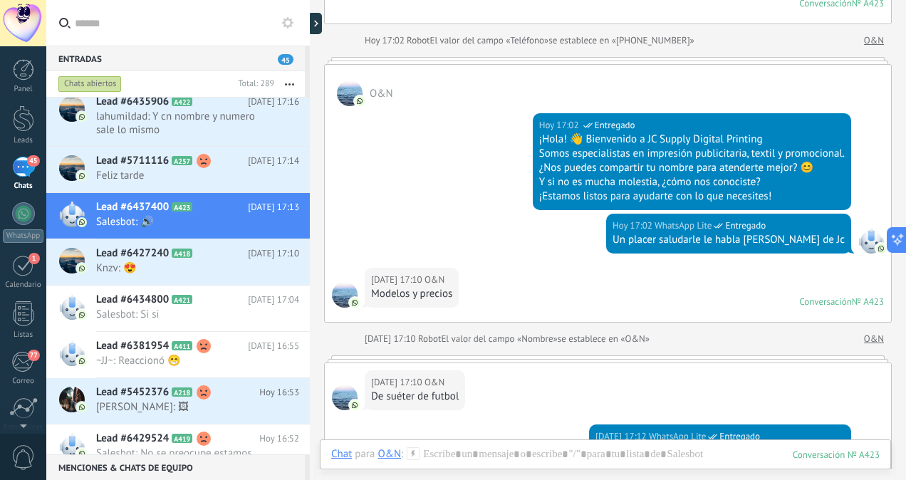
scroll to position [128, 0]
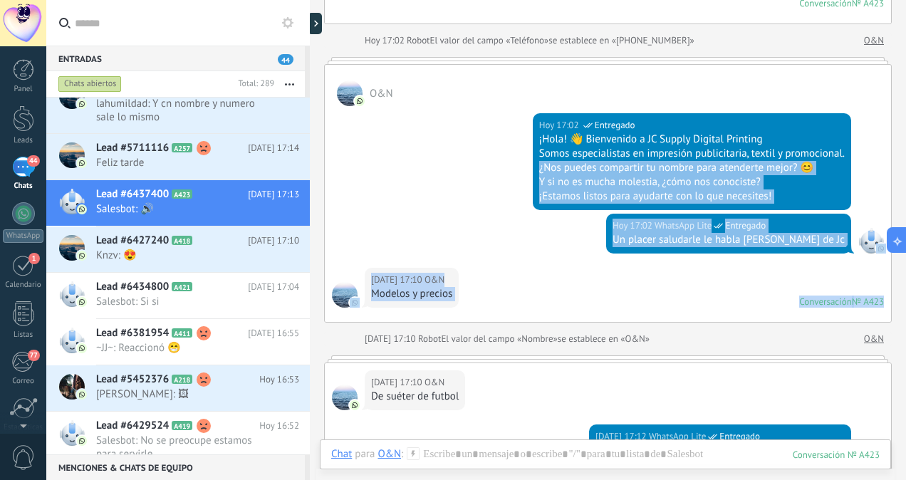
drag, startPoint x: 906, startPoint y: 266, endPoint x: 886, endPoint y: 155, distance: 113.6
click at [886, 155] on div "Buscar Carga más Hoy Hoy Creación: 2 eventos Expandir Hoy 17:02 O&N ¡Hola! Podr…" at bounding box center [608, 240] width 596 height 480
drag, startPoint x: 886, startPoint y: 155, endPoint x: 883, endPoint y: 168, distance: 13.7
click at [883, 168] on div "Hoy 17:02 WhatsApp Lite Entregado ¡Hola! 👋 Bienvenido a JC Supply Digital Print…" at bounding box center [608, 160] width 566 height 108
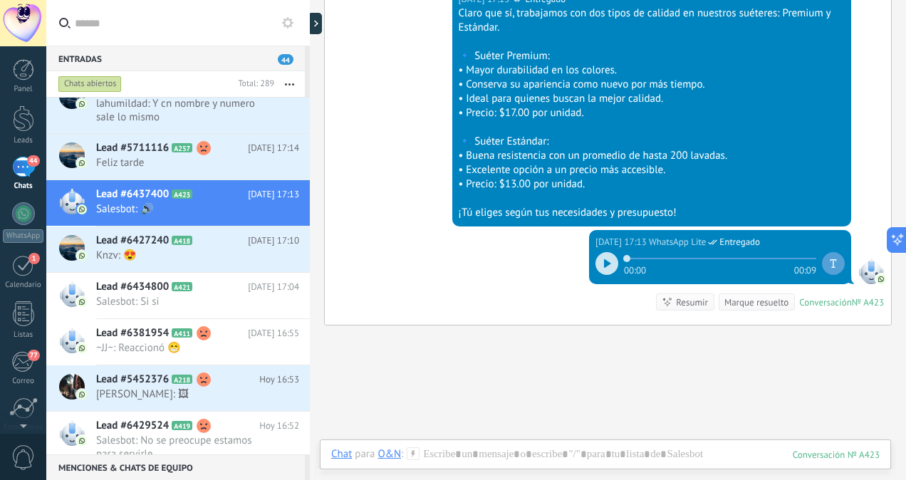
scroll to position [1022, 0]
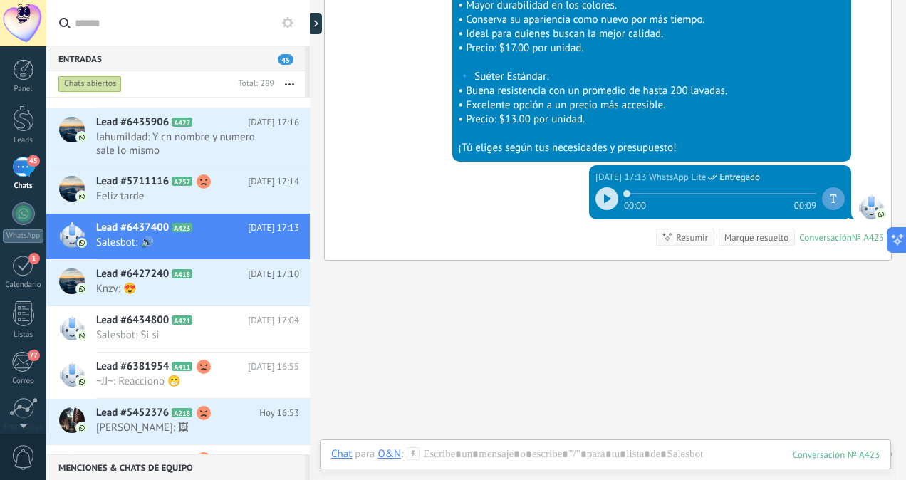
scroll to position [115, 0]
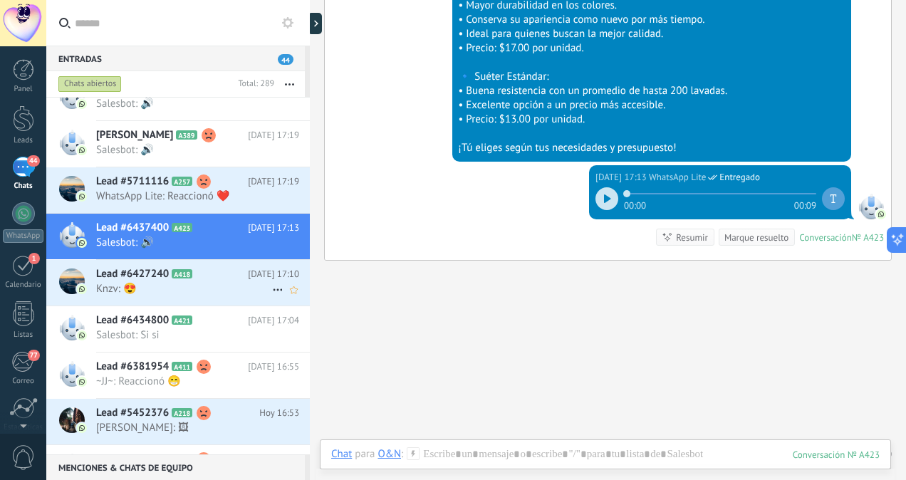
click at [211, 295] on div "Lead #6427240 A418 Hoy 17:10 Knzv: 😍" at bounding box center [203, 282] width 214 height 45
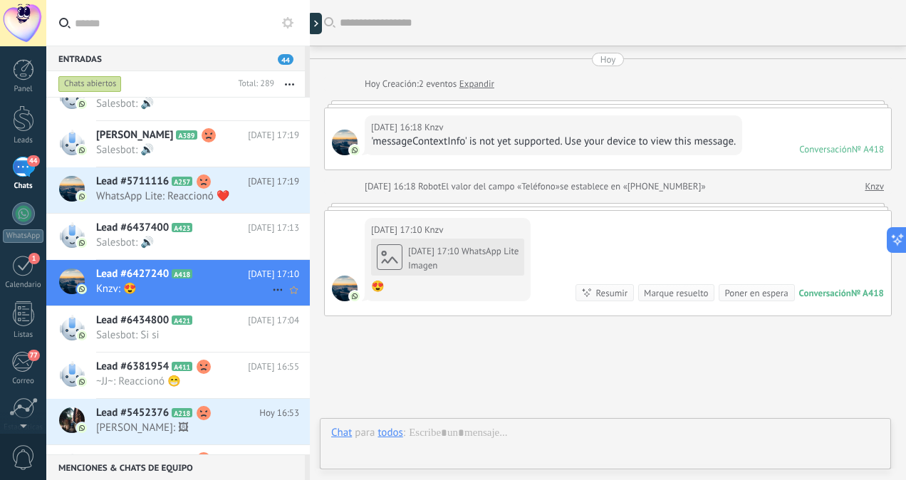
scroll to position [379, 0]
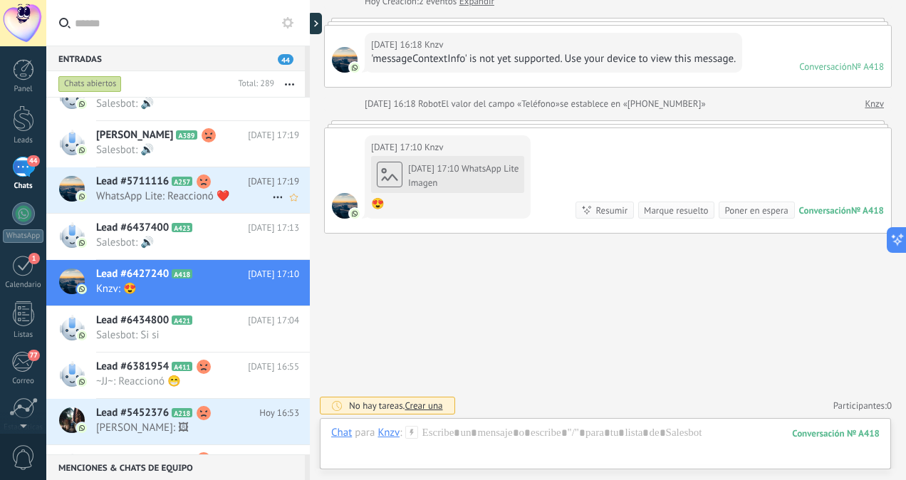
click at [245, 190] on span "WhatsApp Lite: Reaccionó ❤️" at bounding box center [184, 197] width 176 height 14
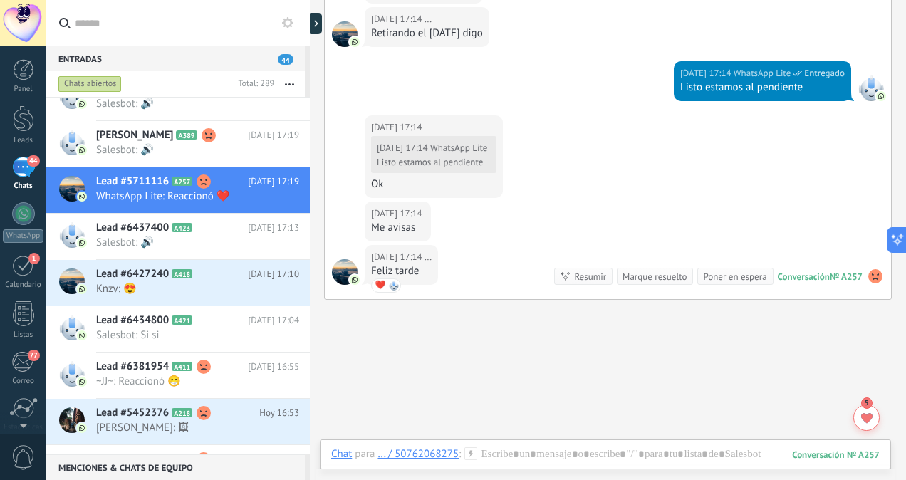
scroll to position [984, 0]
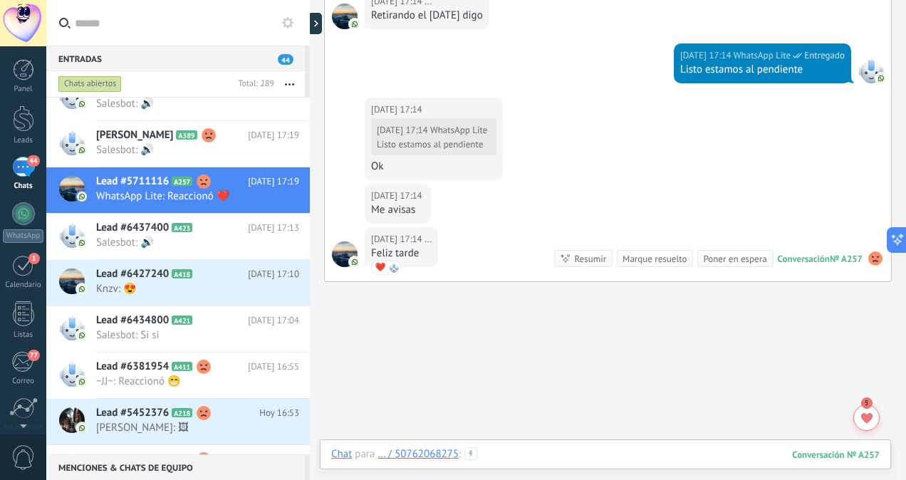
click at [583, 456] on div at bounding box center [605, 468] width 549 height 43
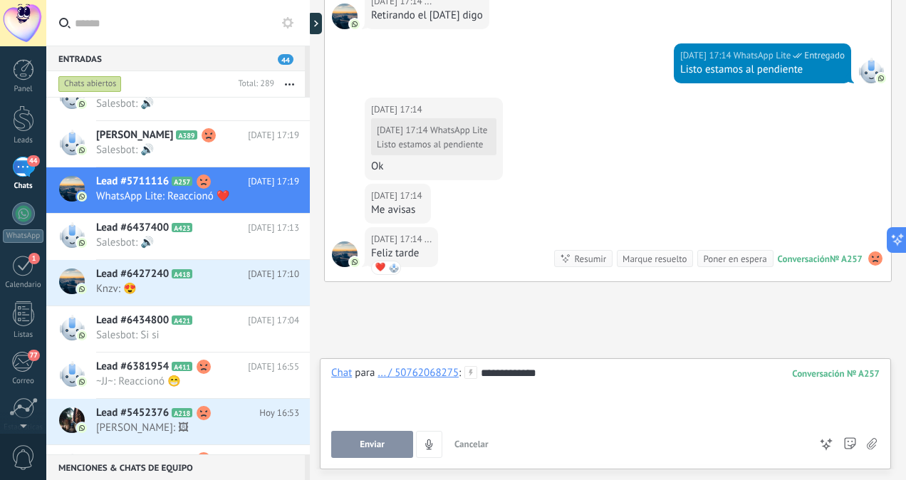
click at [362, 454] on button "Enviar" at bounding box center [372, 444] width 82 height 27
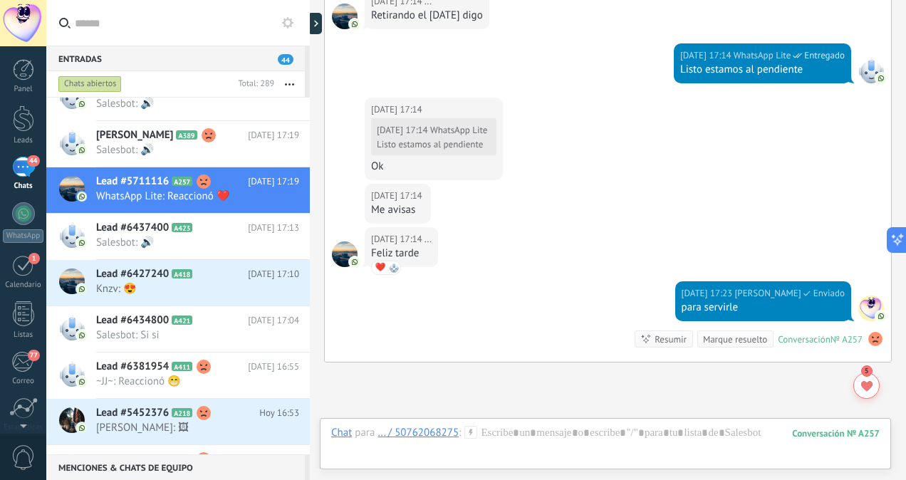
scroll to position [1113, 0]
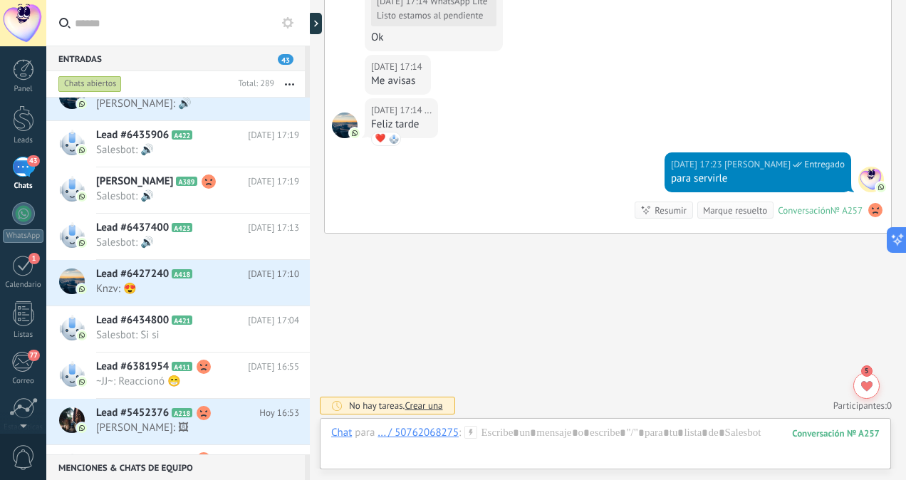
click at [310, 114] on div at bounding box center [310, 240] width 0 height 480
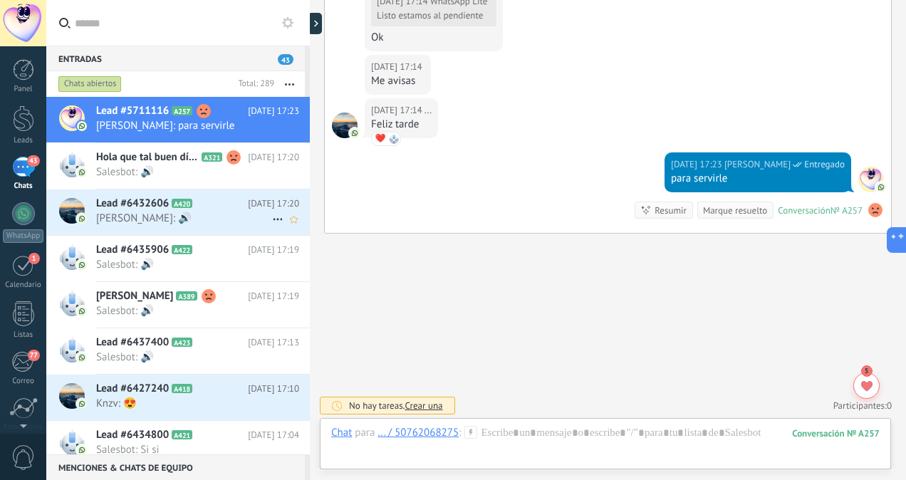
click at [200, 221] on span "[PERSON_NAME]: 🔊" at bounding box center [184, 219] width 176 height 14
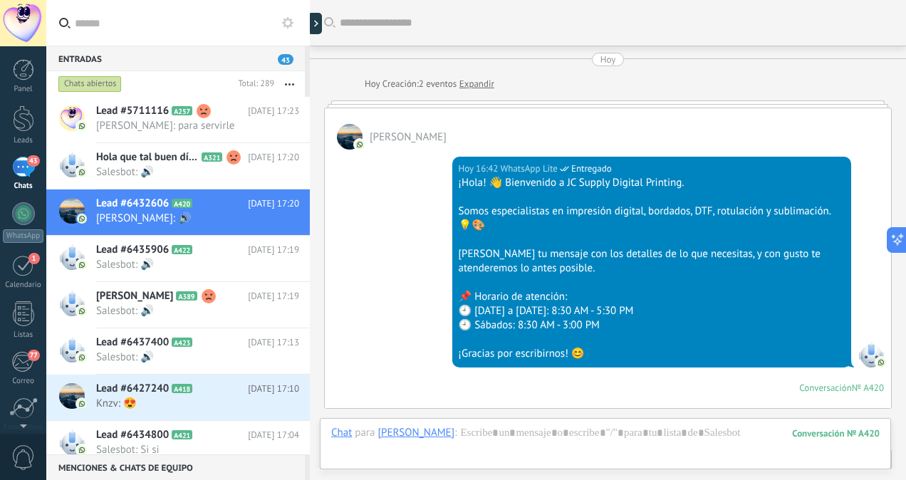
scroll to position [979, 0]
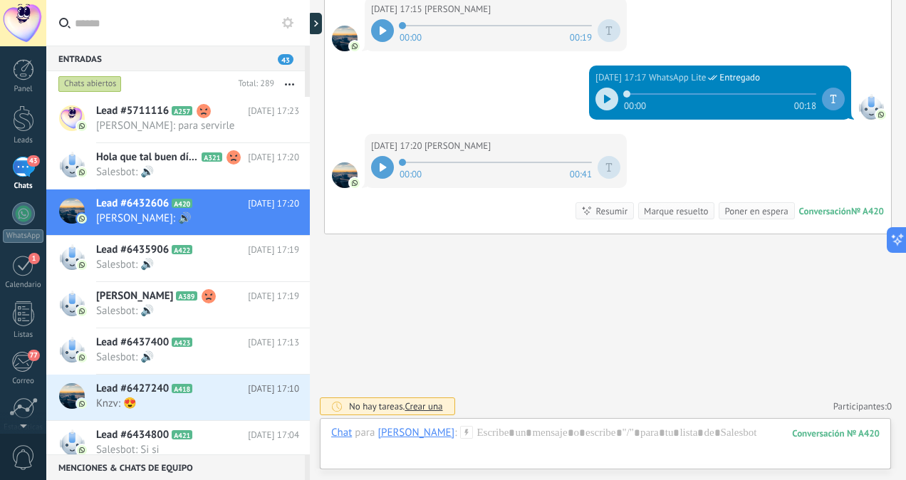
click at [382, 163] on icon at bounding box center [383, 167] width 6 height 9
click at [502, 435] on div at bounding box center [605, 447] width 549 height 43
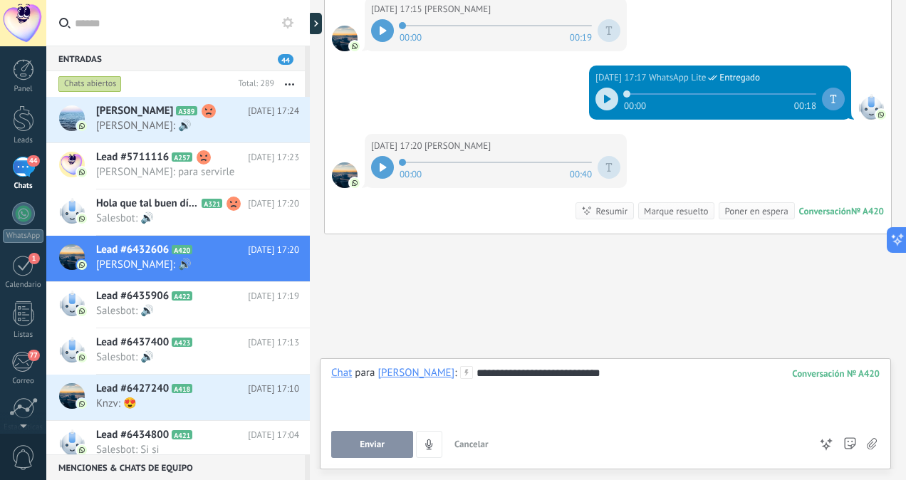
click at [377, 452] on button "Enviar" at bounding box center [372, 444] width 82 height 27
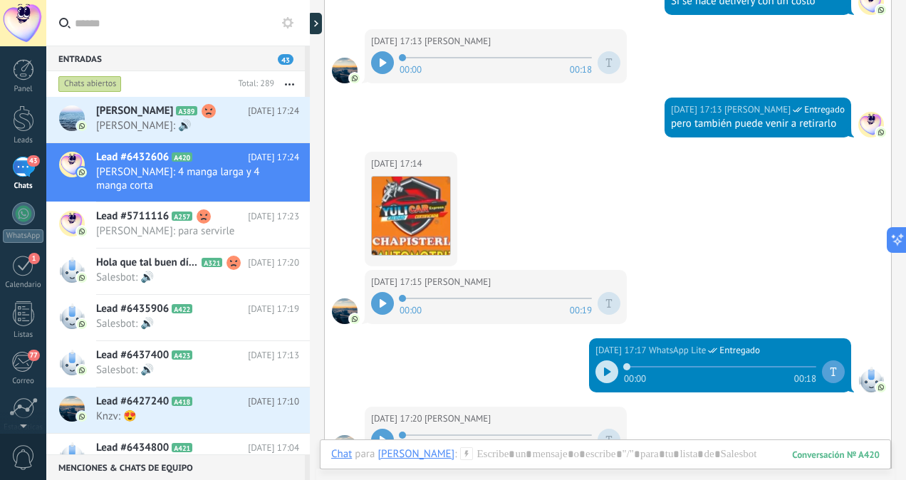
scroll to position [715, 0]
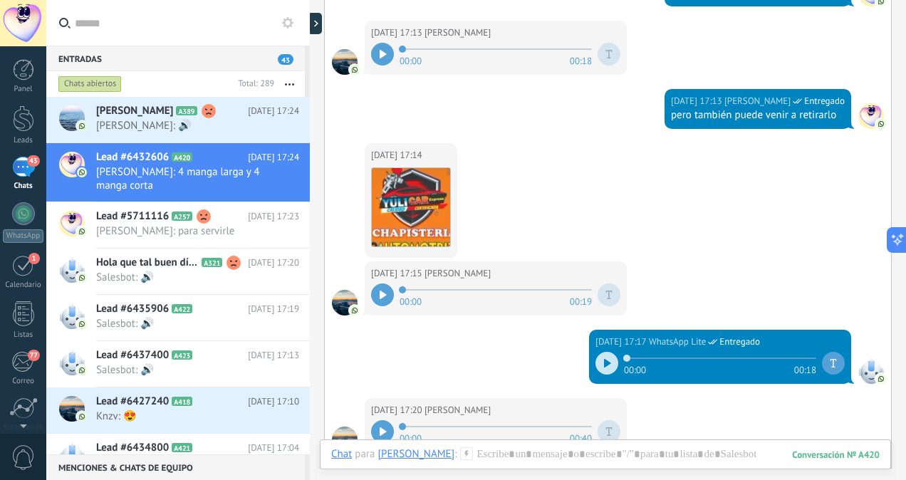
click at [386, 298] on div at bounding box center [382, 295] width 23 height 23
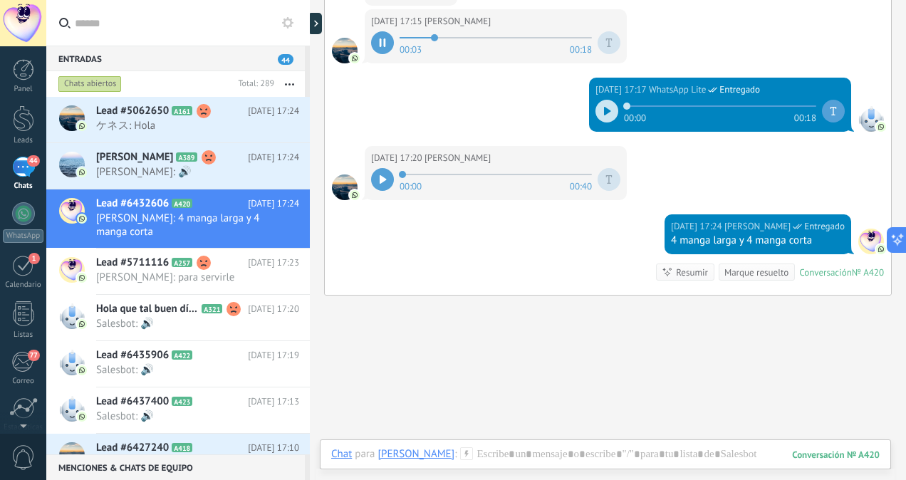
scroll to position [1028, 0]
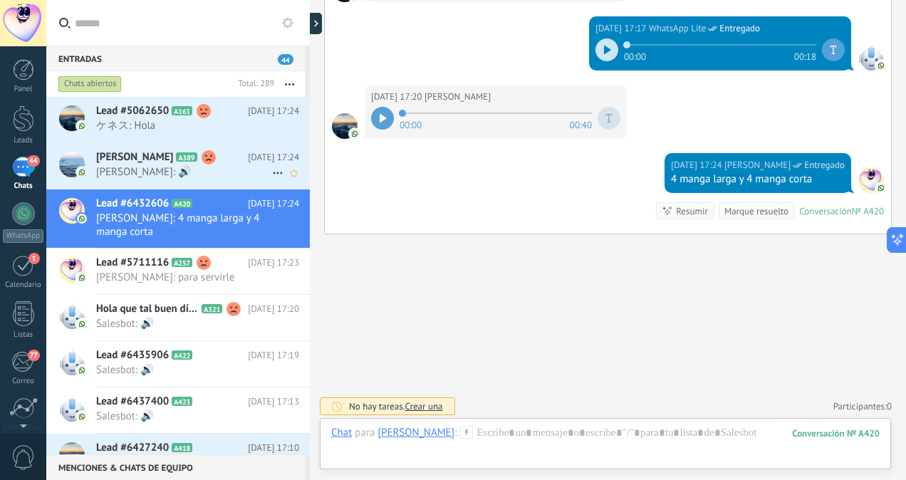
click at [173, 180] on div "César Samaniego A389 Hoy 17:24 César Samaniego: 🔊" at bounding box center [203, 165] width 214 height 45
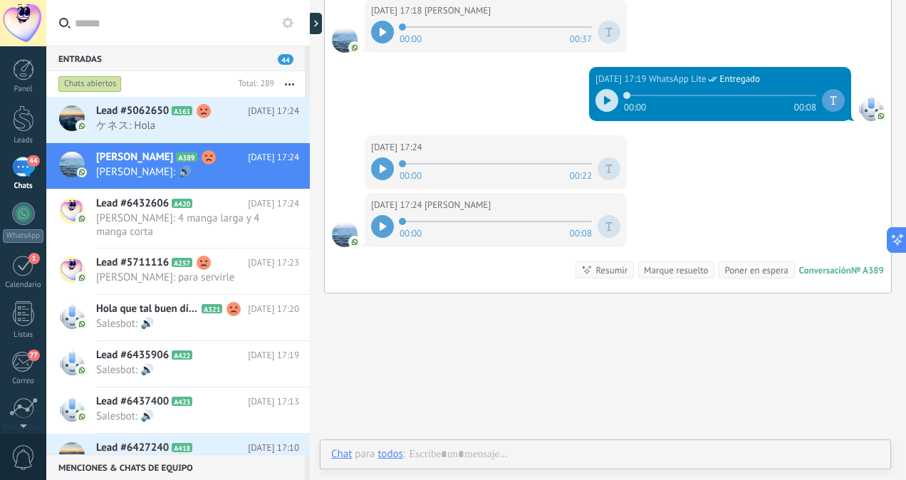
scroll to position [379, 0]
click at [386, 165] on div at bounding box center [382, 168] width 23 height 23
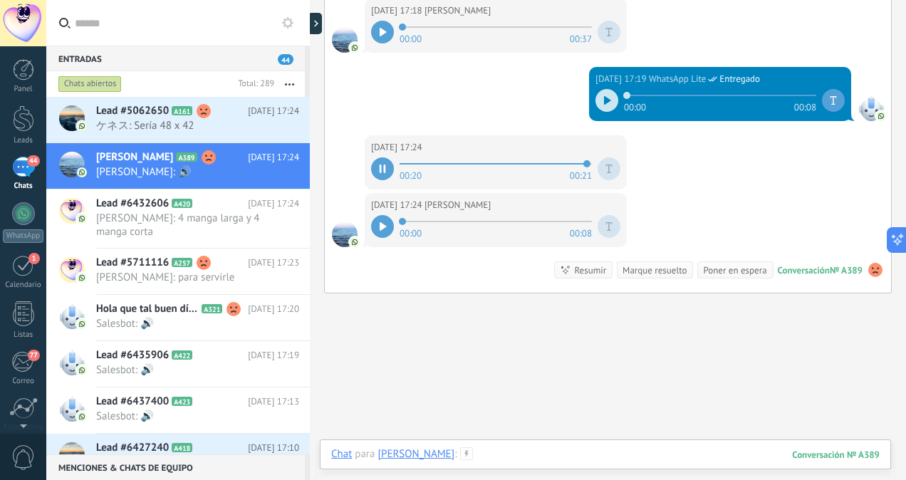
click at [510, 455] on div at bounding box center [605, 468] width 549 height 43
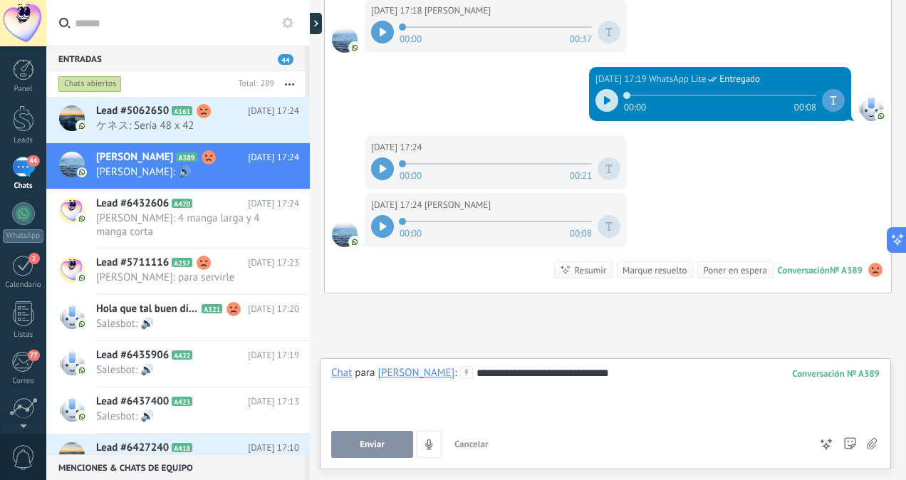
click at [380, 443] on span "Enviar" at bounding box center [372, 445] width 25 height 10
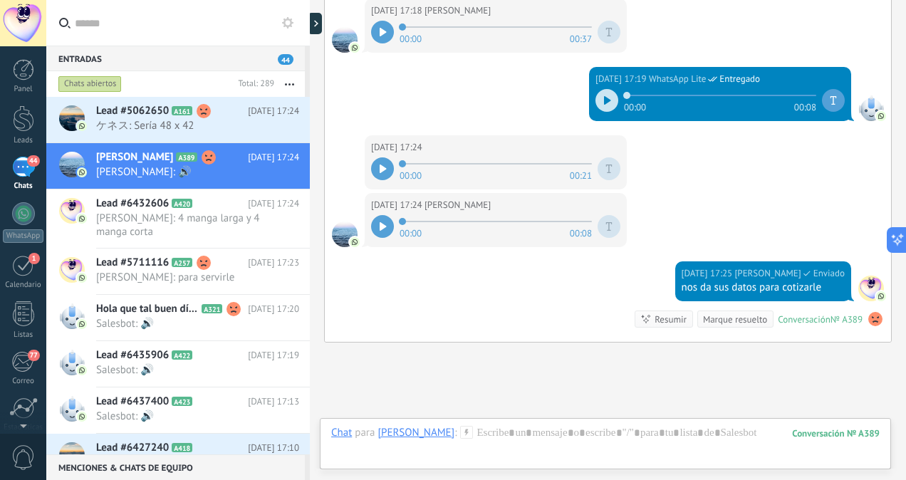
scroll to position [1213, 0]
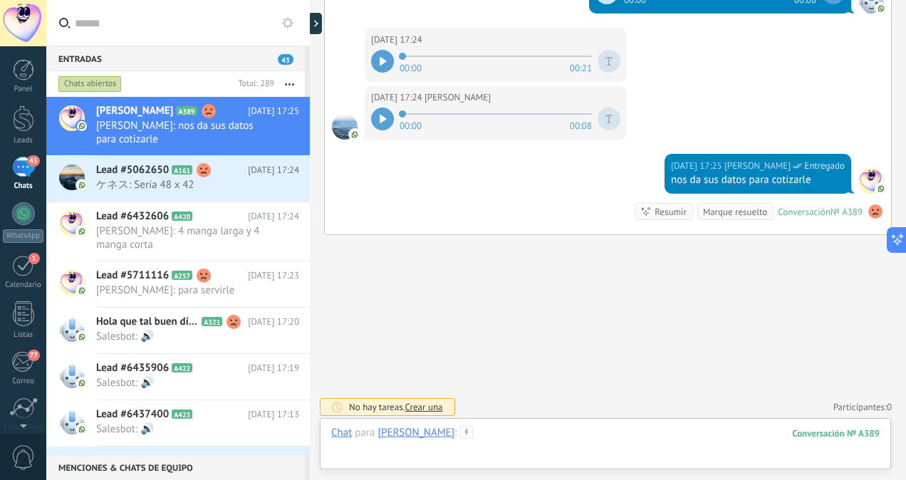
click at [514, 432] on div at bounding box center [605, 447] width 549 height 43
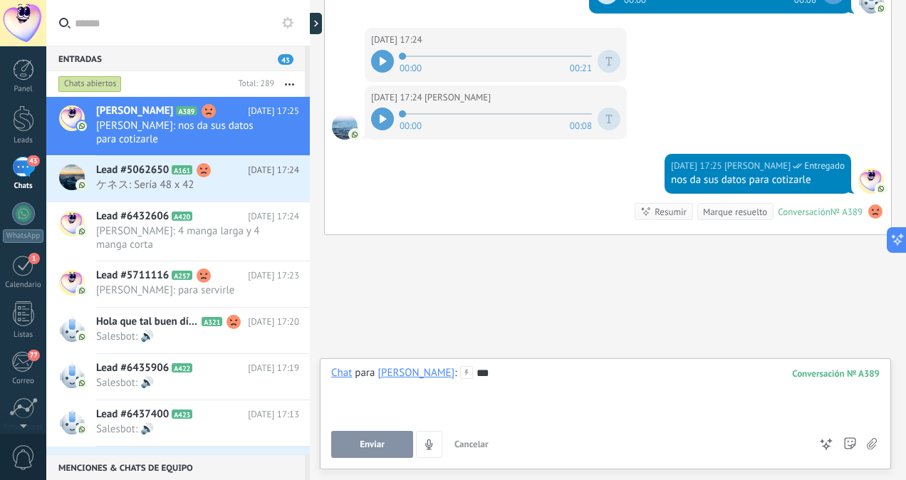
click at [386, 447] on button "Enviar" at bounding box center [372, 444] width 82 height 27
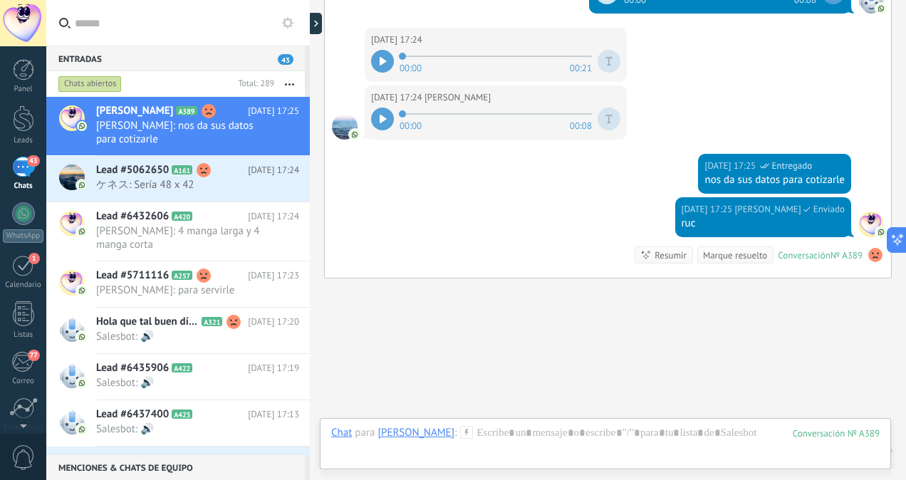
scroll to position [1257, 0]
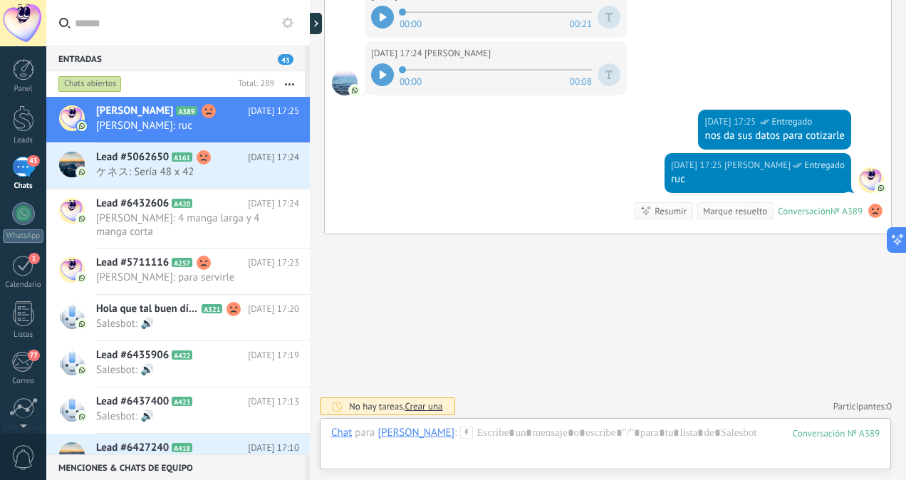
click at [382, 66] on div at bounding box center [382, 74] width 23 height 23
click at [211, 172] on span "ケネス: Sería 48 x 42" at bounding box center [184, 172] width 176 height 14
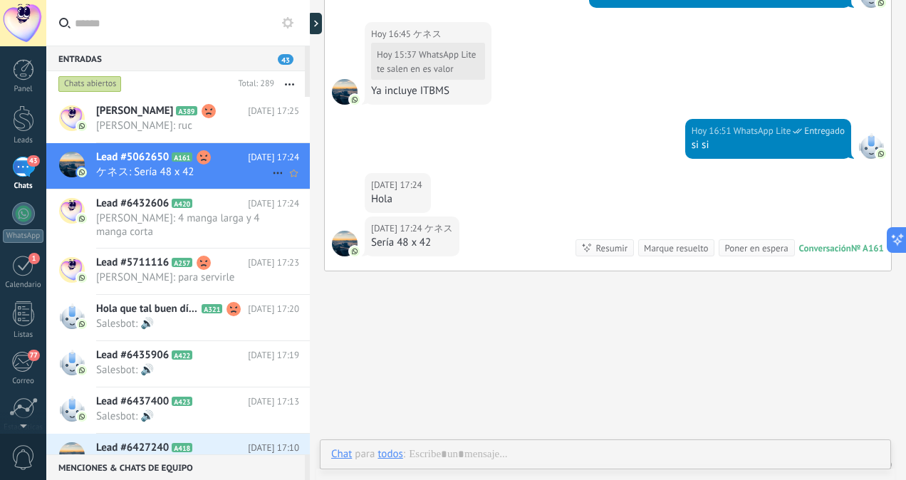
scroll to position [379, 0]
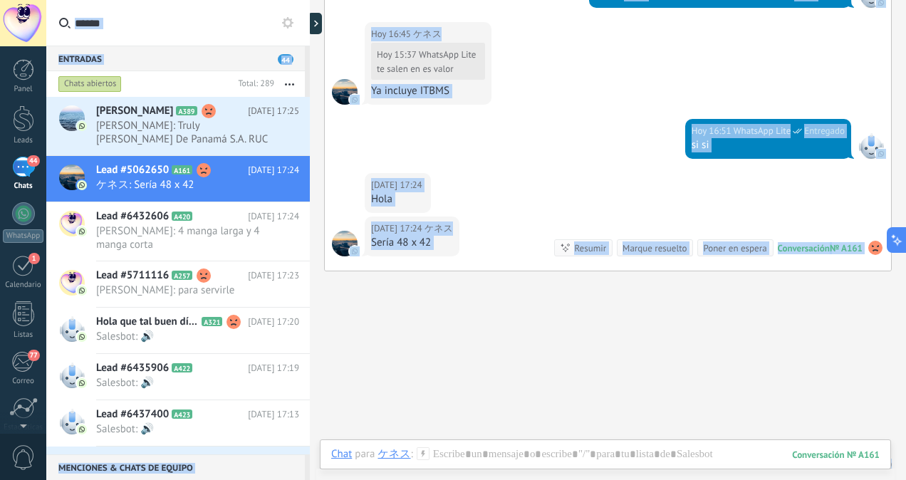
drag, startPoint x: 906, startPoint y: 373, endPoint x: 908, endPoint y: 343, distance: 30.1
click at [906, 343] on html ".abccls-1,.abccls-2{fill-rule:evenodd}.abccls-2{fill:#fff} .abfcls-1{fill:none}…" at bounding box center [453, 240] width 906 height 480
drag, startPoint x: 906, startPoint y: 343, endPoint x: 825, endPoint y: 363, distance: 82.9
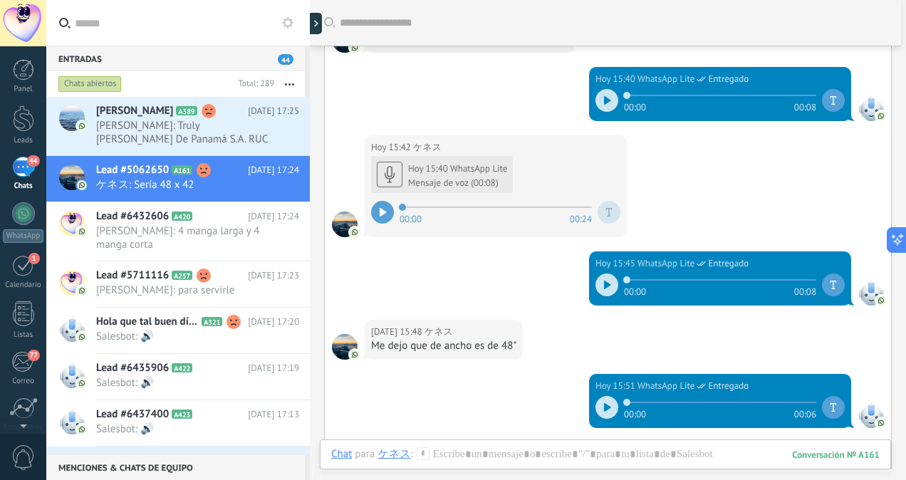
click at [380, 209] on icon at bounding box center [383, 212] width 6 height 9
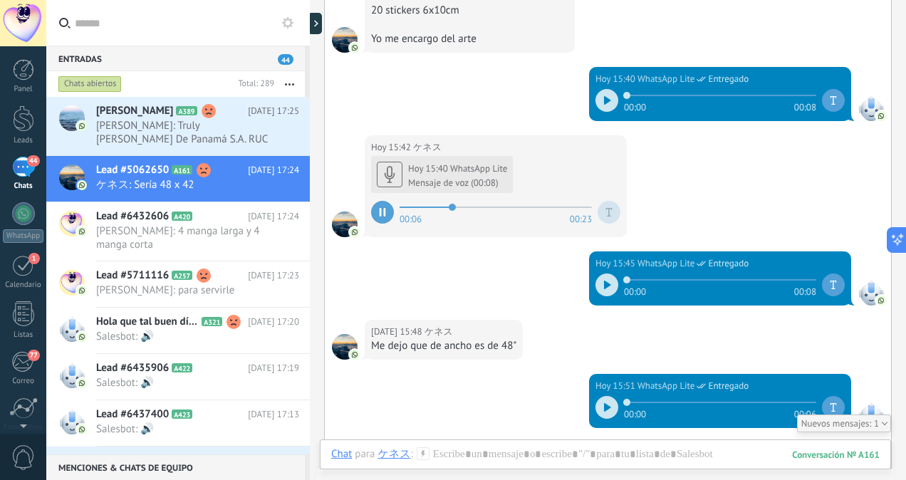
scroll to position [1147, 0]
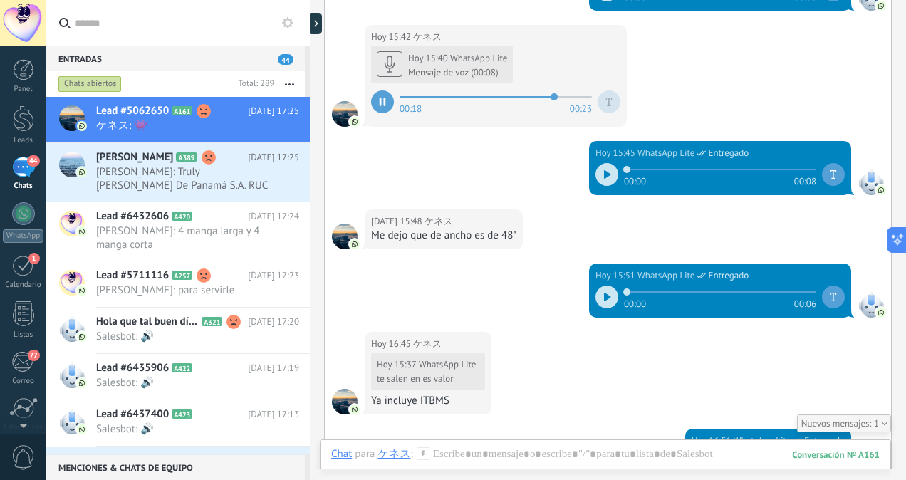
click at [604, 175] on icon at bounding box center [607, 174] width 6 height 9
click at [604, 293] on icon at bounding box center [607, 297] width 7 height 9
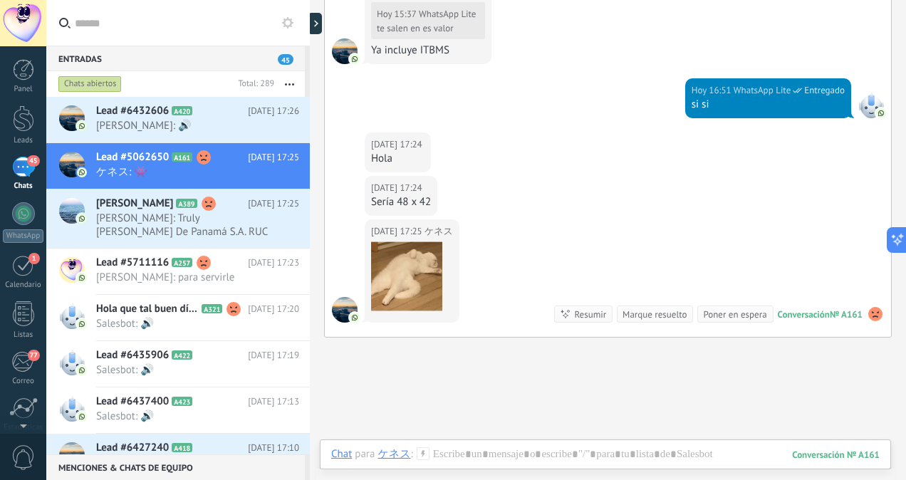
scroll to position [1538, 0]
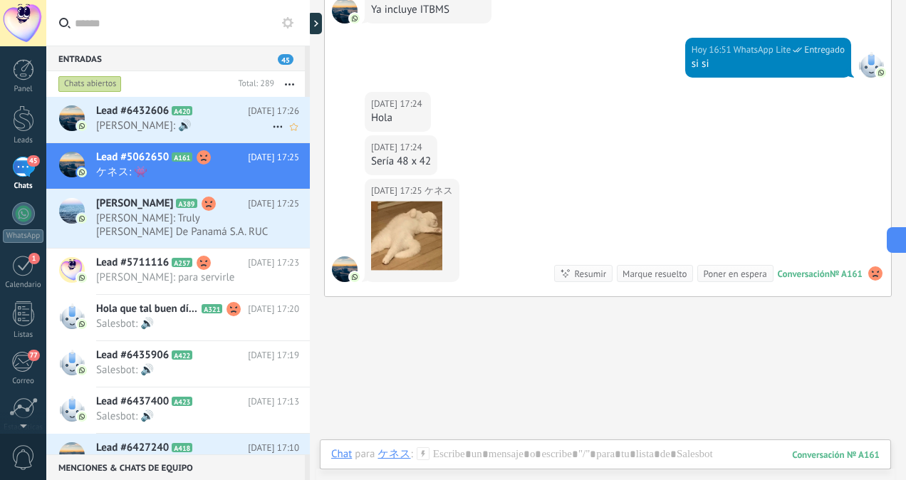
click at [187, 123] on span "[PERSON_NAME]: 🔊" at bounding box center [184, 126] width 176 height 14
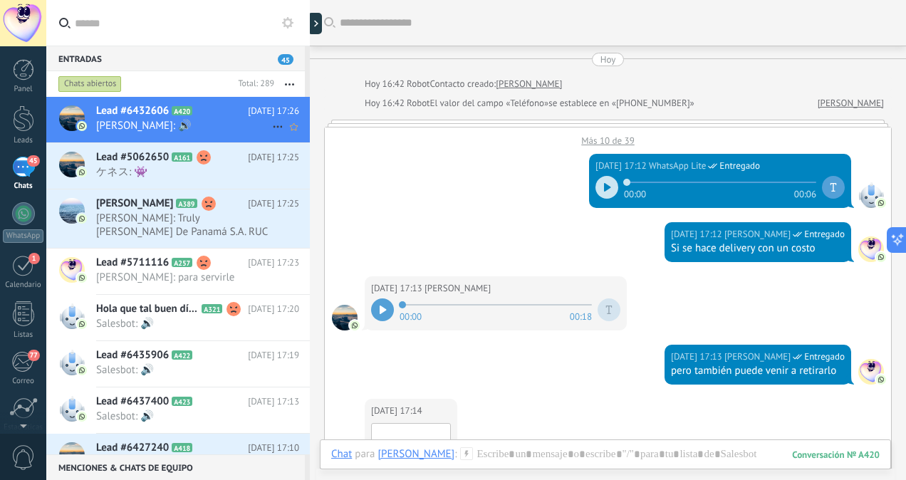
scroll to position [584, 0]
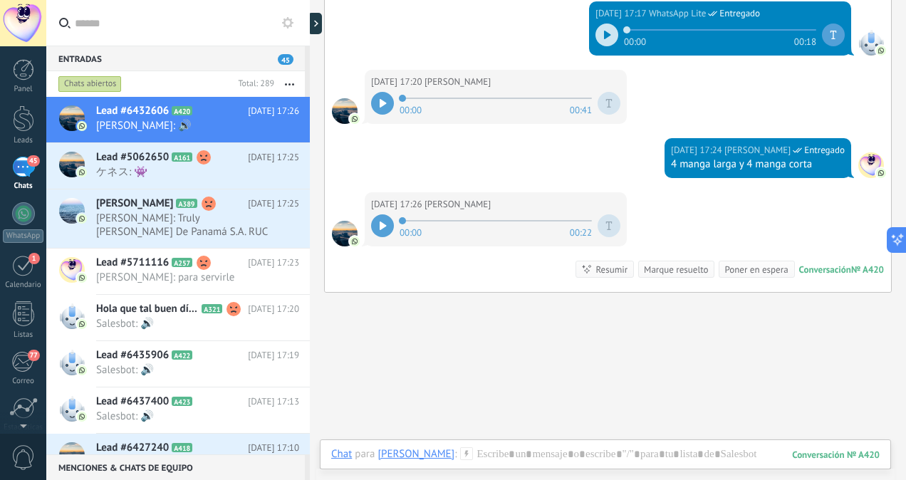
click at [376, 229] on div at bounding box center [382, 225] width 23 height 23
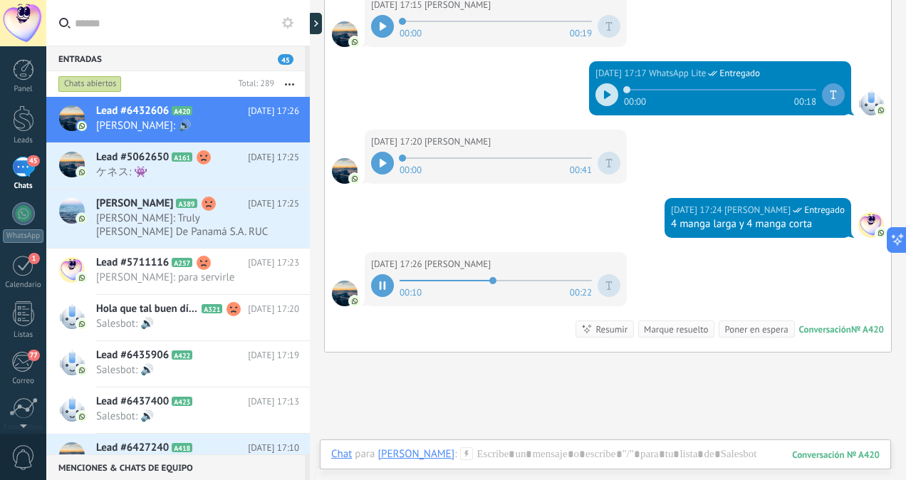
scroll to position [540, 0]
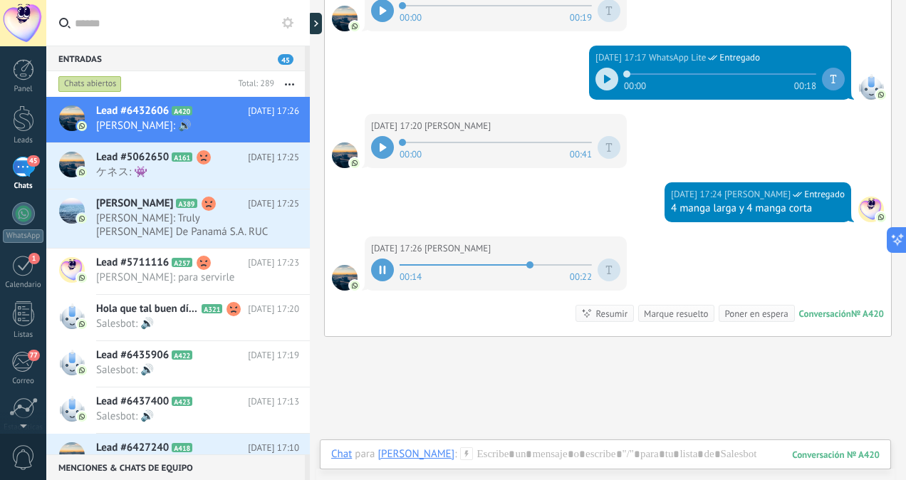
click at [389, 270] on div at bounding box center [382, 270] width 23 height 23
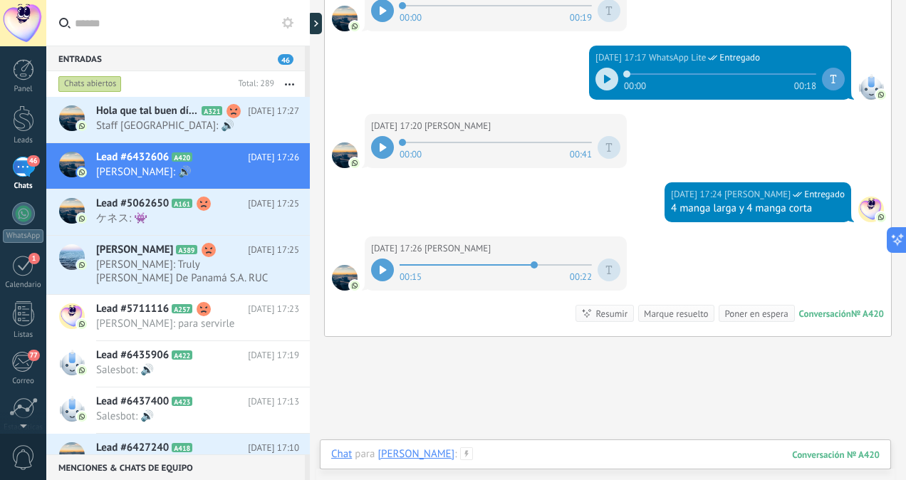
click at [564, 461] on div at bounding box center [605, 468] width 549 height 43
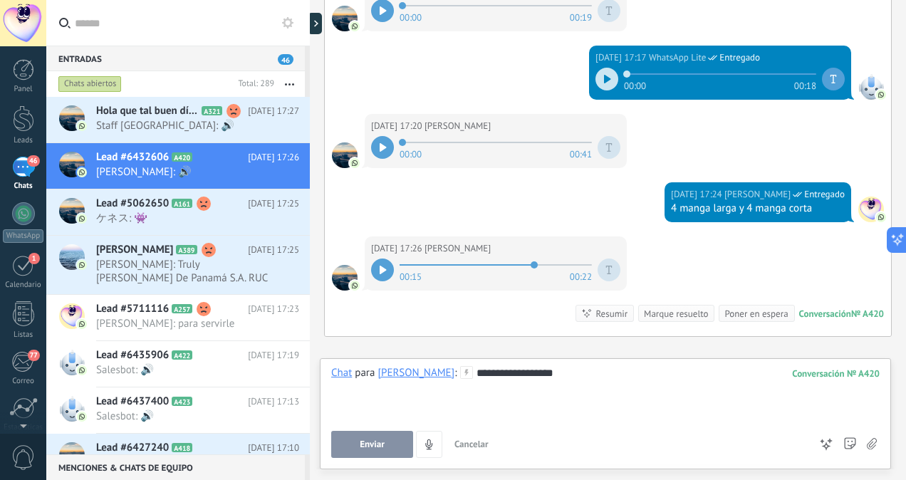
click at [383, 447] on span "Enviar" at bounding box center [372, 445] width 25 height 10
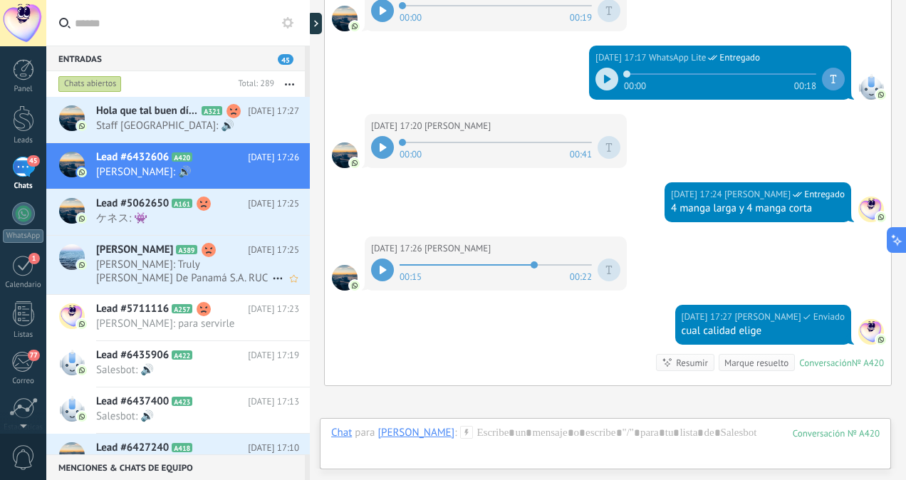
scroll to position [693, 0]
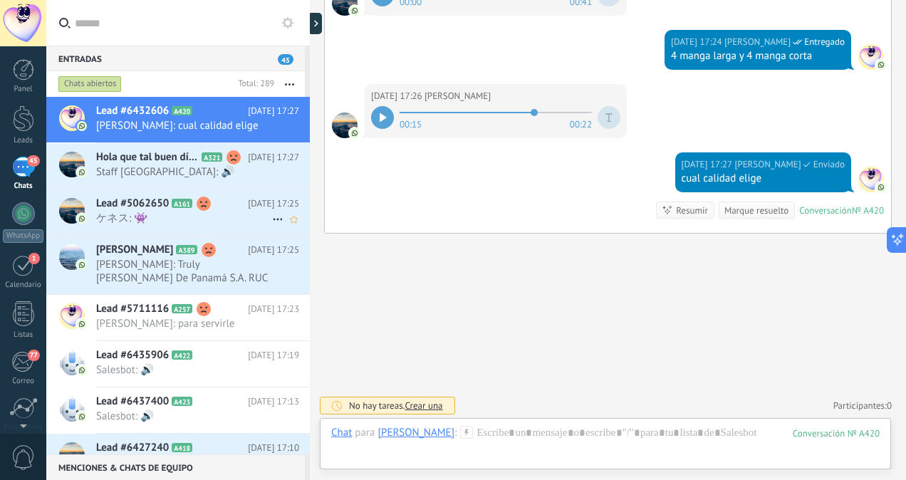
click at [167, 219] on span "ケネス: 👾" at bounding box center [184, 219] width 176 height 14
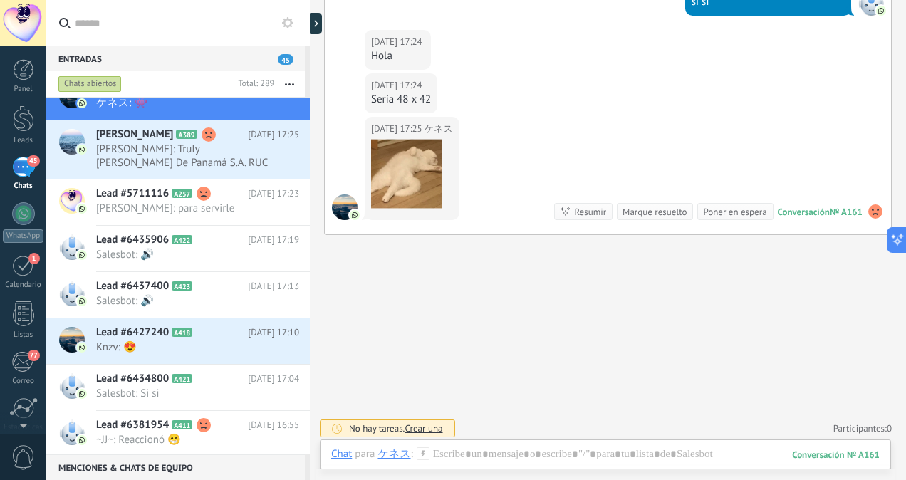
scroll to position [145, 0]
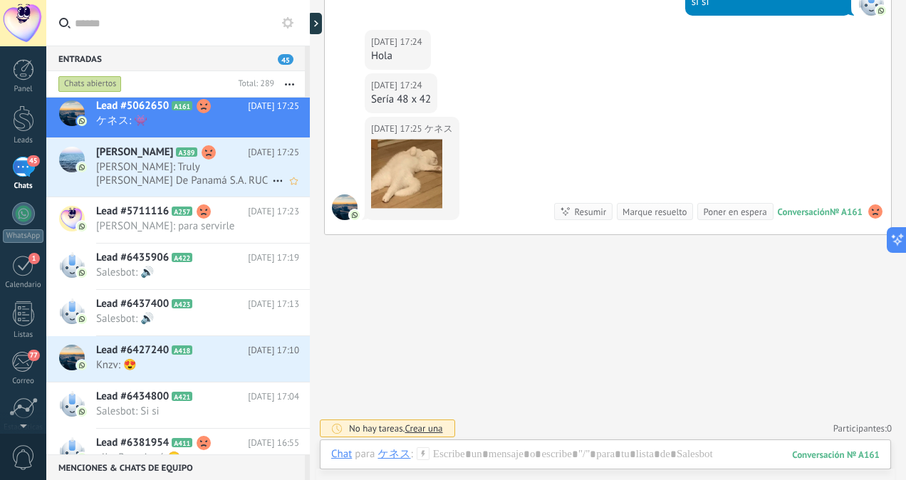
click at [222, 167] on span "César Samaniego: Truly Nolen De Panamá S.A. RUC 56876-24-337263 DV 40" at bounding box center [184, 173] width 176 height 27
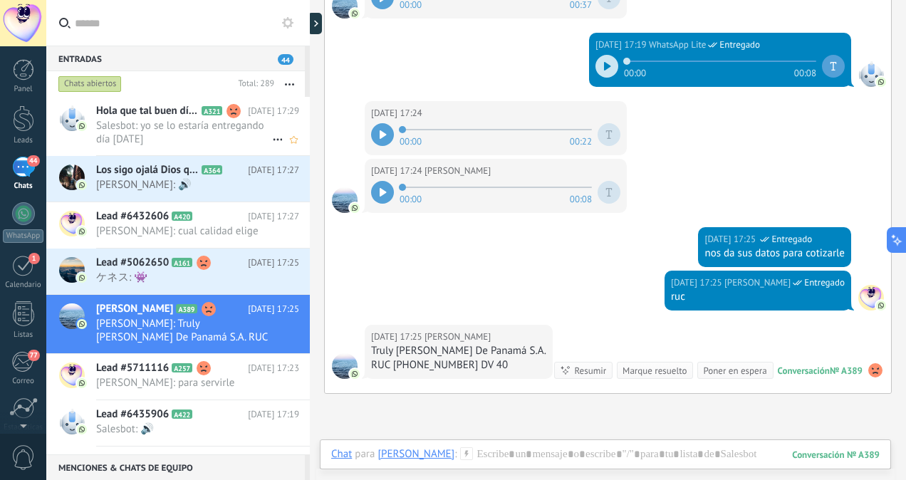
click at [175, 137] on span "Salesbot: yo se lo estaría entregando día miércoles" at bounding box center [184, 132] width 176 height 27
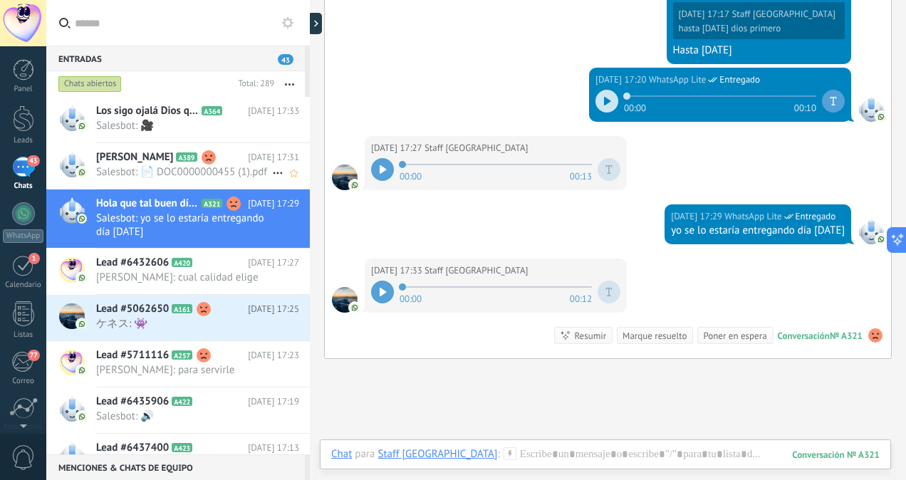
scroll to position [1634, 0]
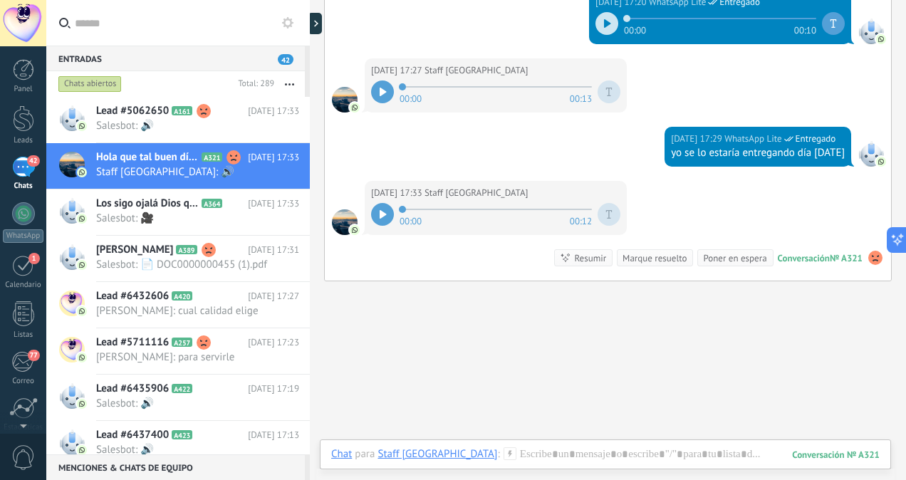
click at [380, 204] on div at bounding box center [382, 214] width 23 height 23
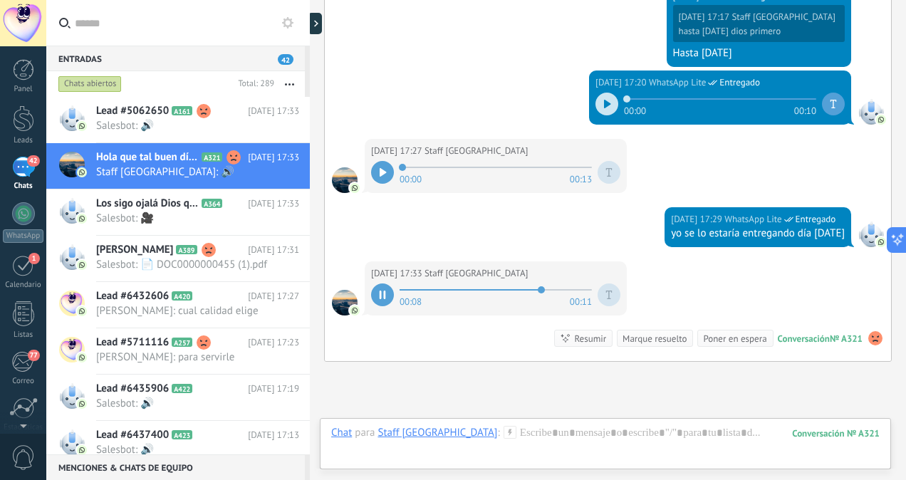
scroll to position [1679, 0]
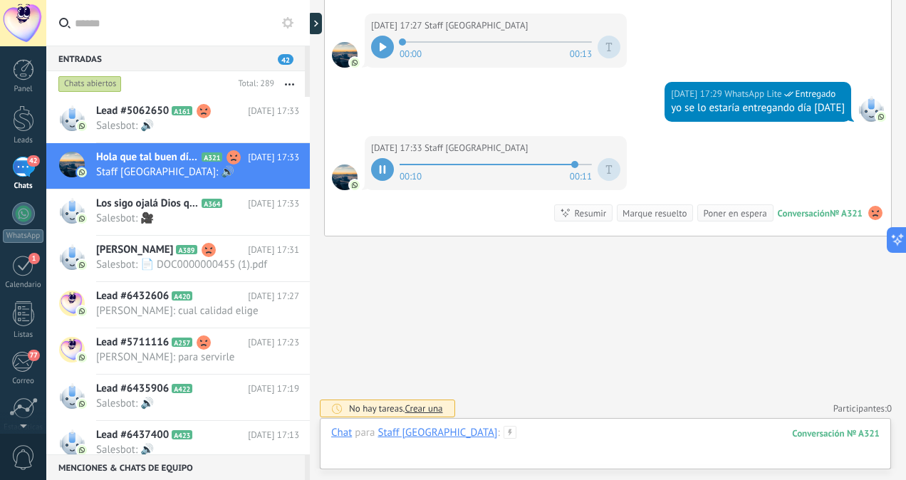
click at [478, 427] on div at bounding box center [605, 447] width 549 height 43
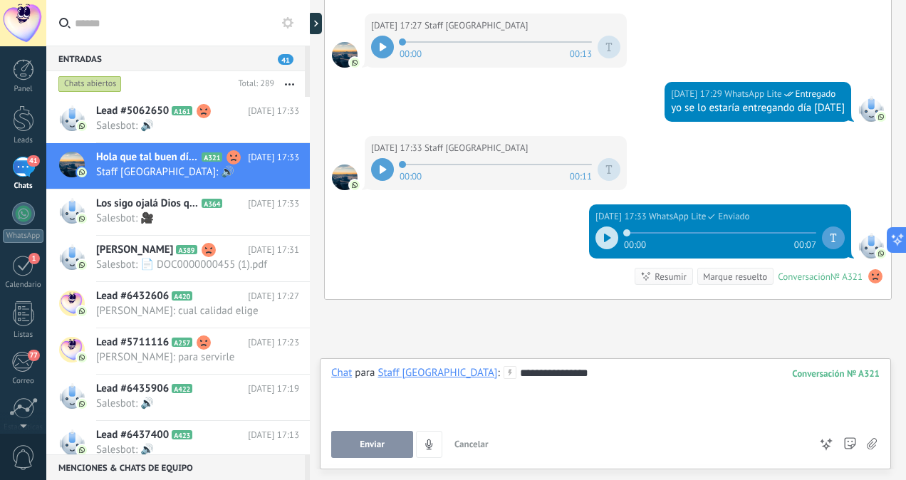
scroll to position [1743, 0]
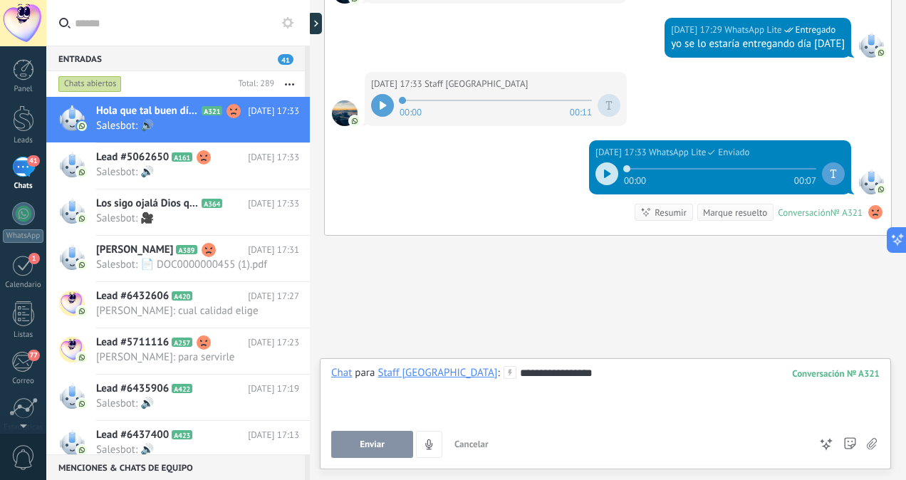
click at [596, 177] on div at bounding box center [607, 173] width 23 height 23
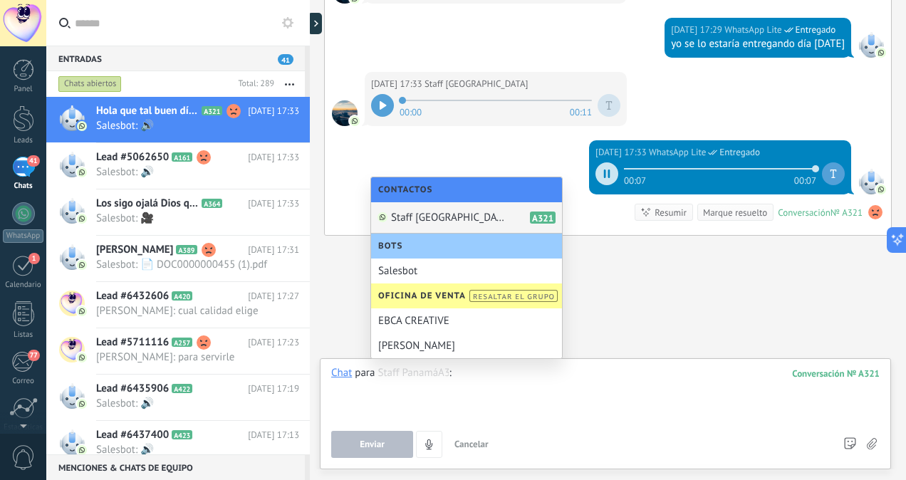
click at [519, 369] on div at bounding box center [605, 393] width 549 height 54
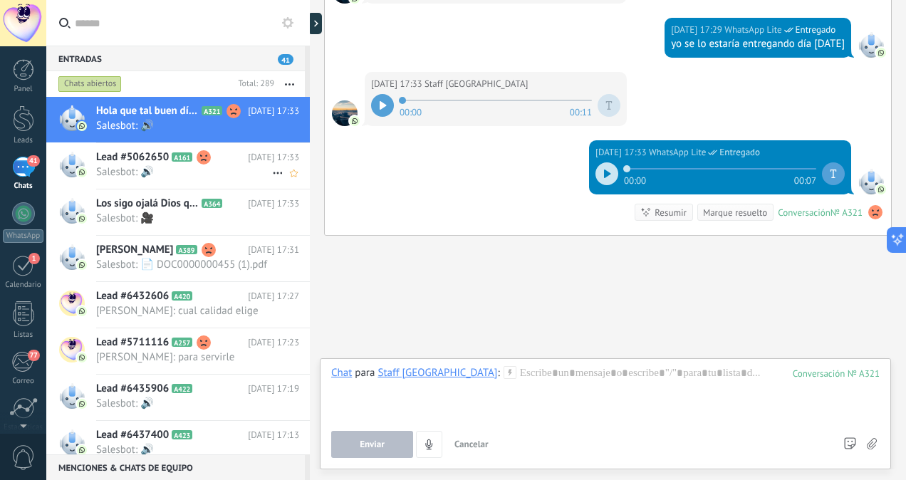
click at [172, 174] on span "Salesbot: 🔊" at bounding box center [184, 172] width 176 height 14
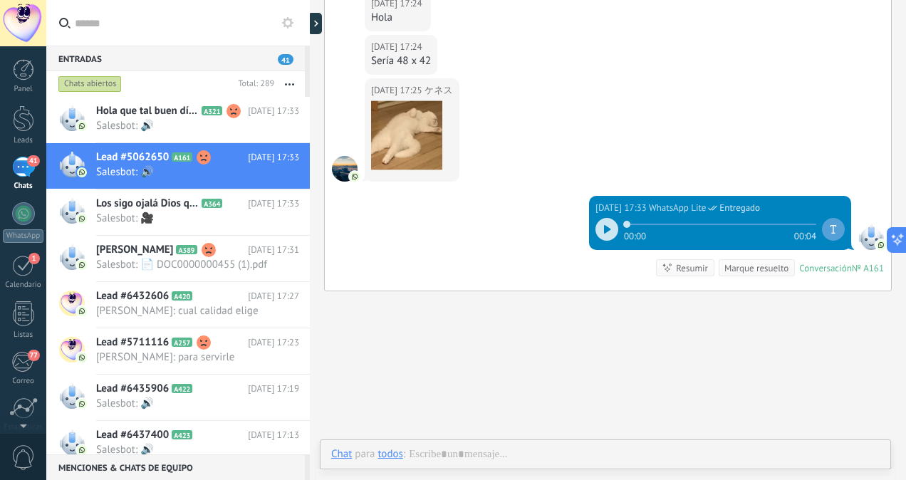
scroll to position [379, 0]
click at [597, 230] on div at bounding box center [607, 229] width 23 height 23
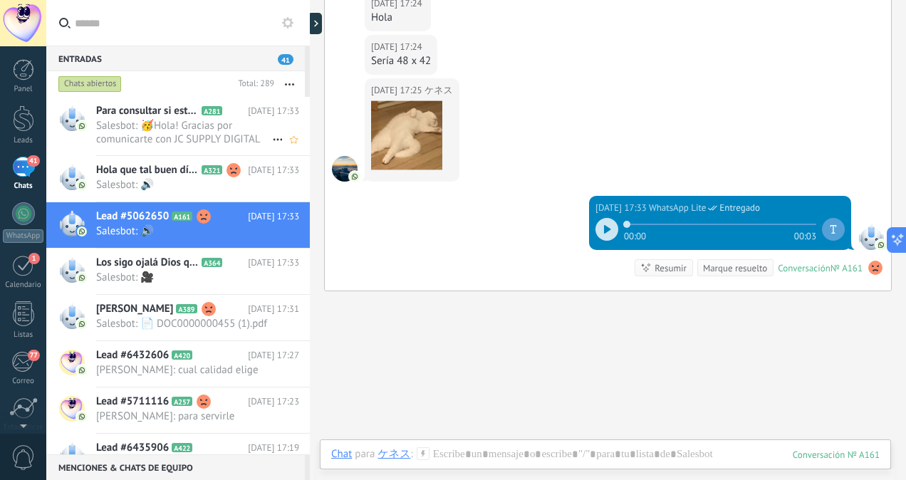
click at [192, 133] on span "Salesbot: 🥳Hola! Gracias por comunicarte con JC SUPPLY DIGITAL En este momento …" at bounding box center [184, 132] width 176 height 27
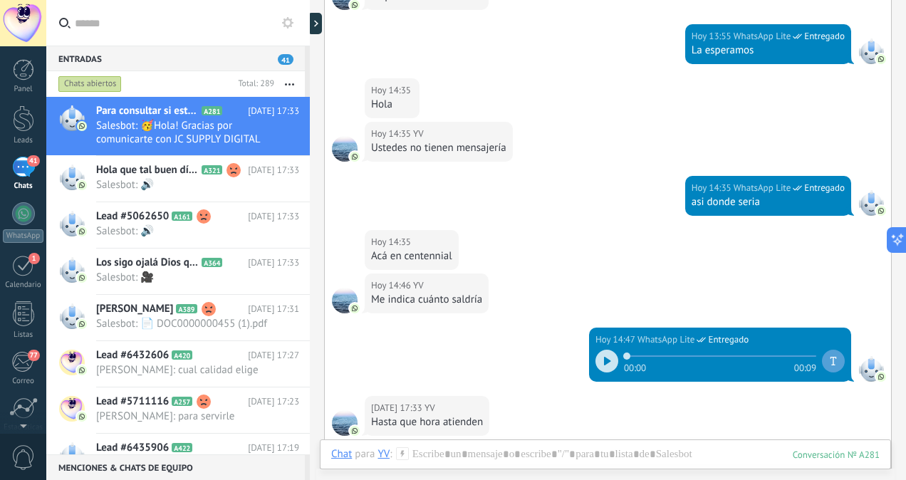
scroll to position [1188, 0]
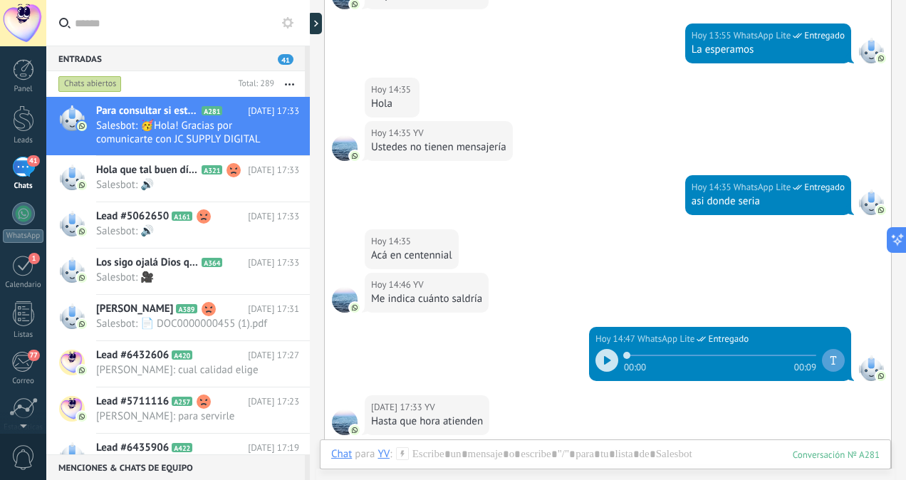
click at [606, 357] on icon at bounding box center [607, 360] width 7 height 9
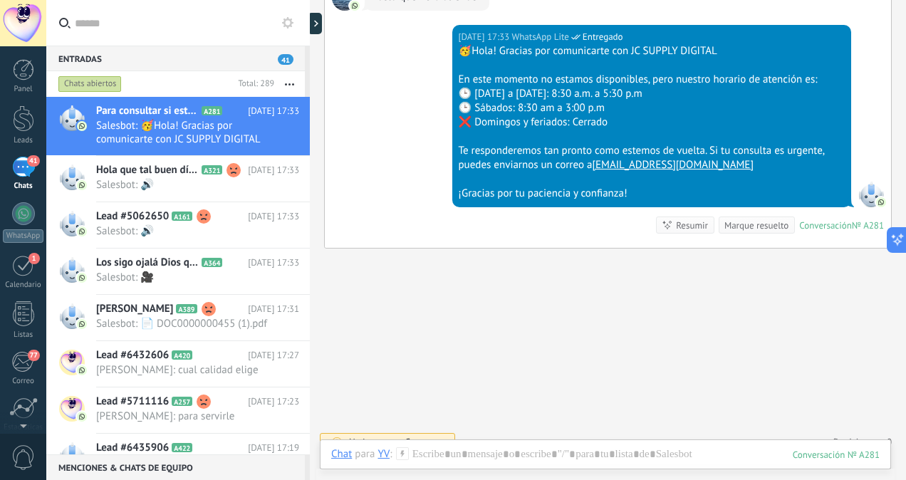
scroll to position [1617, 0]
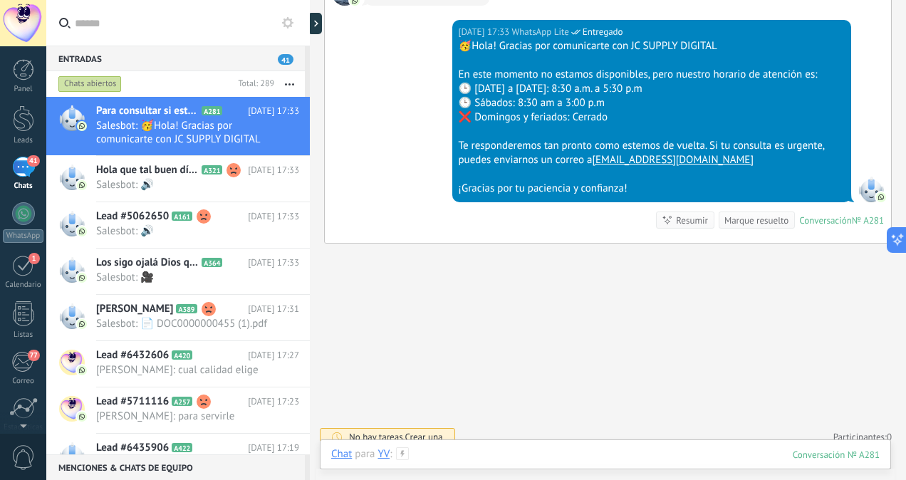
click at [494, 452] on div at bounding box center [605, 468] width 549 height 43
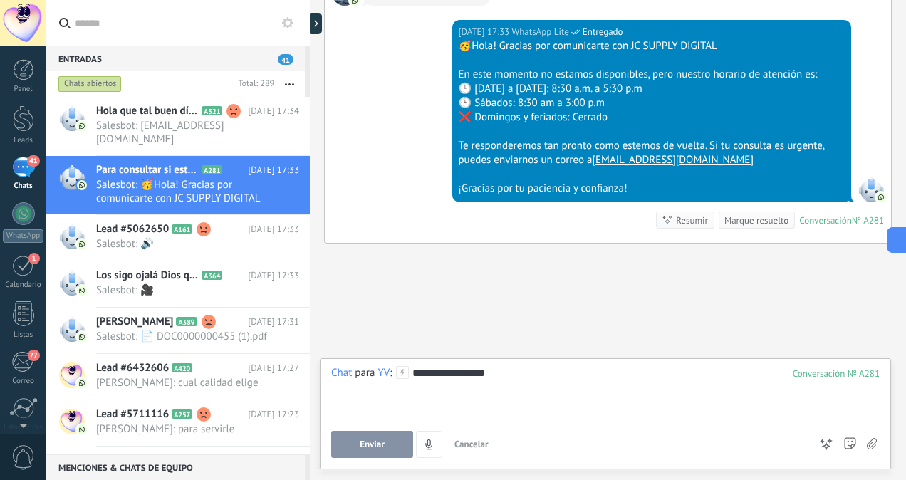
click at [385, 446] on button "Enviar" at bounding box center [372, 444] width 82 height 27
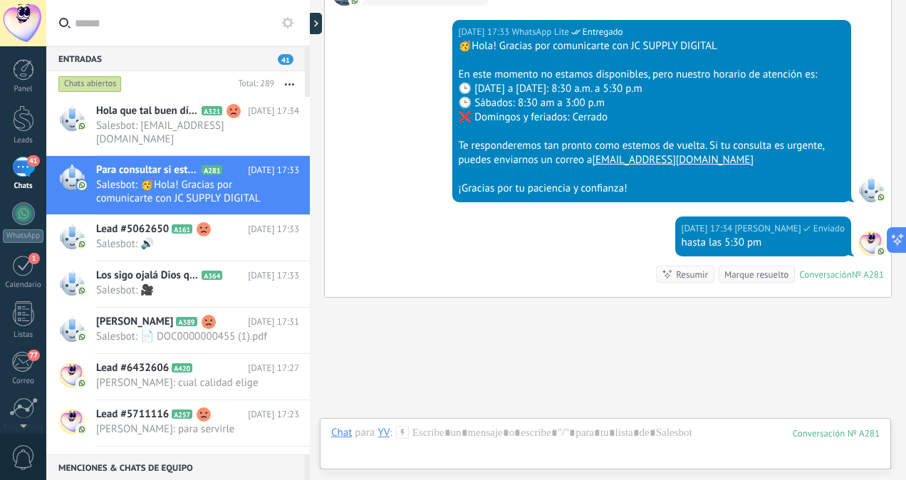
scroll to position [1679, 0]
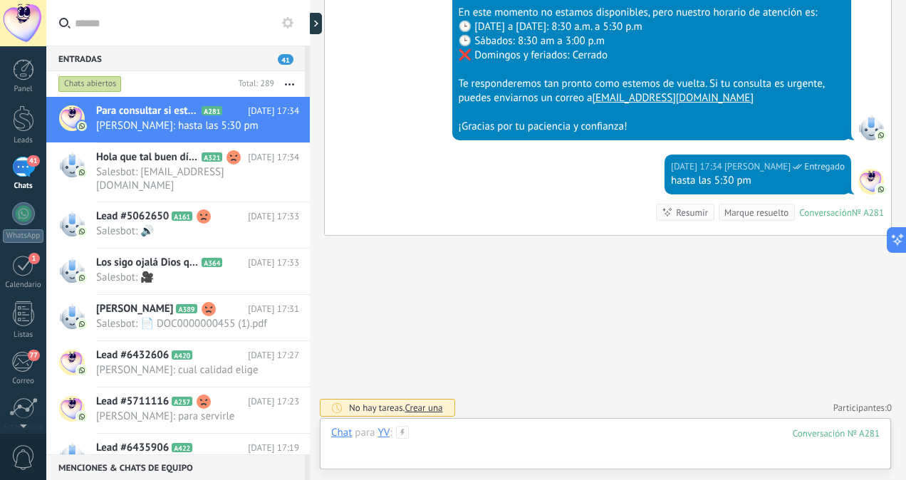
click at [442, 443] on div at bounding box center [605, 447] width 549 height 43
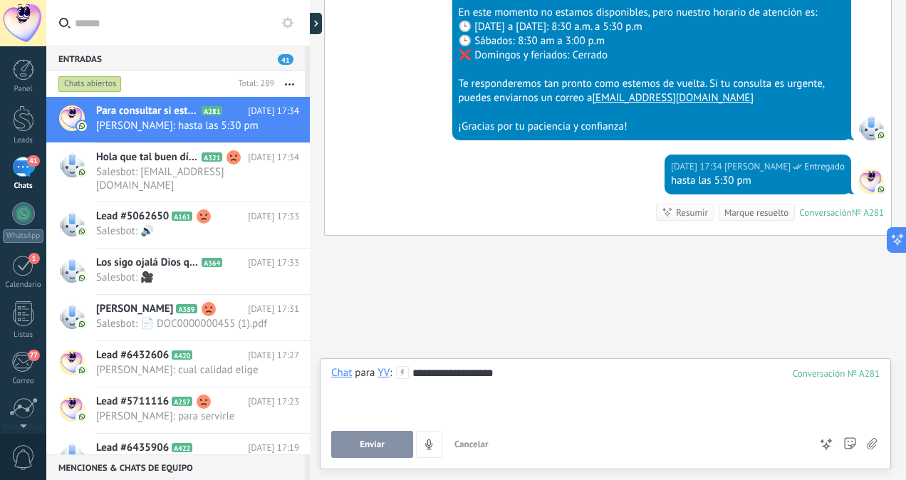
click at [373, 445] on span "Enviar" at bounding box center [372, 445] width 25 height 10
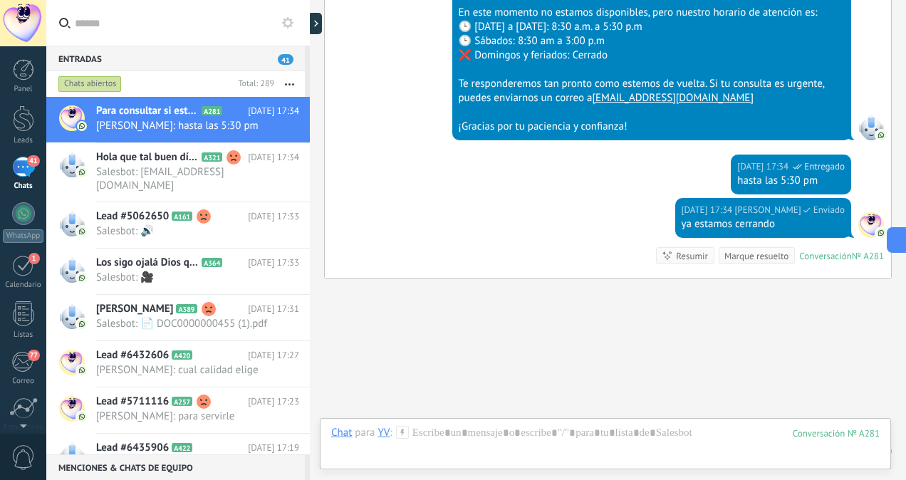
scroll to position [1723, 0]
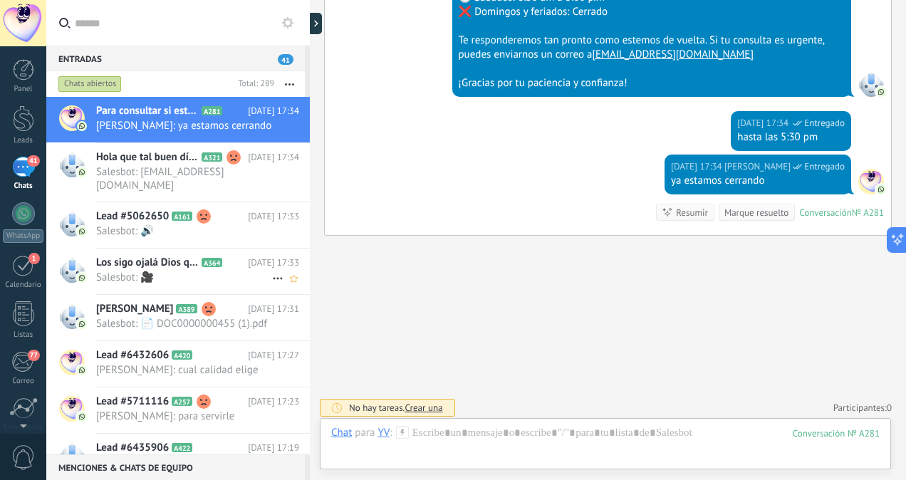
click at [197, 271] on span "Salesbot: 🎥" at bounding box center [184, 278] width 176 height 14
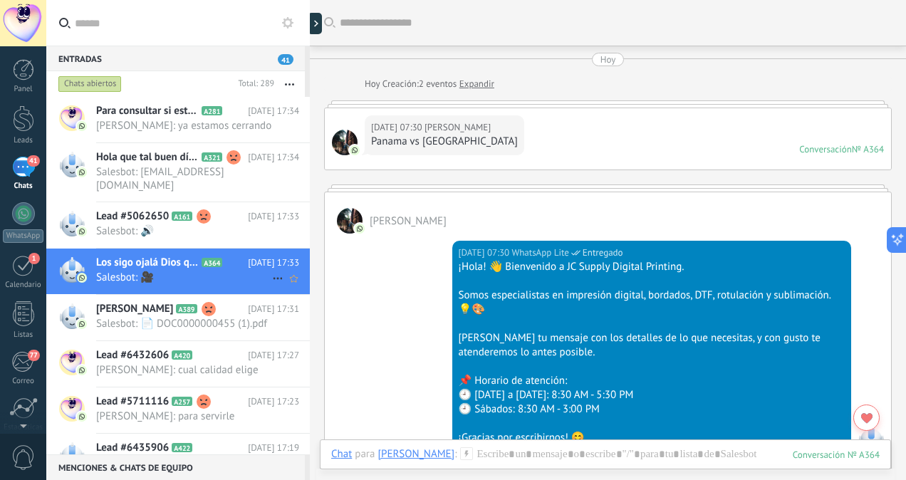
scroll to position [1475, 0]
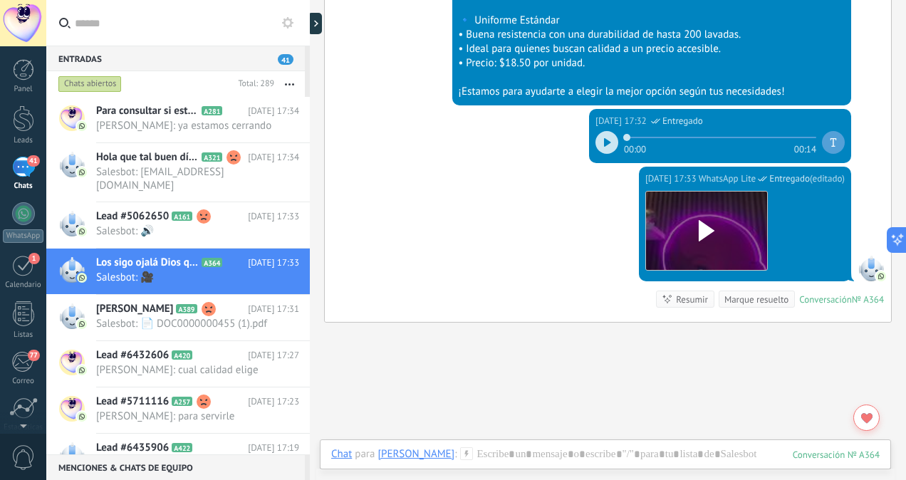
click at [604, 142] on icon at bounding box center [607, 142] width 7 height 9
click at [201, 368] on span "MARVELYS: cual calidad elige" at bounding box center [184, 370] width 176 height 14
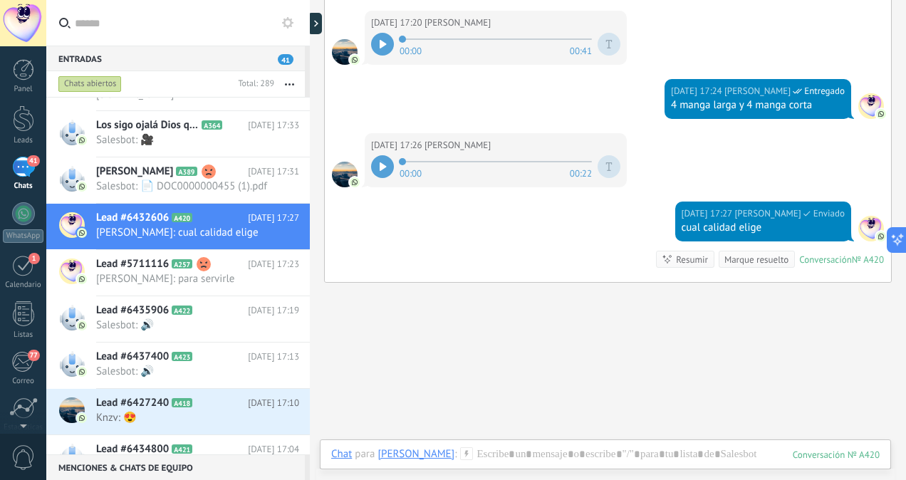
scroll to position [147, 0]
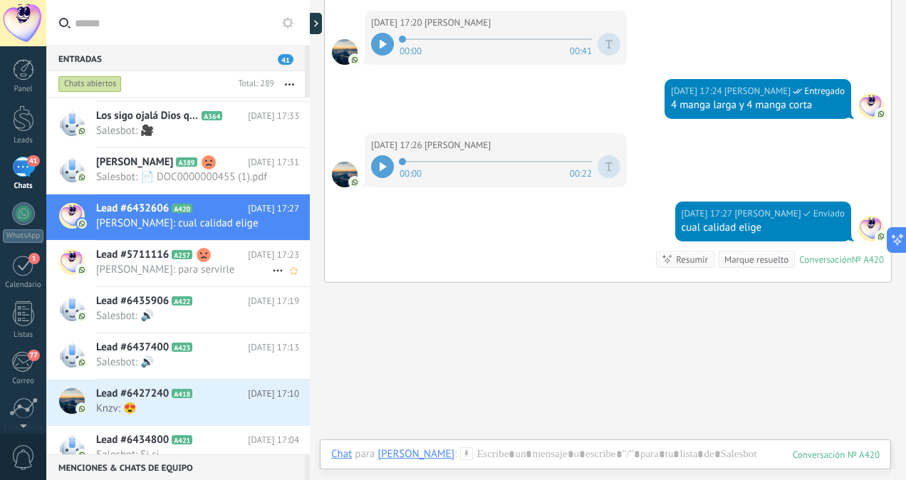
click at [177, 264] on span "MARVELYS: para servirle" at bounding box center [184, 270] width 176 height 14
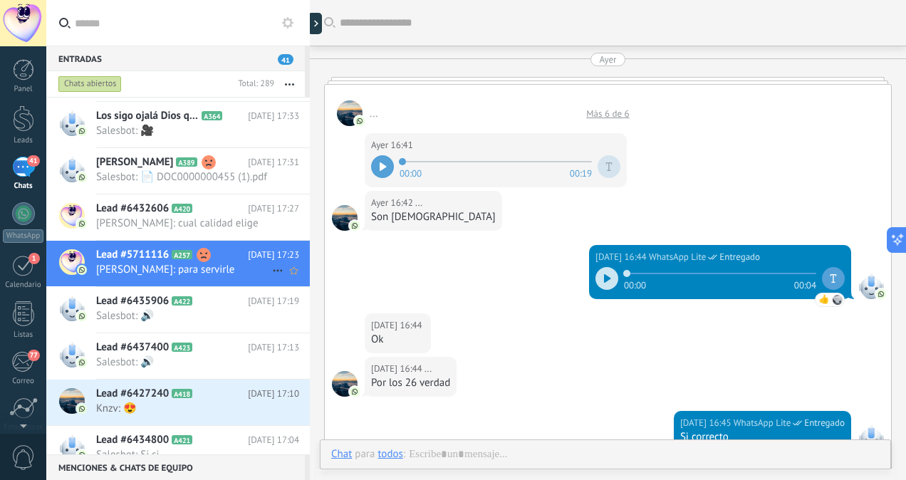
scroll to position [995, 0]
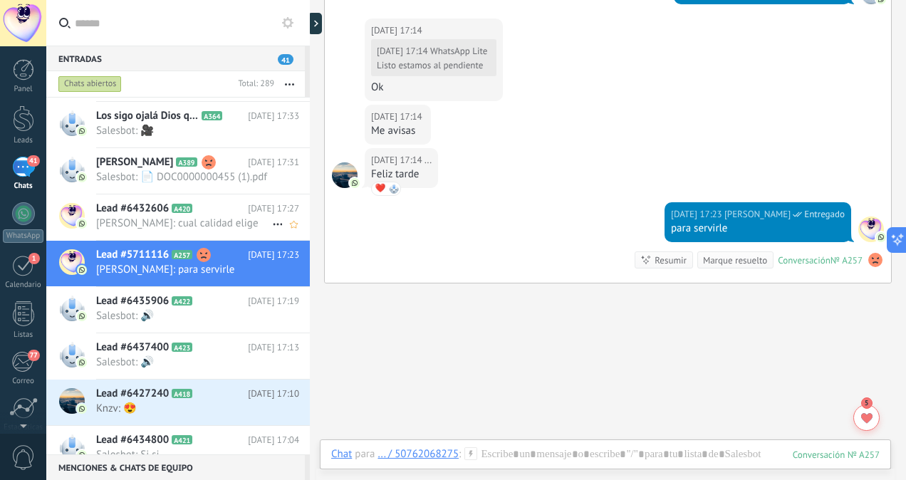
click at [200, 221] on span "MARVELYS: cual calidad elige" at bounding box center [184, 224] width 176 height 14
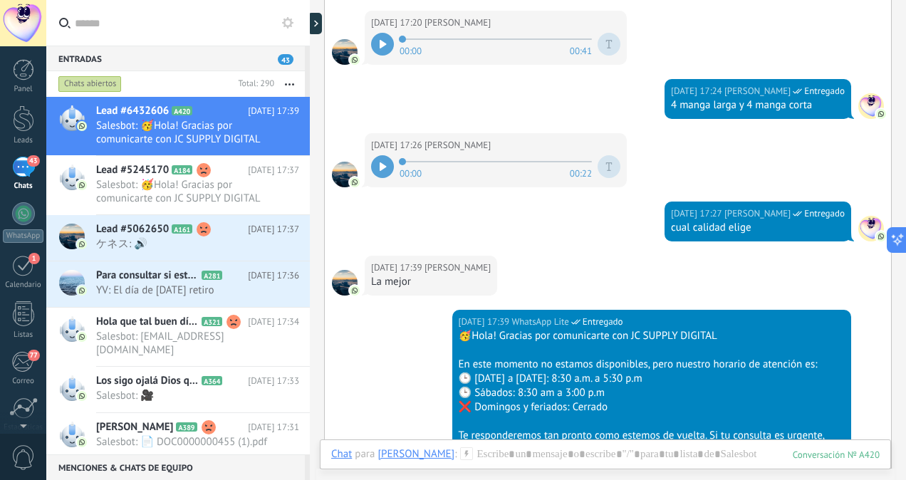
scroll to position [787, 0]
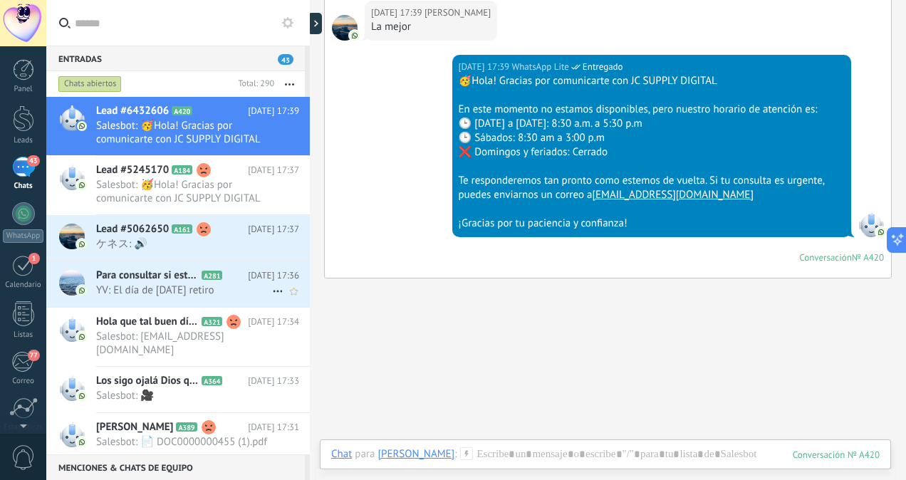
click at [175, 292] on span "YV: El día de mañana retiro" at bounding box center [184, 291] width 176 height 14
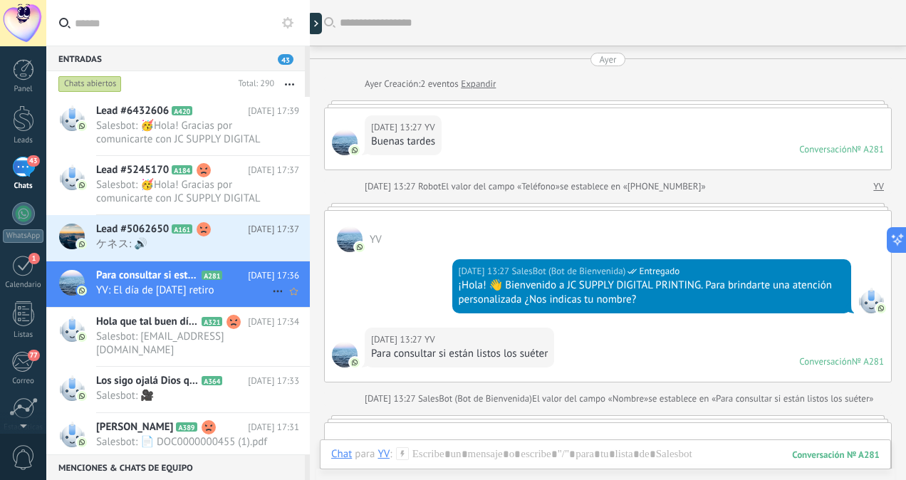
scroll to position [1552, 0]
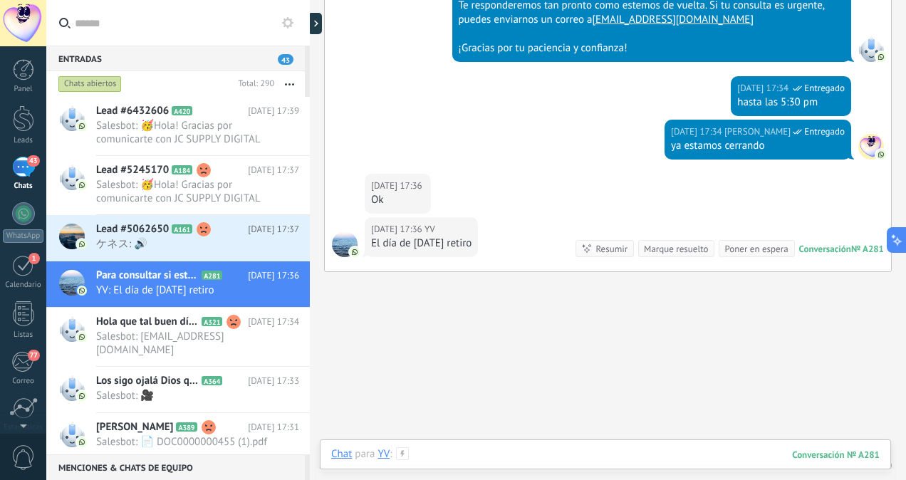
click at [435, 463] on div at bounding box center [605, 468] width 549 height 43
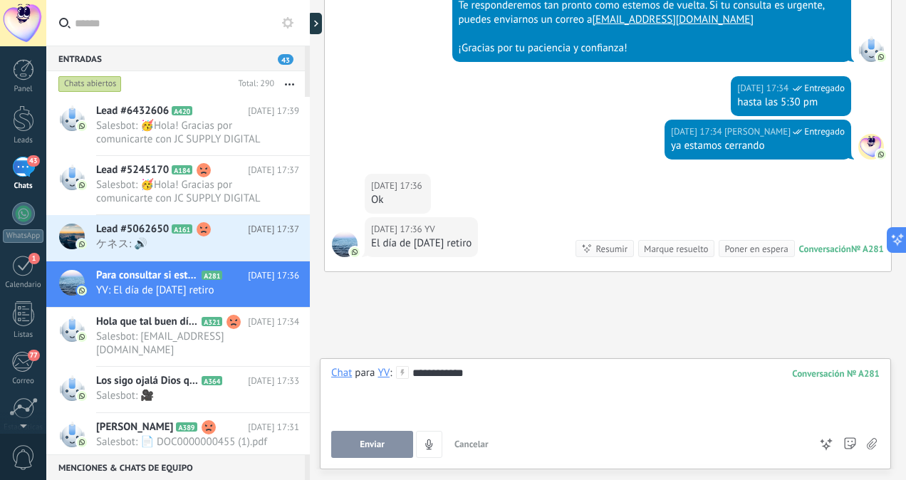
click at [378, 442] on span "Enviar" at bounding box center [372, 445] width 25 height 10
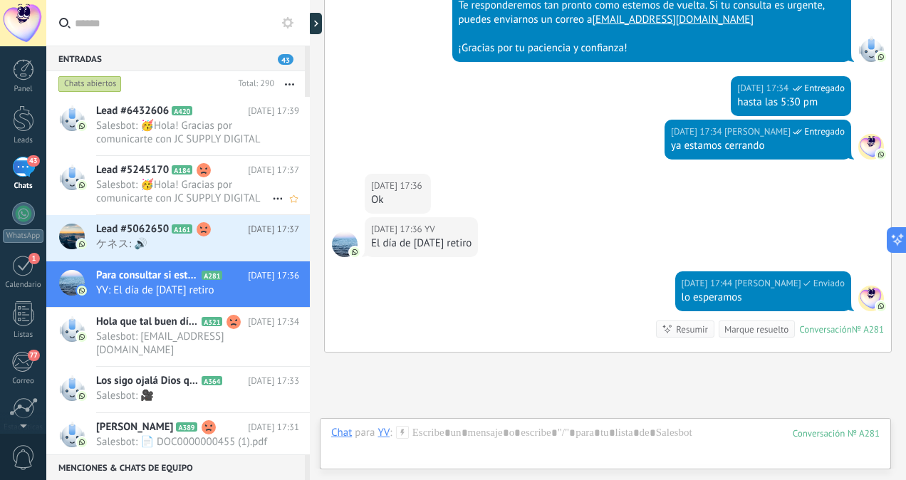
scroll to position [1669, 0]
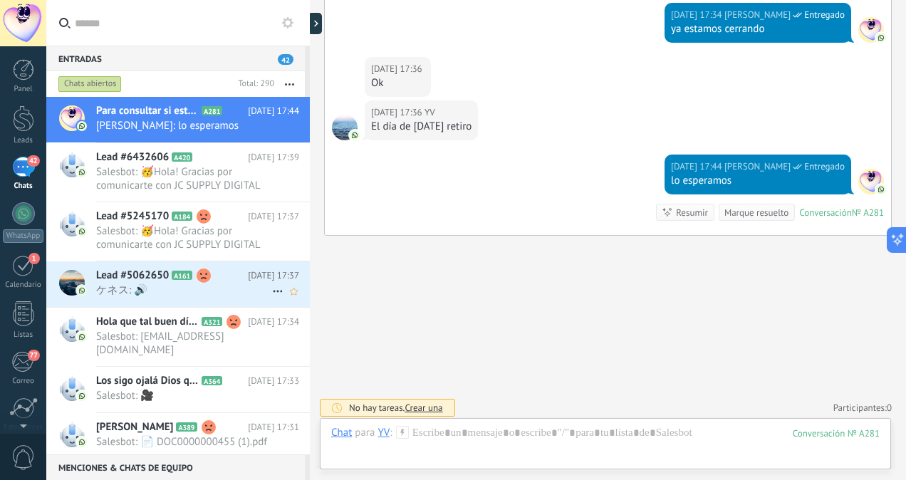
click at [180, 288] on span "ケネス: 🔊" at bounding box center [184, 291] width 176 height 14
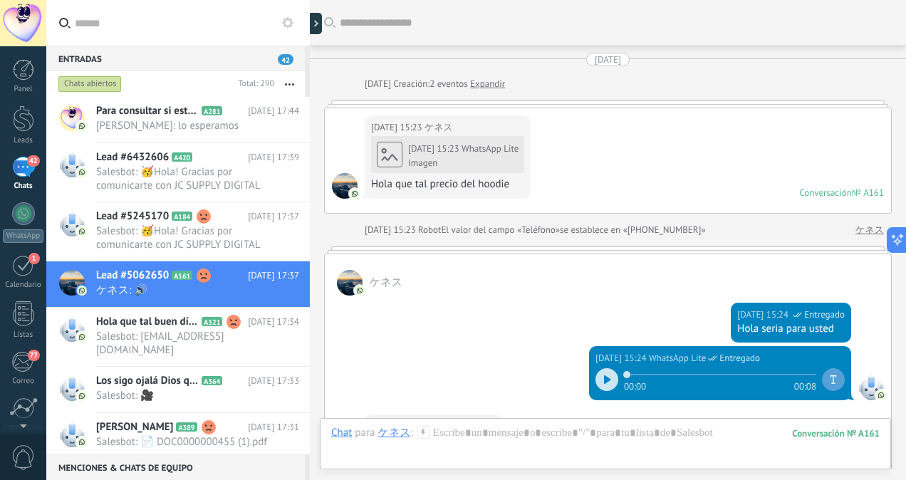
scroll to position [1434, 0]
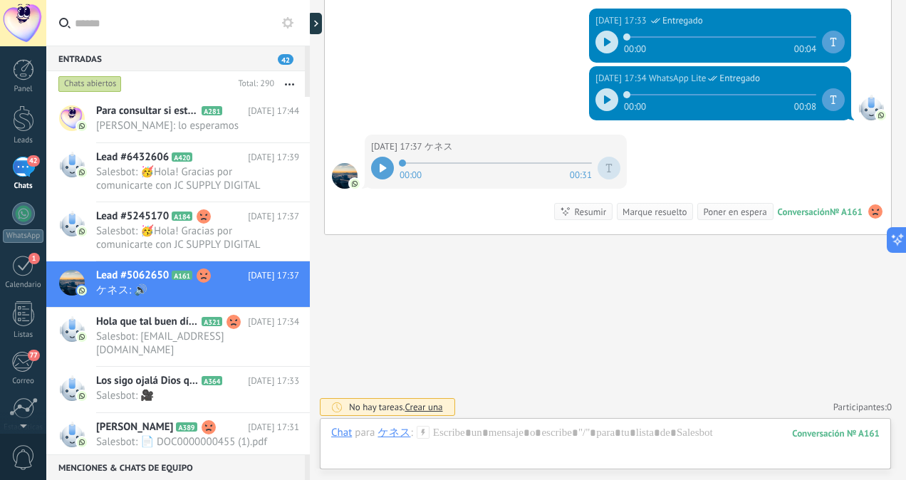
click at [383, 165] on icon at bounding box center [383, 168] width 6 height 9
click at [148, 326] on span "Hola que tal buen día estoy interesada en tshirts con impresión full color" at bounding box center [147, 322] width 103 height 14
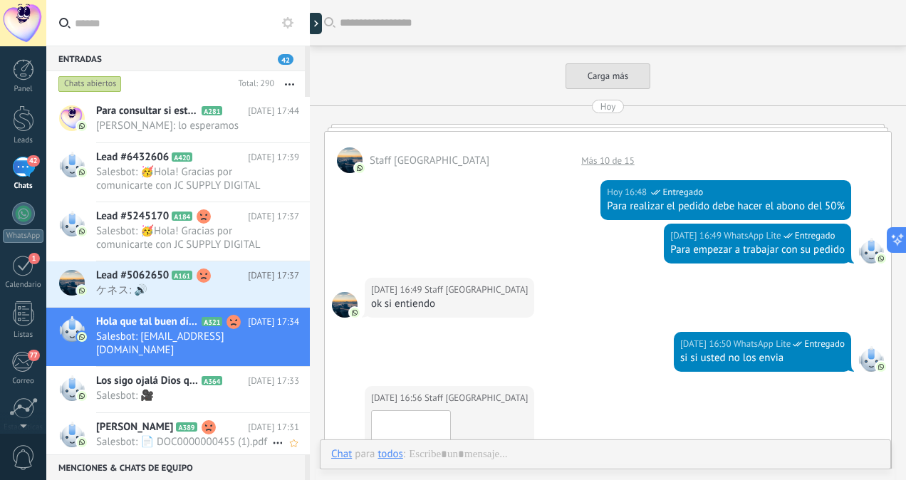
scroll to position [1593, 0]
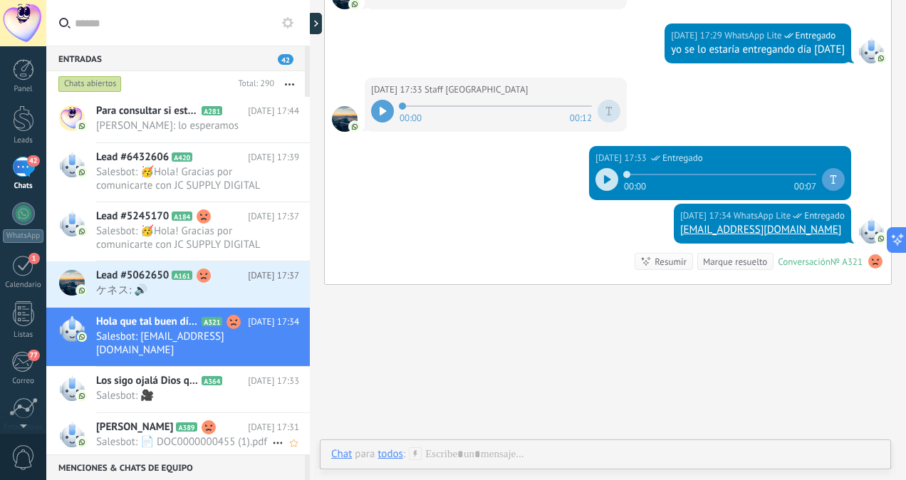
click at [170, 439] on span "Salesbot: 📄 DOC0000000455 (1).pdf" at bounding box center [184, 442] width 176 height 14
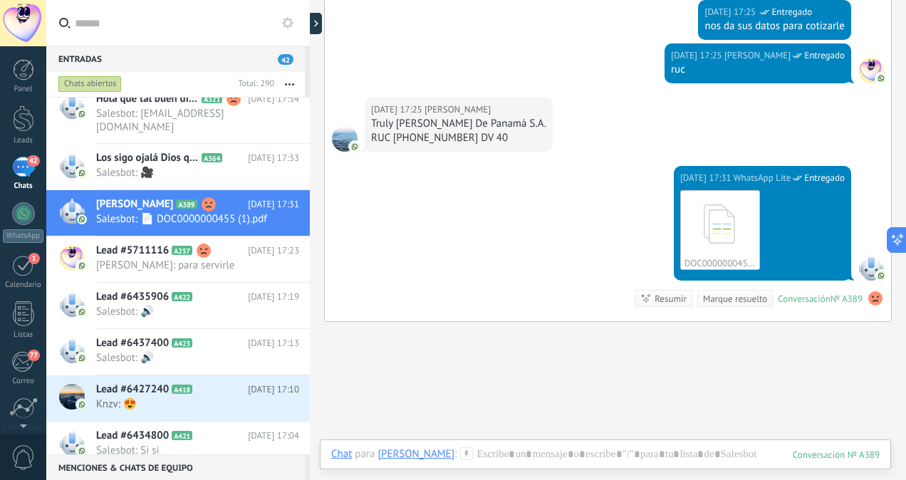
scroll to position [233, 0]
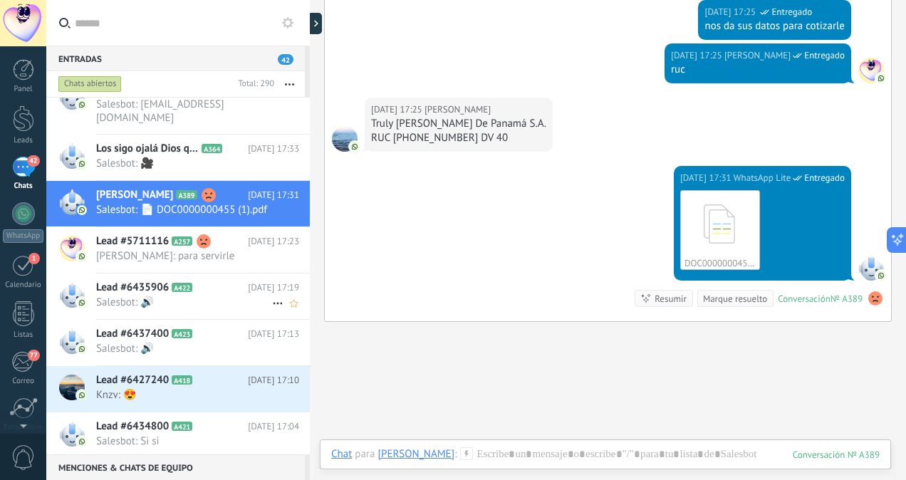
click at [187, 304] on span "Salesbot: 🔊" at bounding box center [184, 303] width 176 height 14
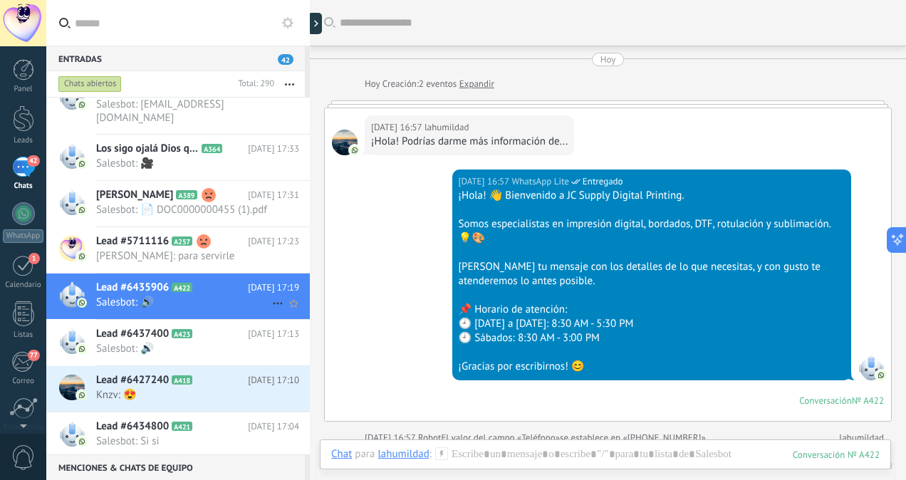
scroll to position [1482, 0]
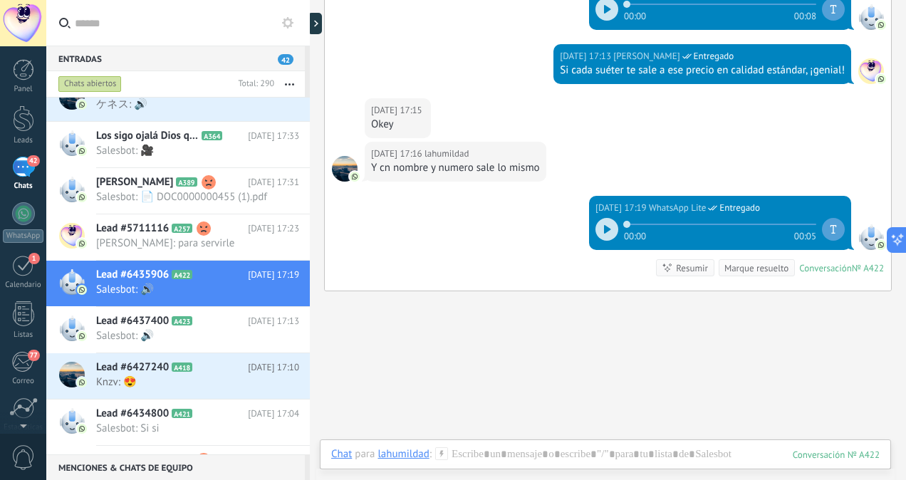
click at [604, 225] on icon at bounding box center [607, 229] width 6 height 9
click at [215, 343] on span "Salesbot: 🔊" at bounding box center [184, 336] width 176 height 14
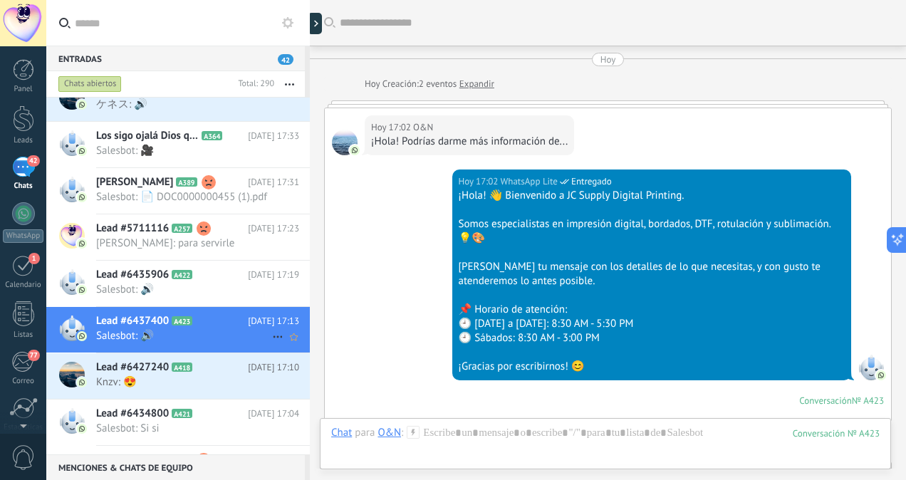
scroll to position [1049, 0]
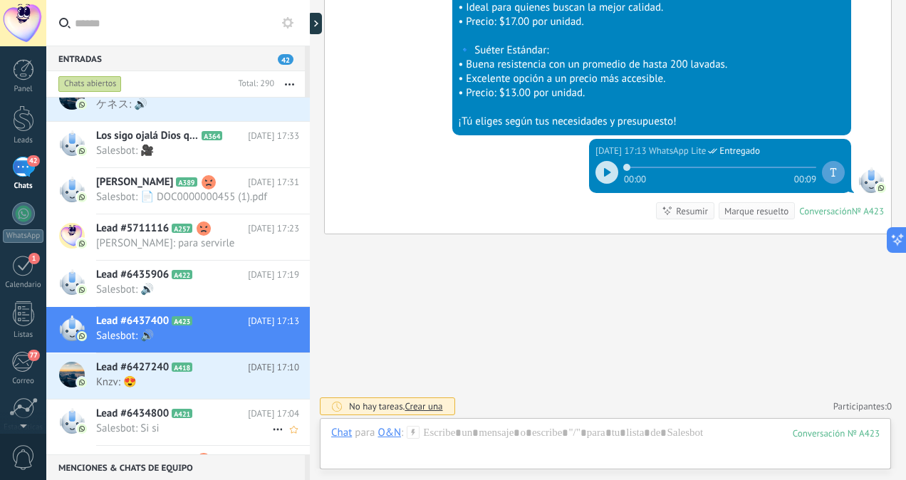
click at [203, 421] on icon at bounding box center [204, 414] width 14 height 14
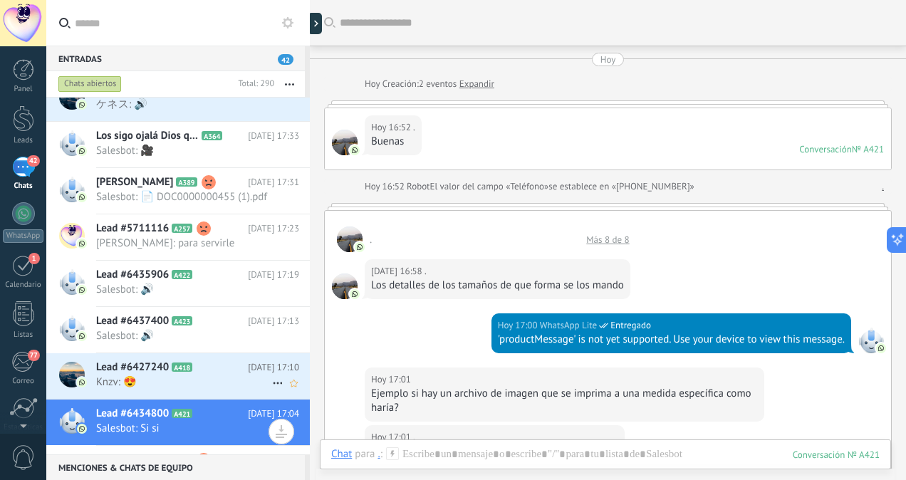
scroll to position [580, 0]
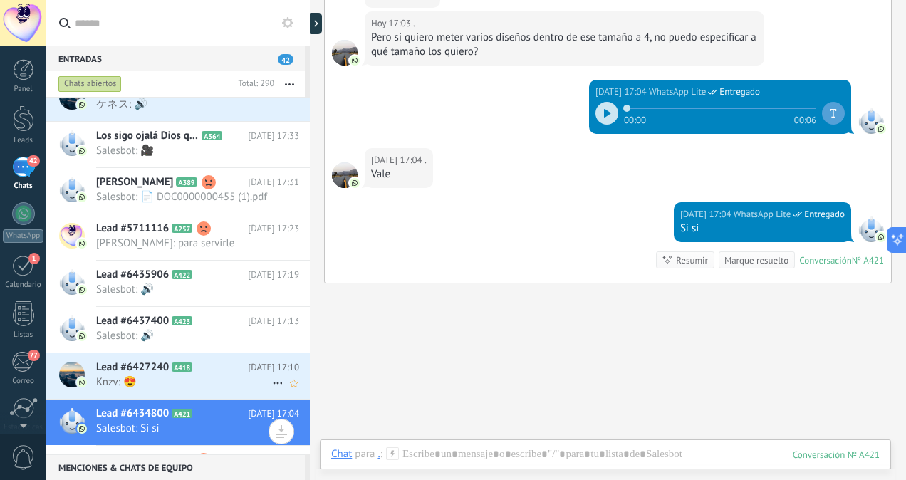
click at [195, 398] on div "Lead #6427240 A418 Hoy 17:10 Knzv: 😍" at bounding box center [203, 375] width 214 height 45
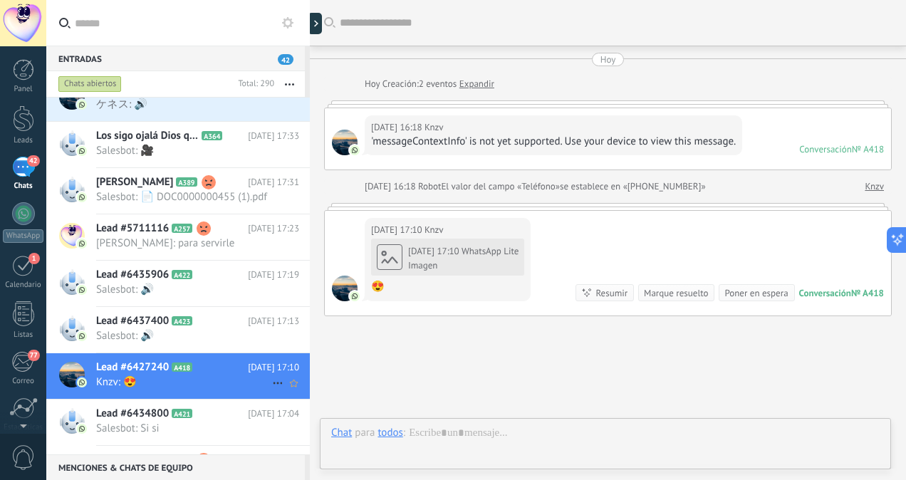
scroll to position [83, 0]
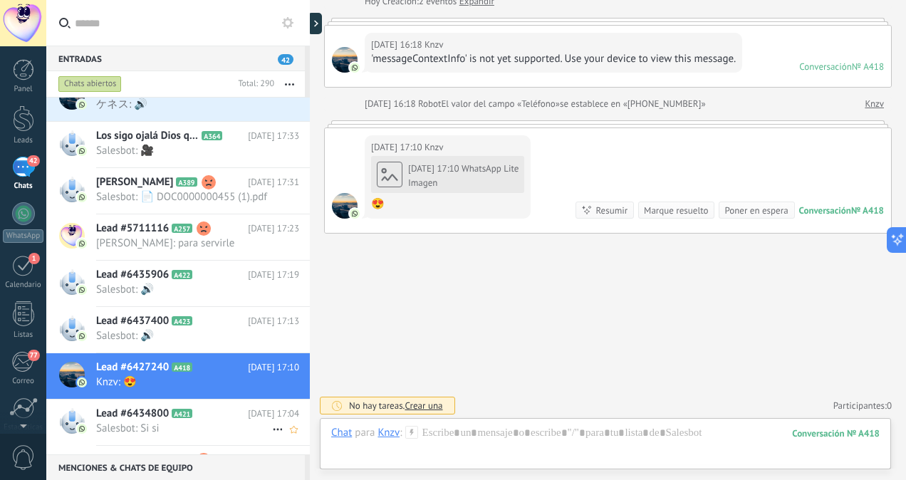
click at [182, 433] on span "Salesbot: Si si" at bounding box center [184, 429] width 176 height 14
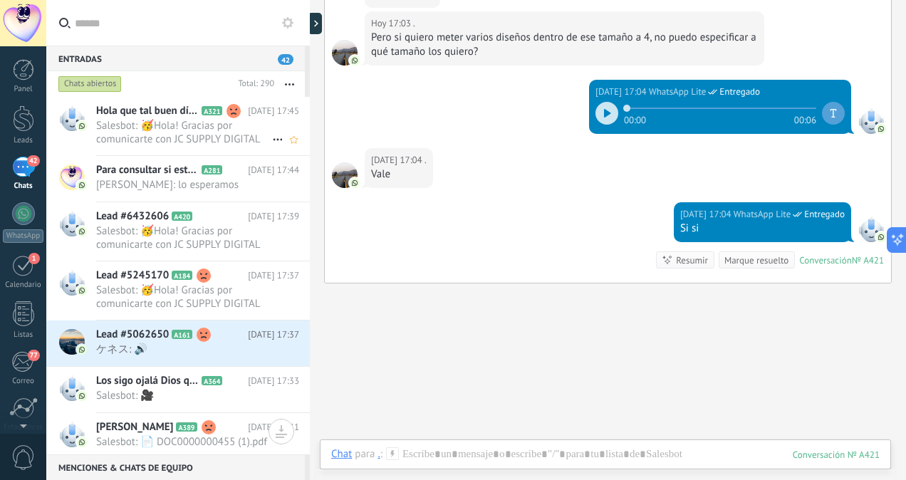
click at [197, 124] on span "Salesbot: 🥳Hola! Gracias por comunicarte con JC SUPPLY DIGITAL En este momento …" at bounding box center [184, 132] width 176 height 27
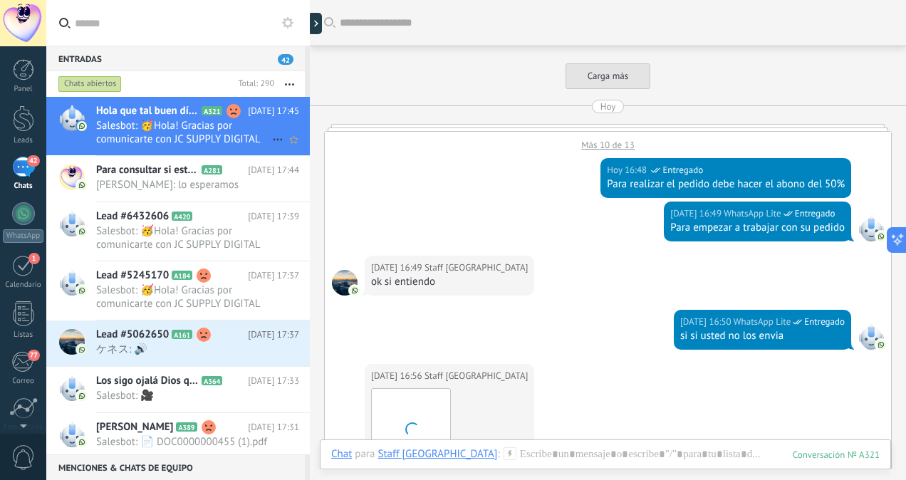
scroll to position [1679, 0]
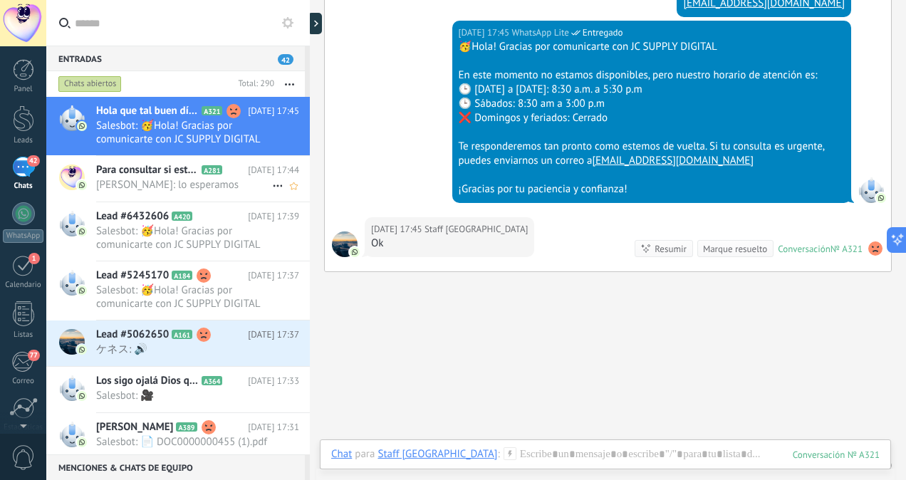
click at [244, 190] on span "MARVELYS: lo esperamos" at bounding box center [184, 185] width 176 height 14
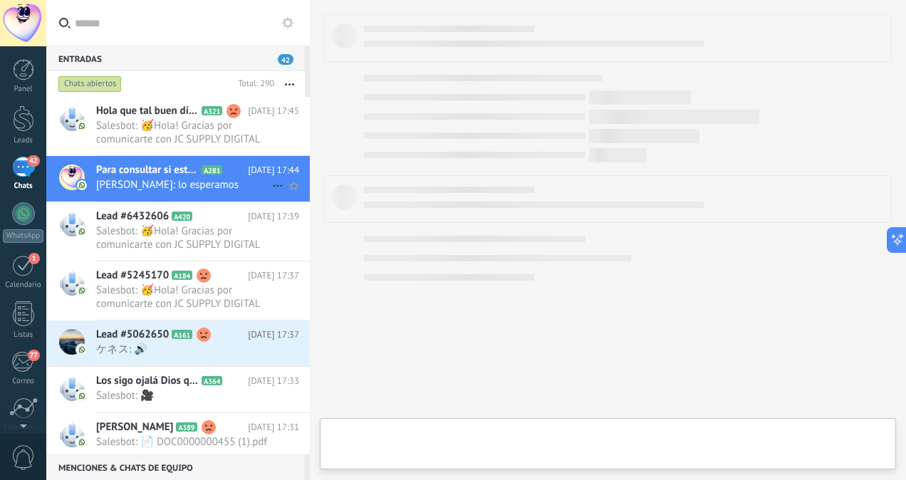
scroll to position [346, 0]
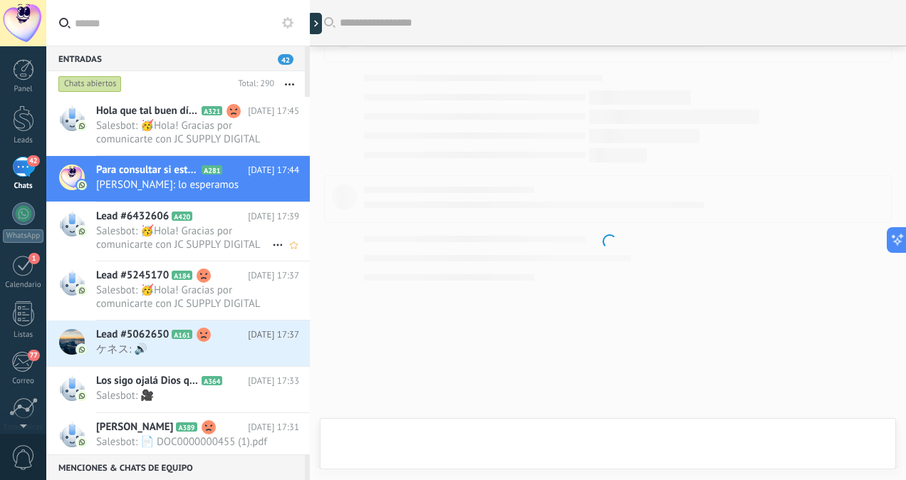
click at [217, 233] on span "Salesbot: 🥳Hola! Gracias por comunicarte con JC SUPPLY DIGITAL En este momento …" at bounding box center [184, 237] width 176 height 27
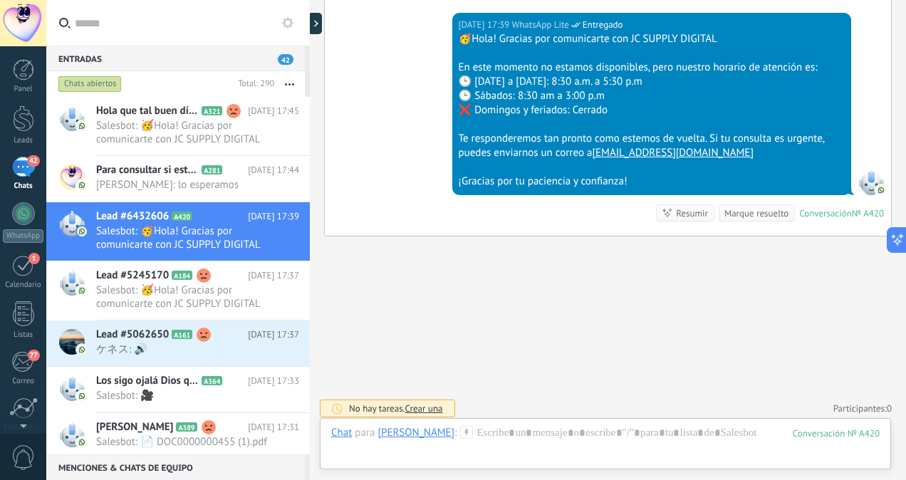
scroll to position [710, 0]
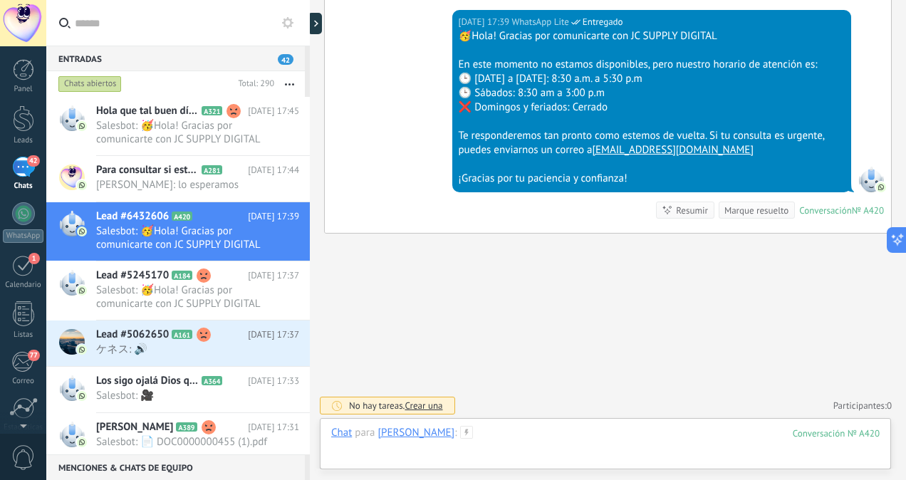
click at [497, 430] on div at bounding box center [605, 447] width 549 height 43
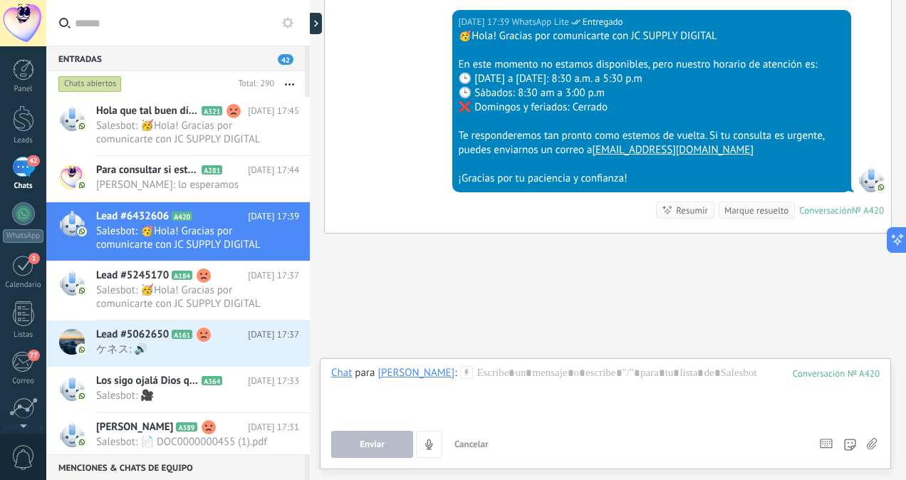
click at [875, 445] on icon at bounding box center [872, 444] width 10 height 12
click at [0, 0] on input "file" at bounding box center [0, 0] width 0 height 0
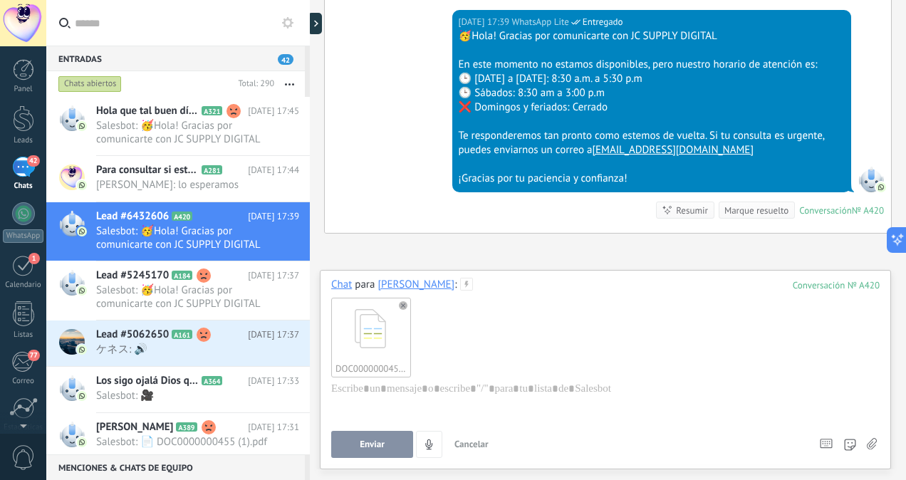
click at [383, 449] on span "Enviar" at bounding box center [372, 445] width 25 height 10
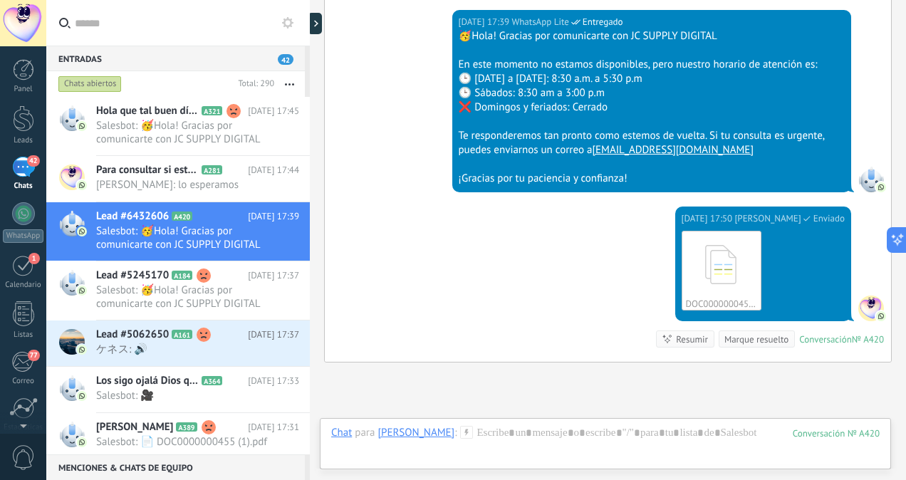
scroll to position [838, 0]
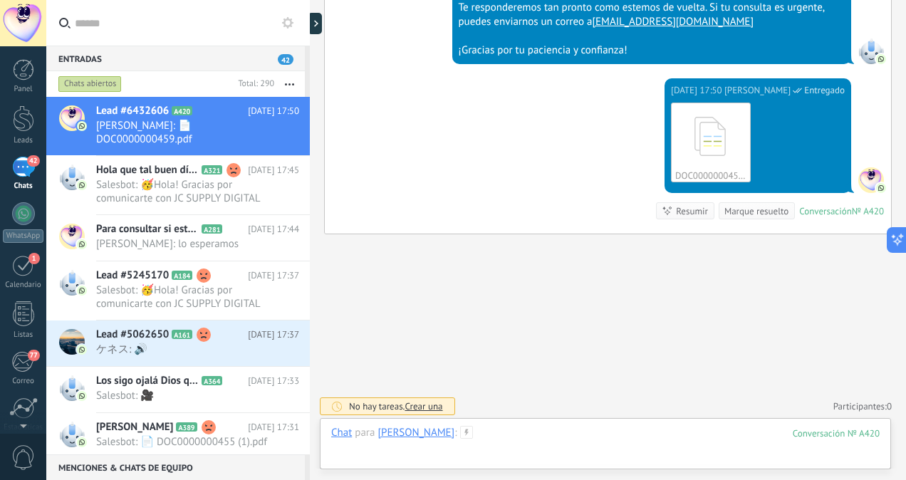
click at [506, 429] on div at bounding box center [605, 447] width 549 height 43
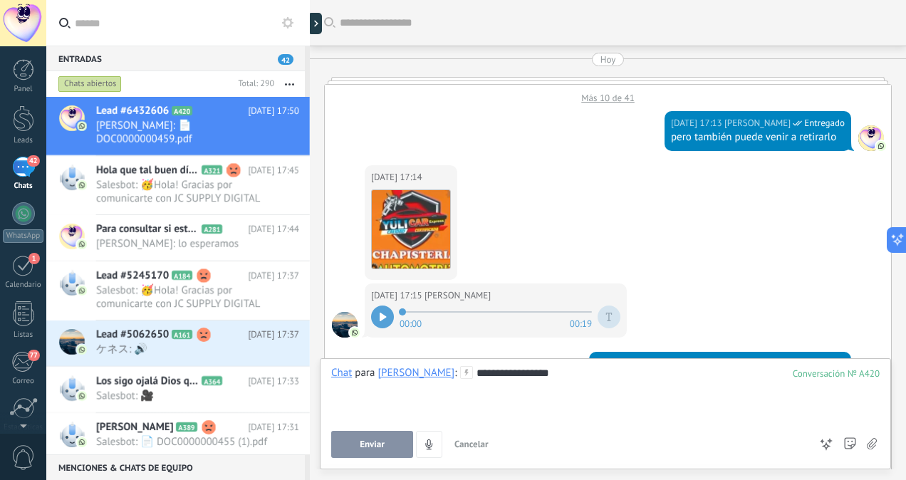
scroll to position [14, 0]
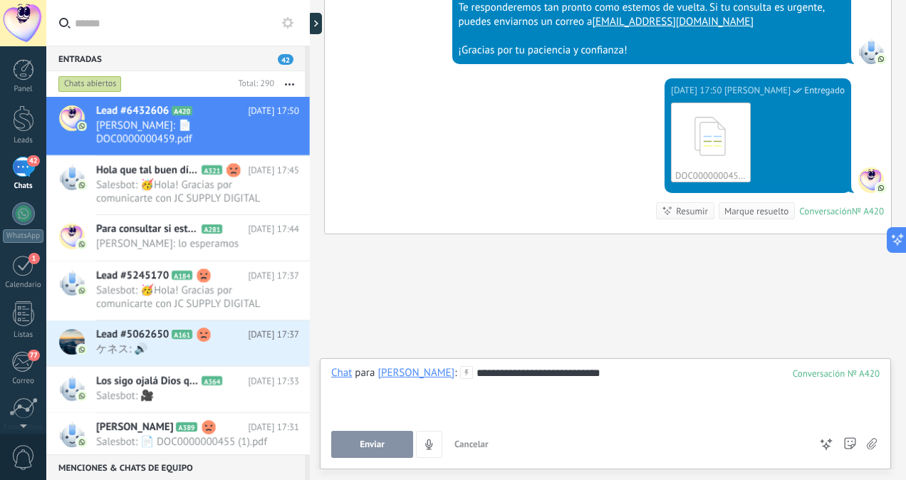
click at [365, 455] on button "Enviar" at bounding box center [372, 444] width 82 height 27
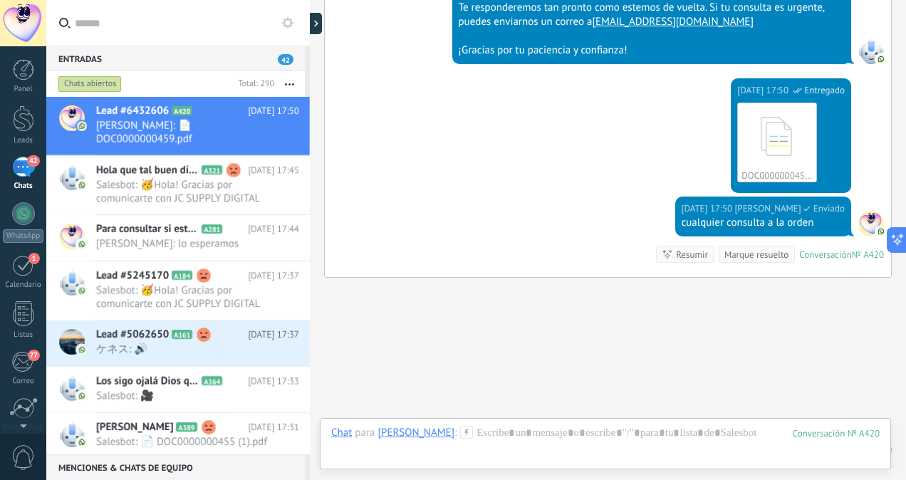
scroll to position [882, 0]
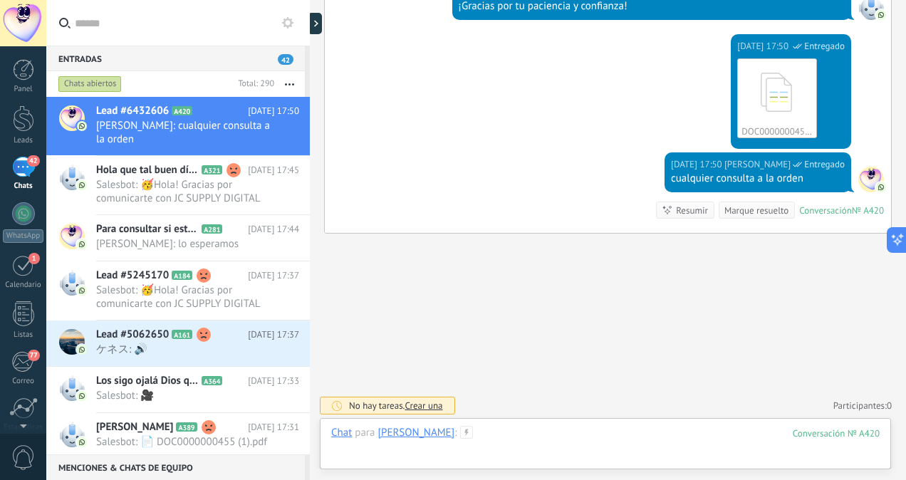
click at [463, 427] on div at bounding box center [605, 447] width 549 height 43
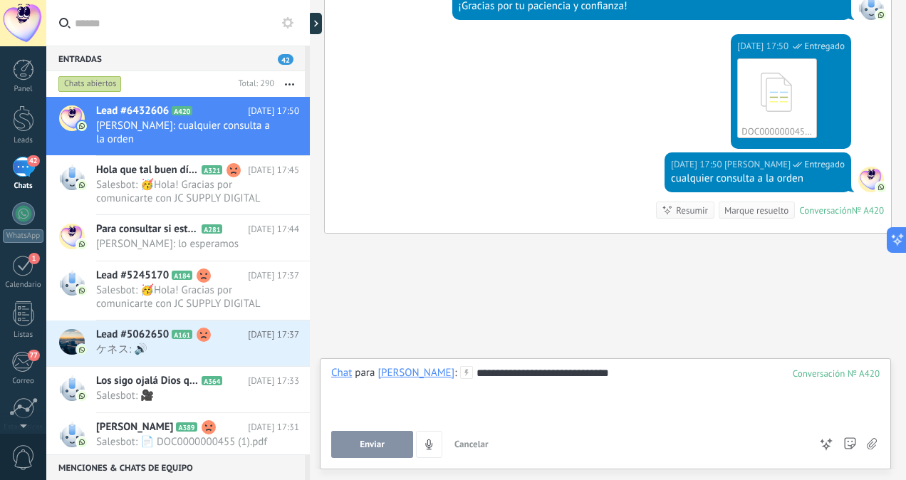
click at [373, 445] on span "Enviar" at bounding box center [372, 445] width 25 height 10
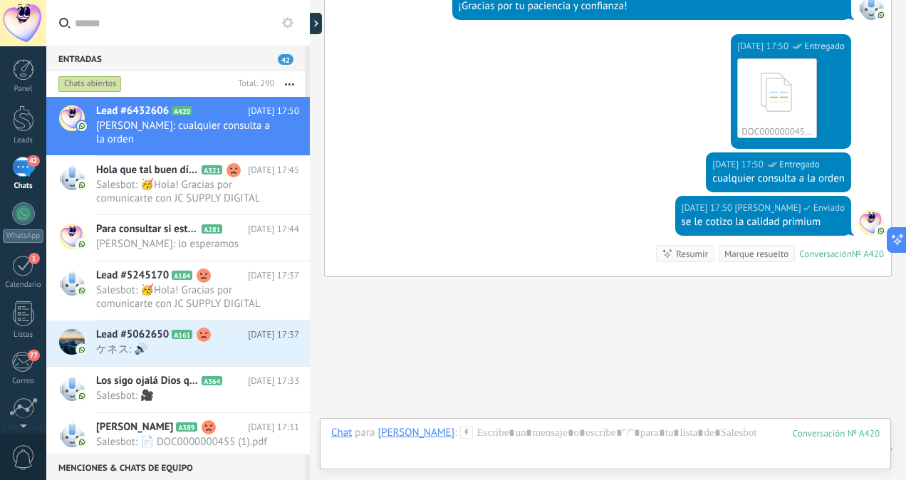
scroll to position [925, 0]
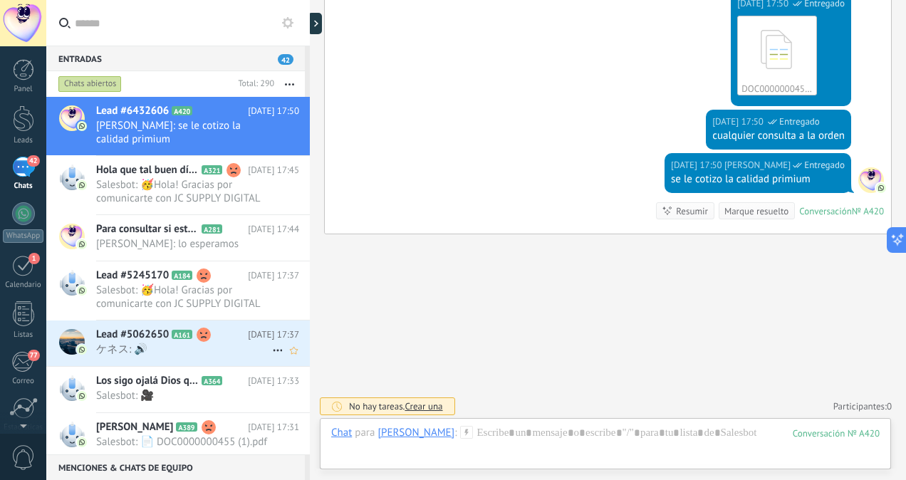
click at [222, 353] on span "ケネス: 🔊" at bounding box center [184, 350] width 176 height 14
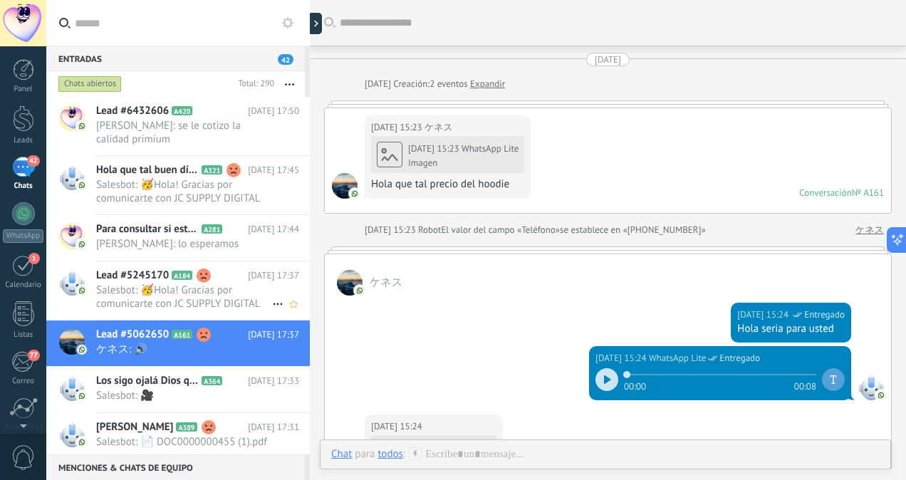
scroll to position [1374, 0]
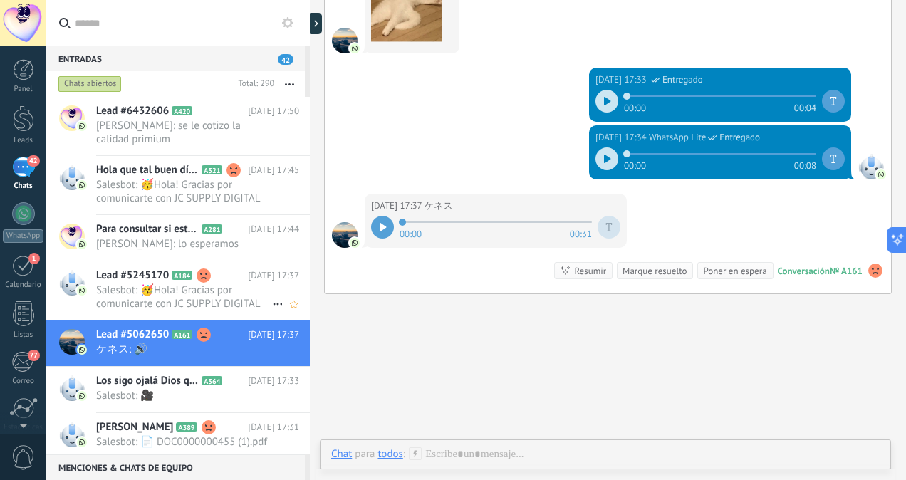
click at [207, 304] on span "Salesbot: 🥳Hola! Gracias por comunicarte con JC SUPPLY DIGITAL En este momento …" at bounding box center [184, 297] width 176 height 27
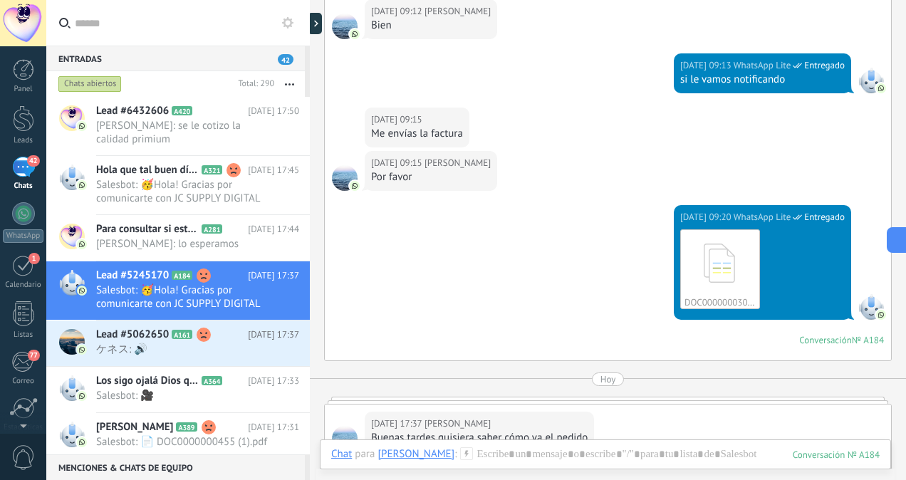
scroll to position [631, 0]
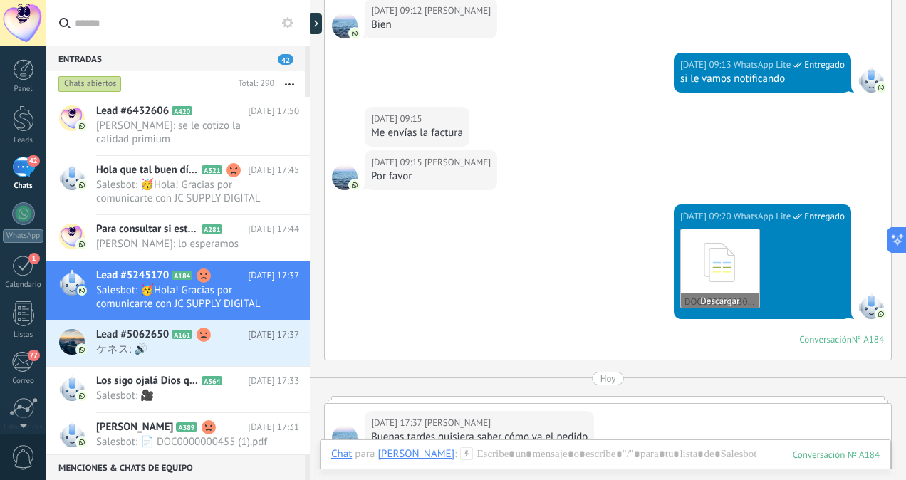
click at [693, 251] on icon at bounding box center [721, 262] width 56 height 59
drag, startPoint x: 462, startPoint y: 445, endPoint x: 458, endPoint y: 455, distance: 11.3
click at [458, 455] on div "Chat Correo Nota Tarea Chat para Carmen : 184 Enviar Cancelar Rastrear clics en…" at bounding box center [605, 465] width 571 height 51
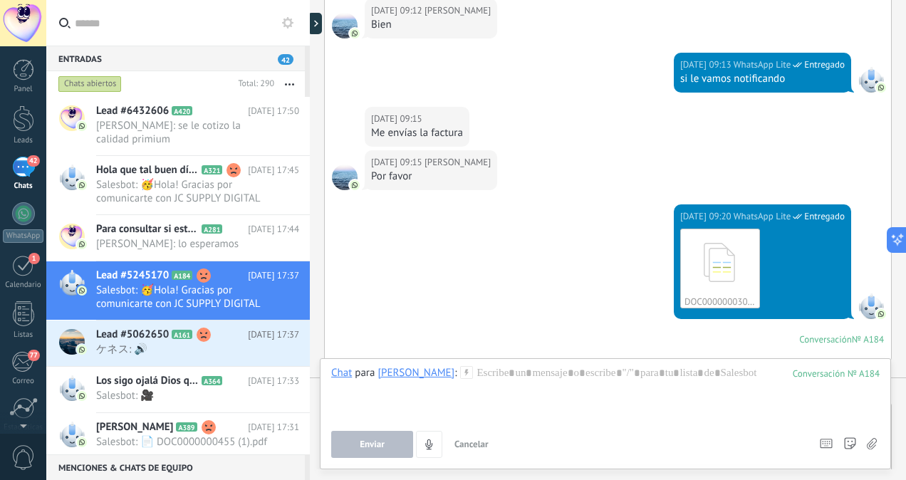
click at [458, 455] on button "Cancelar" at bounding box center [472, 444] width 46 height 27
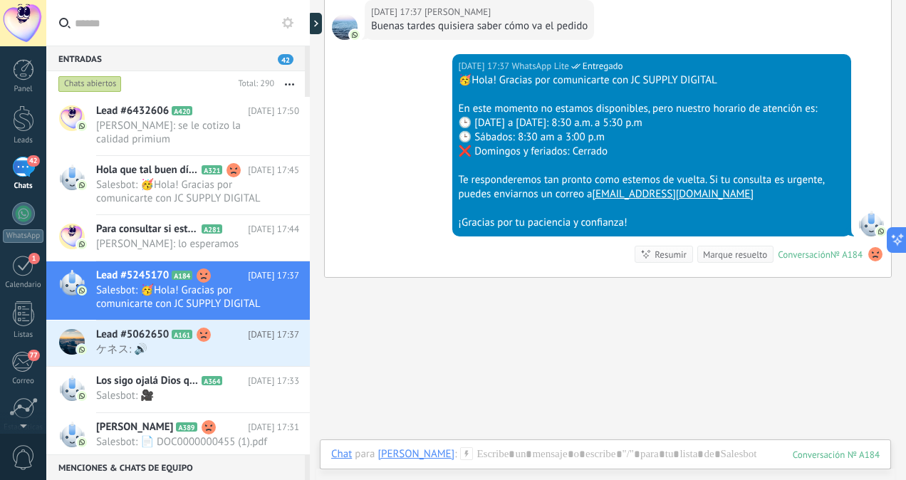
scroll to position [1083, 0]
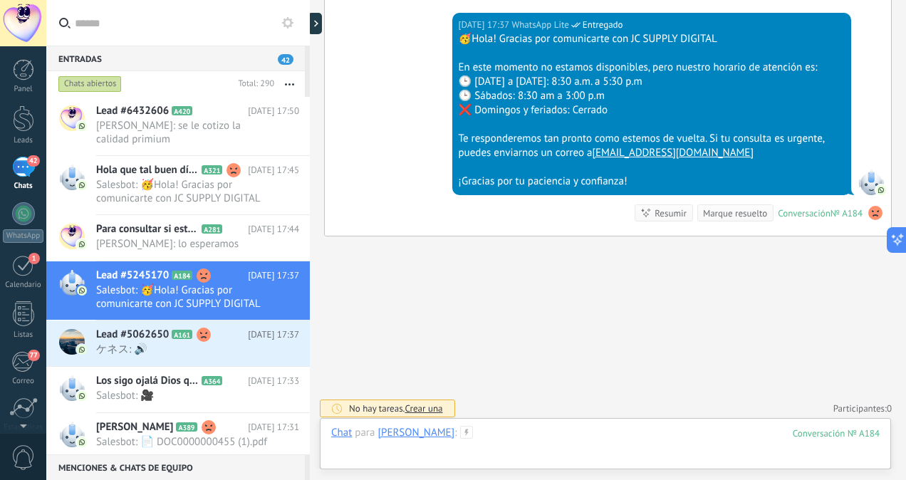
click at [536, 430] on div at bounding box center [605, 447] width 549 height 43
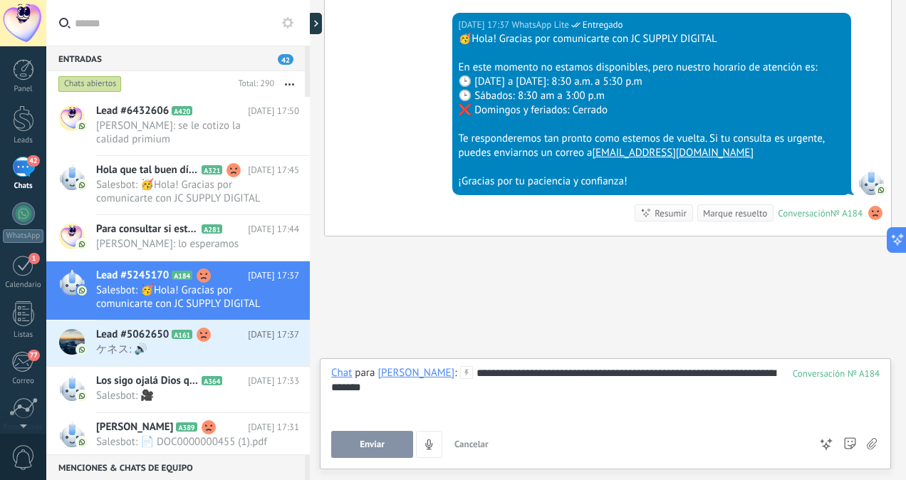
click at [710, 372] on div "**********" at bounding box center [605, 393] width 549 height 54
click at [724, 370] on div "**********" at bounding box center [605, 393] width 549 height 54
click at [356, 445] on button "Enviar" at bounding box center [372, 444] width 82 height 27
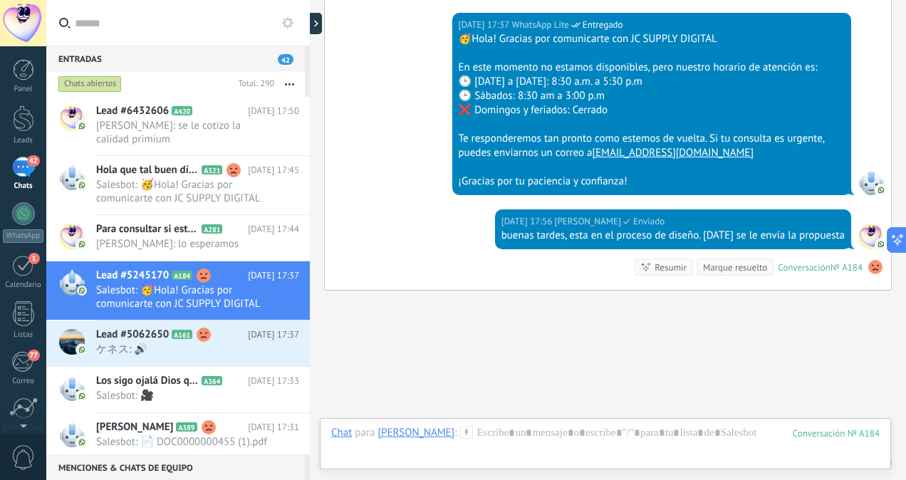
scroll to position [1137, 0]
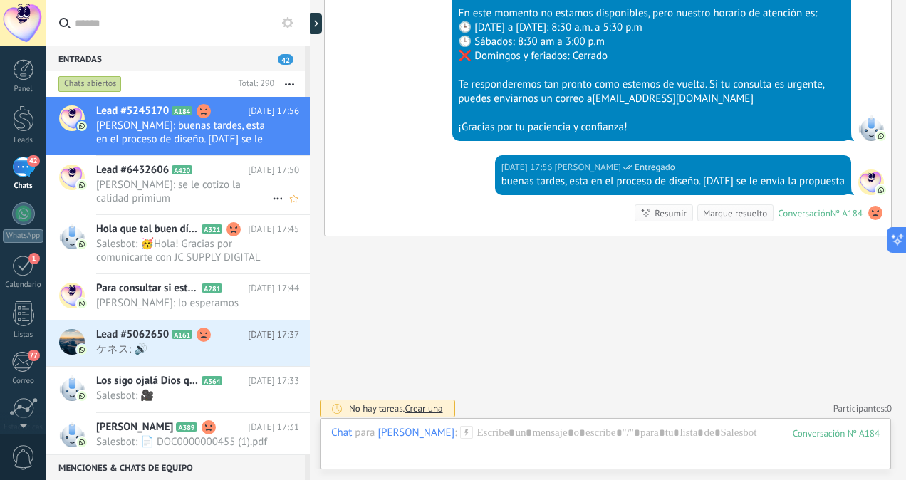
click at [219, 194] on span "MARVELYS: se le cotizo la calidad primium" at bounding box center [184, 191] width 176 height 27
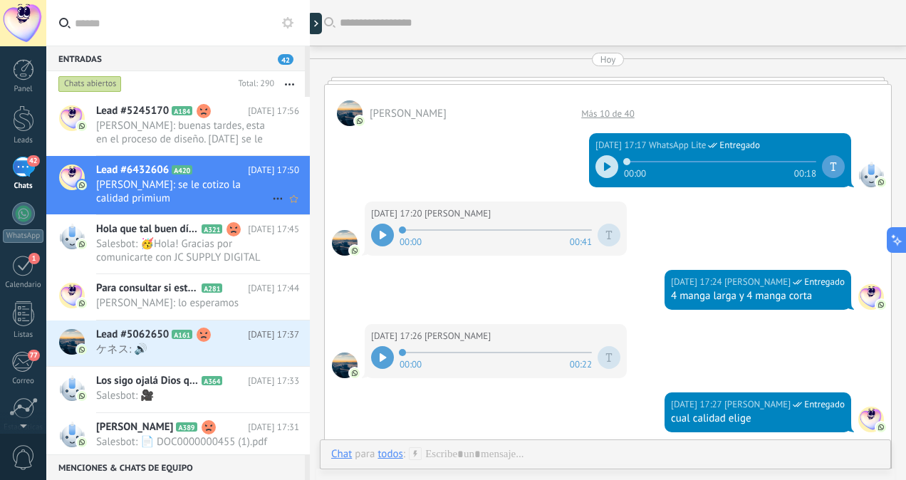
scroll to position [658, 0]
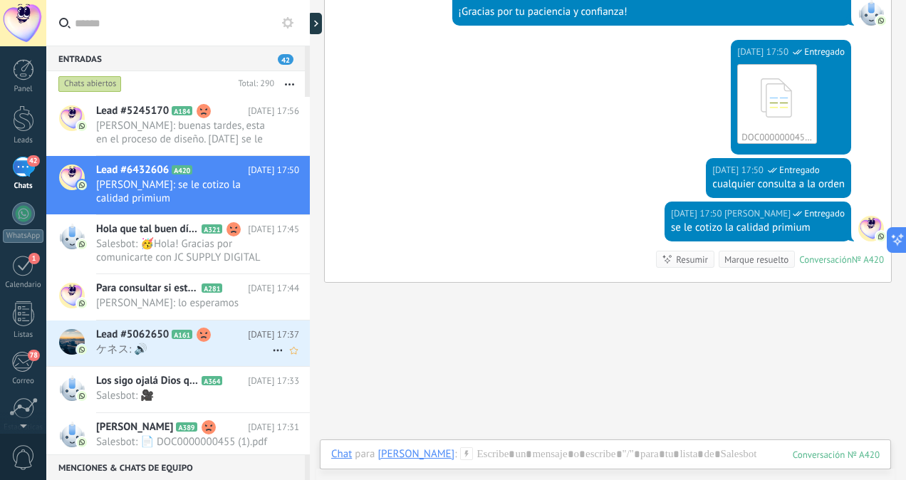
click at [203, 333] on use at bounding box center [204, 335] width 14 height 14
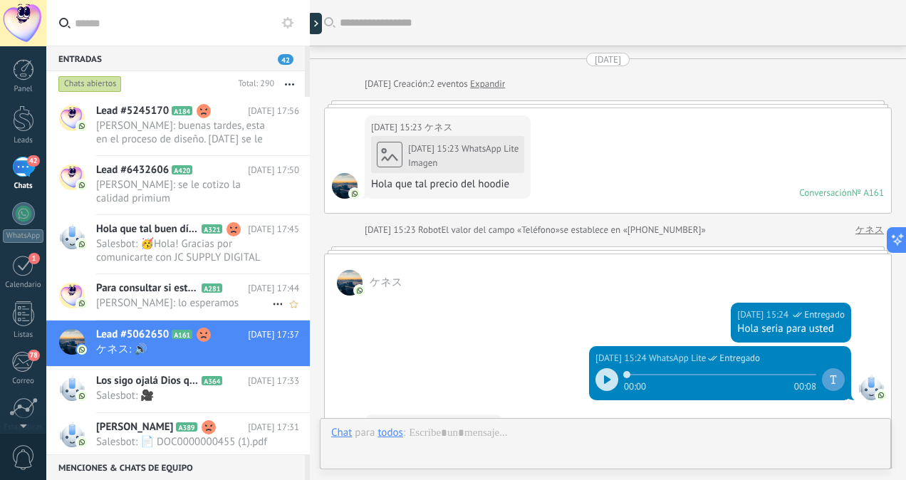
scroll to position [1434, 0]
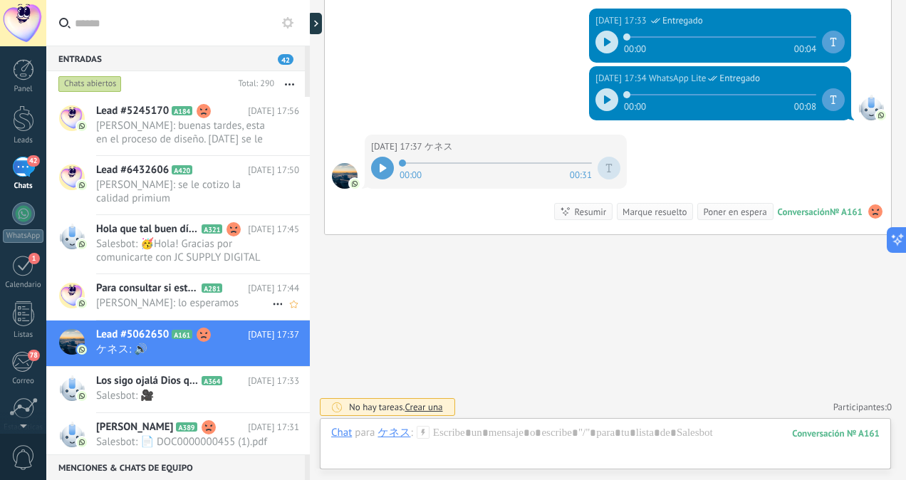
click at [209, 288] on span "A281" at bounding box center [212, 288] width 21 height 9
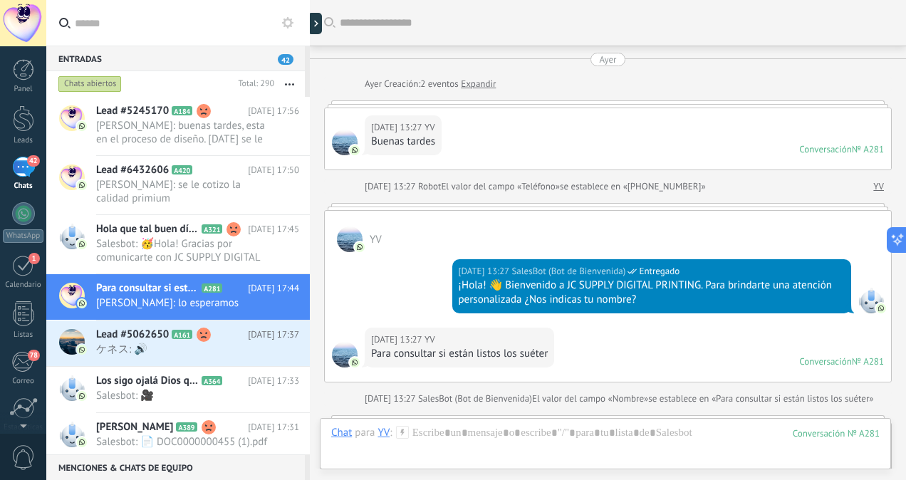
scroll to position [1615, 0]
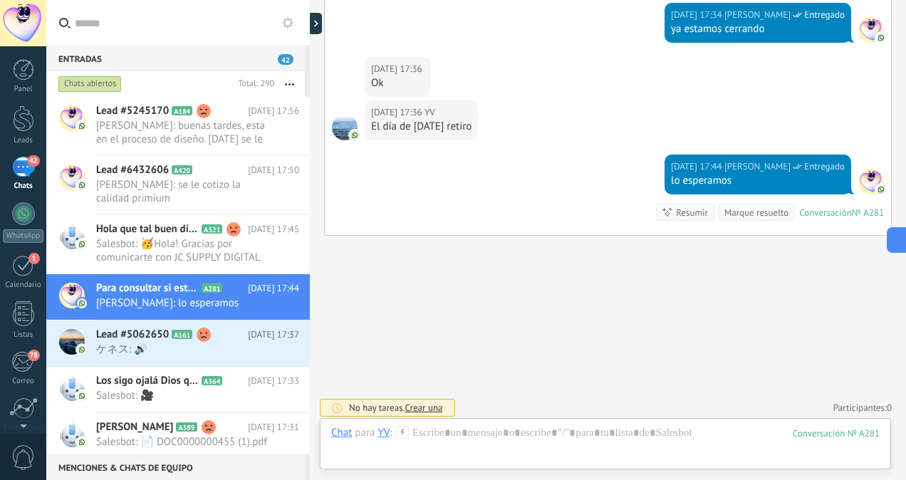
click at [310, 111] on div at bounding box center [310, 240] width 0 height 480
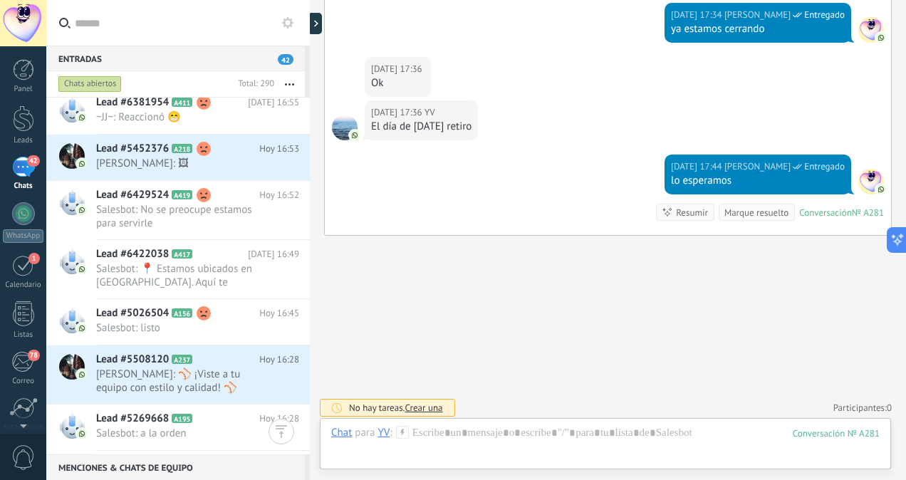
scroll to position [617, 0]
